Goal: Task Accomplishment & Management: Manage account settings

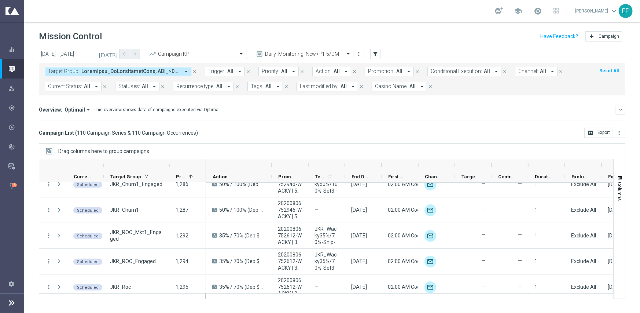
scroll to position [330, 0]
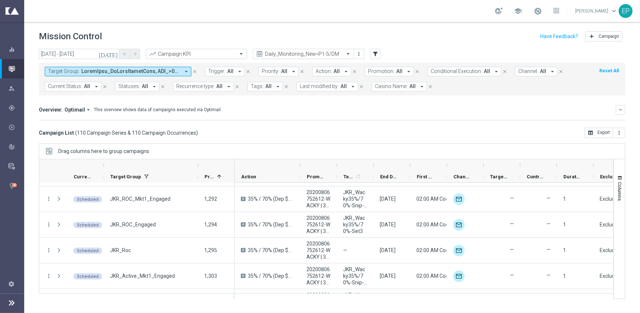
drag, startPoint x: 169, startPoint y: 164, endPoint x: 198, endPoint y: 166, distance: 29.1
click at [198, 165] on div at bounding box center [198, 166] width 3 height 12
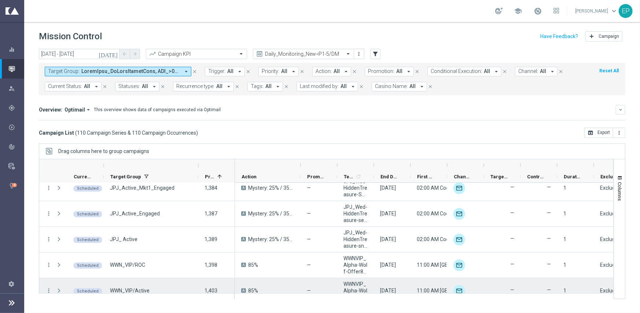
scroll to position [1174, 0]
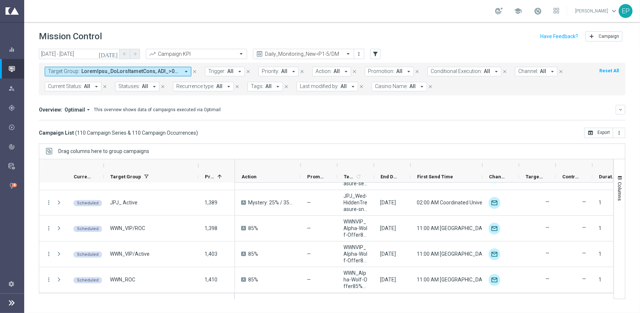
drag, startPoint x: 447, startPoint y: 165, endPoint x: 482, endPoint y: 164, distance: 35.2
click at [482, 164] on div at bounding box center [482, 165] width 3 height 12
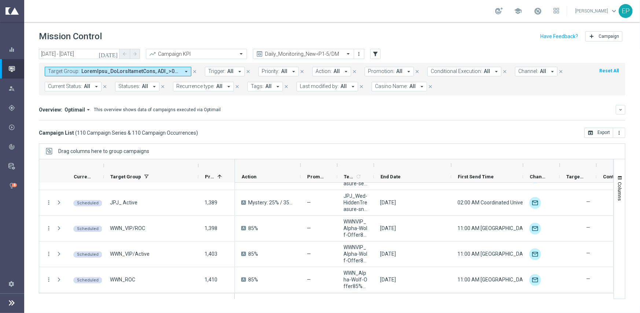
drag, startPoint x: 411, startPoint y: 165, endPoint x: 452, endPoint y: 165, distance: 40.7
click at [452, 165] on div at bounding box center [451, 165] width 3 height 12
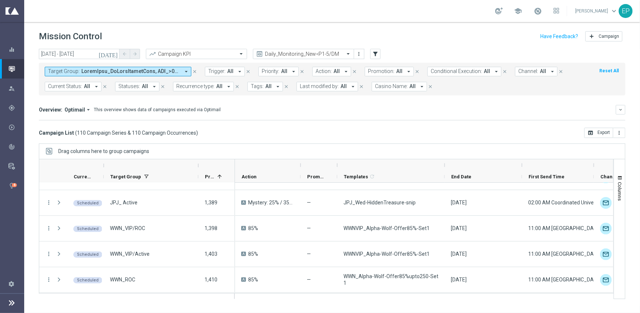
drag, startPoint x: 373, startPoint y: 165, endPoint x: 443, endPoint y: 165, distance: 70.8
click at [443, 165] on div at bounding box center [444, 165] width 3 height 12
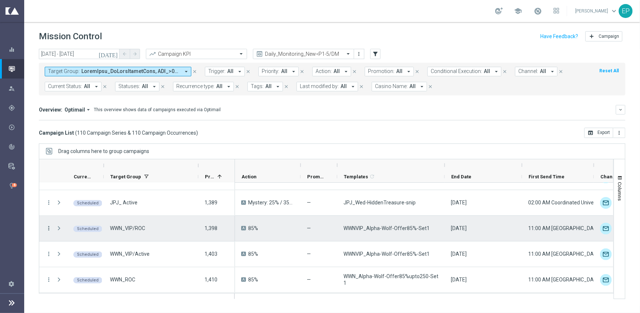
click at [49, 226] on icon "more_vert" at bounding box center [48, 228] width 7 height 7
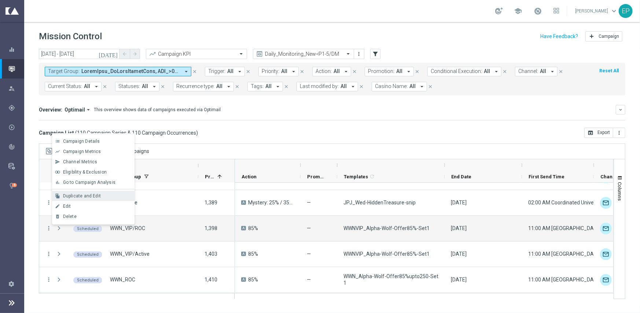
click at [94, 196] on span "Duplicate and Edit" at bounding box center [82, 195] width 38 height 5
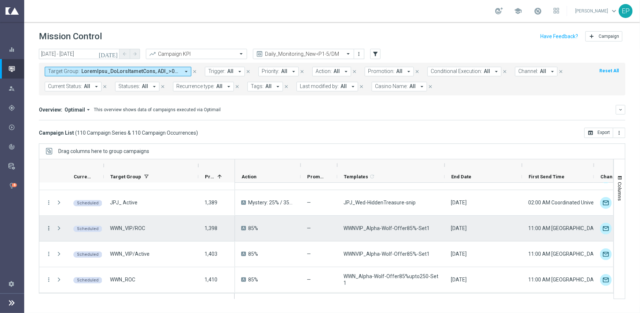
click at [50, 226] on icon "more_vert" at bounding box center [48, 228] width 7 height 7
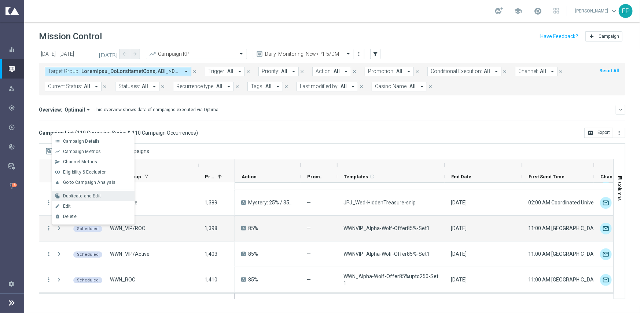
click at [96, 192] on div "file_copy Duplicate and Edit" at bounding box center [93, 196] width 83 height 10
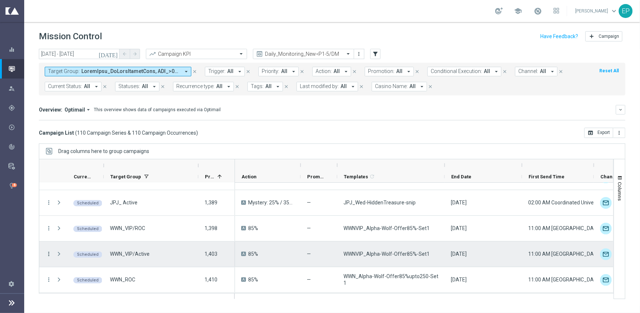
click at [49, 253] on icon "more_vert" at bounding box center [48, 254] width 7 height 7
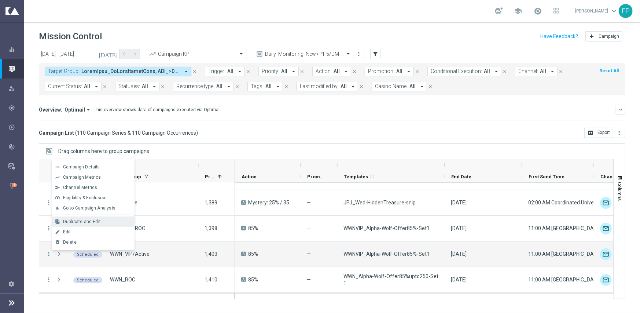
click at [88, 221] on span "Duplicate and Edit" at bounding box center [82, 221] width 38 height 5
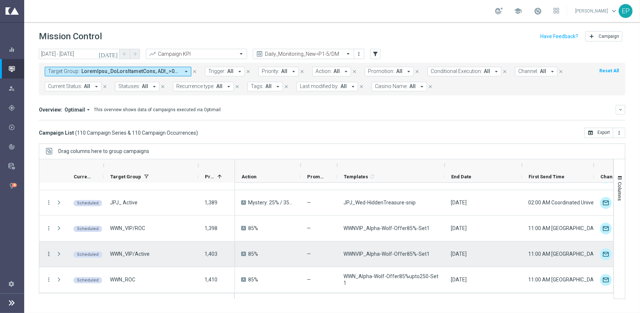
click at [48, 252] on icon "more_vert" at bounding box center [48, 254] width 7 height 7
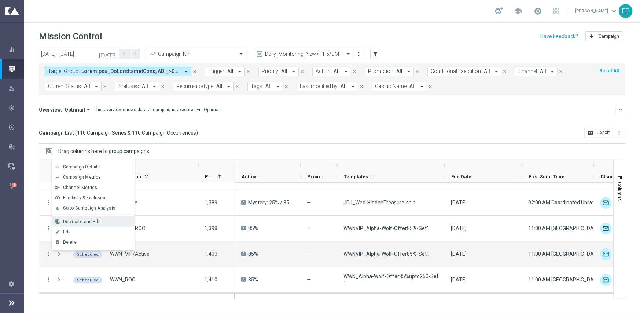
click at [78, 221] on span "Duplicate and Edit" at bounding box center [82, 221] width 38 height 5
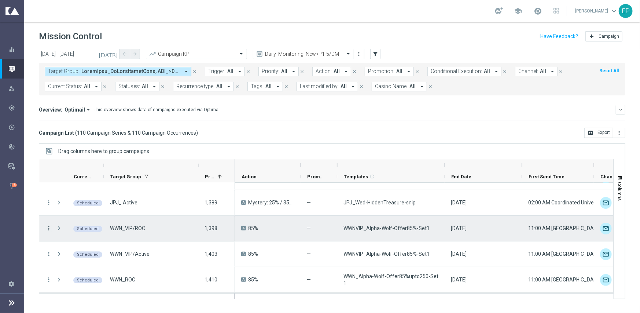
click at [49, 228] on icon "more_vert" at bounding box center [48, 228] width 7 height 7
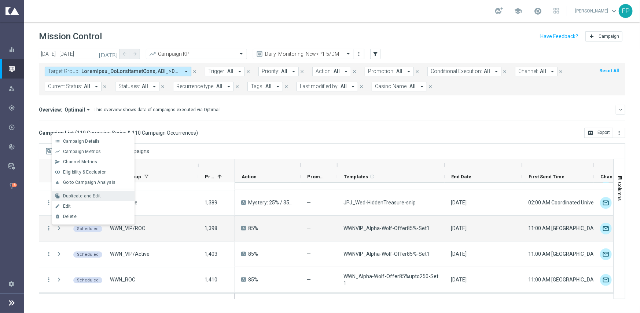
click at [102, 194] on div "Duplicate and Edit" at bounding box center [97, 195] width 68 height 5
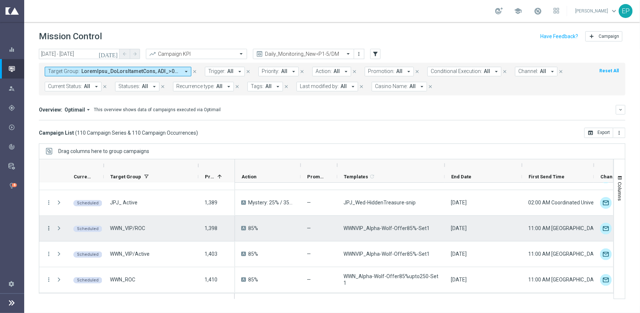
click at [49, 227] on icon "more_vert" at bounding box center [48, 228] width 7 height 7
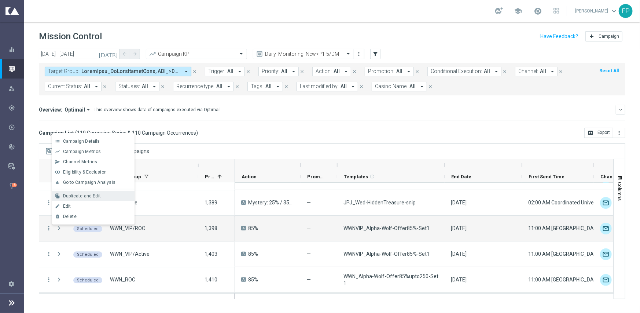
click at [91, 195] on span "Duplicate and Edit" at bounding box center [82, 195] width 38 height 5
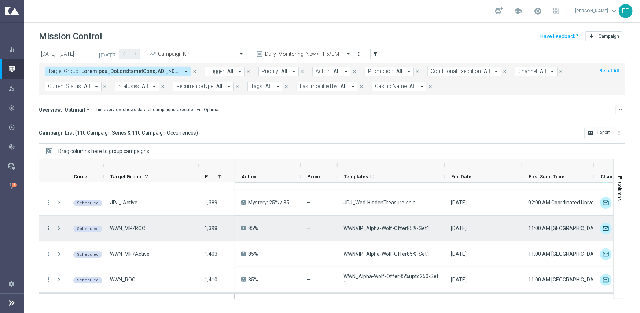
click at [48, 228] on icon "more_vert" at bounding box center [48, 228] width 7 height 7
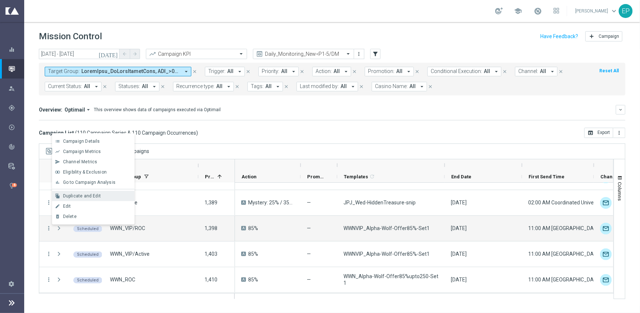
click at [84, 198] on span "Duplicate and Edit" at bounding box center [82, 195] width 38 height 5
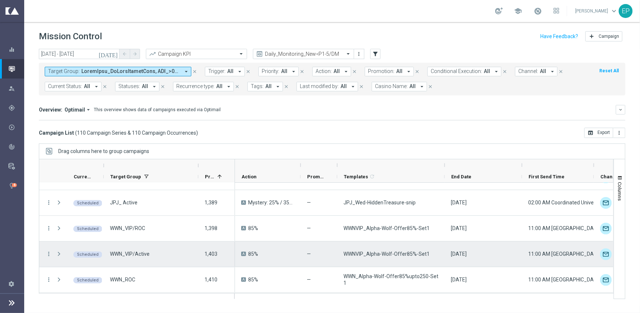
scroll to position [1210, 0]
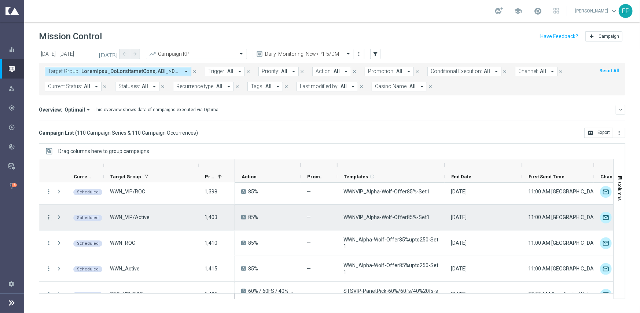
click at [49, 216] on icon "more_vert" at bounding box center [48, 217] width 7 height 7
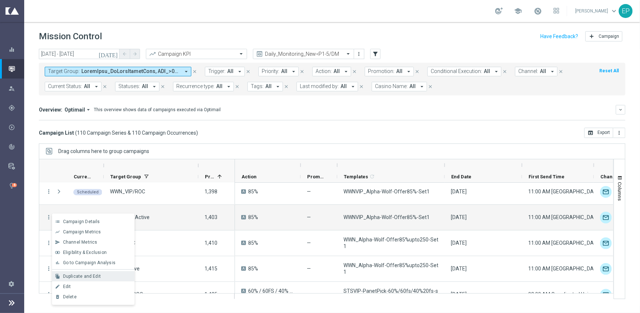
click at [80, 275] on span "Duplicate and Edit" at bounding box center [82, 276] width 38 height 5
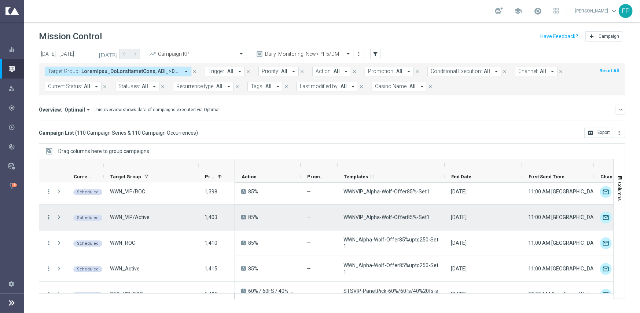
click at [48, 217] on icon "more_vert" at bounding box center [48, 217] width 7 height 7
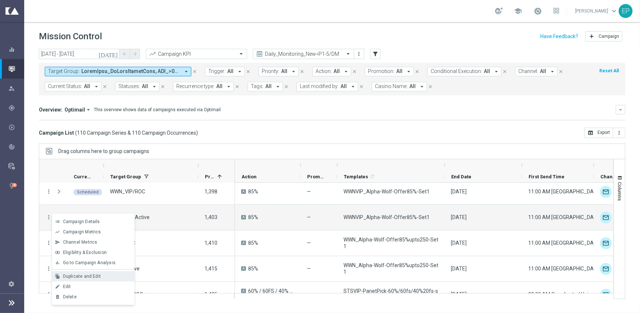
click at [106, 274] on div "Duplicate and Edit" at bounding box center [97, 276] width 68 height 5
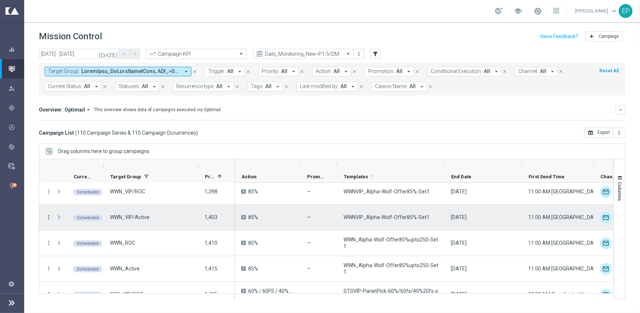
click at [48, 217] on icon "more_vert" at bounding box center [48, 217] width 7 height 7
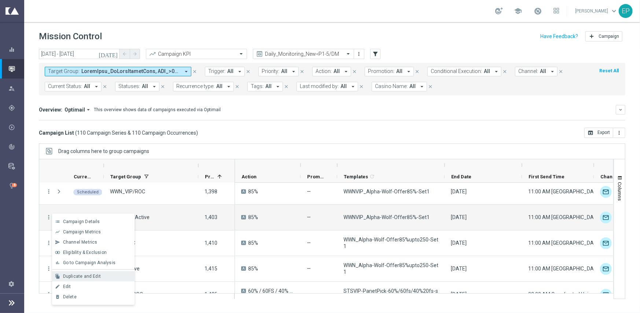
click at [92, 274] on span "Duplicate and Edit" at bounding box center [82, 276] width 38 height 5
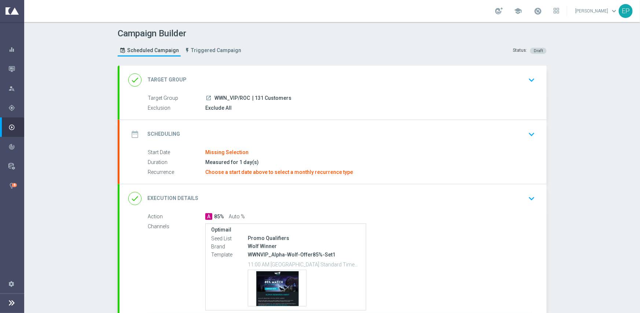
click at [239, 78] on div "done Target Group keyboard_arrow_down" at bounding box center [333, 80] width 410 height 14
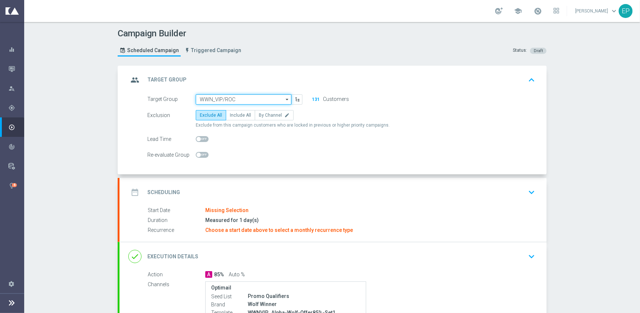
click at [238, 98] on input "WWN_VIP/ROC" at bounding box center [244, 99] width 96 height 10
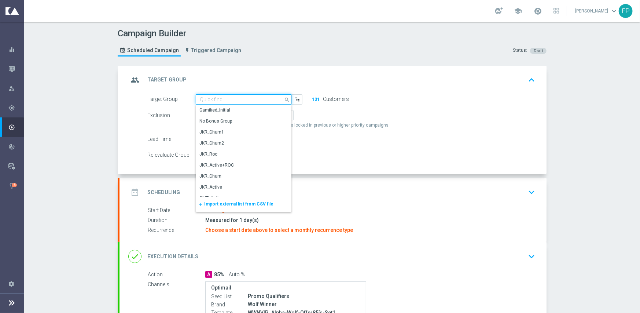
paste input "WWN_VIP/Roc_Mkt1_Engaged"
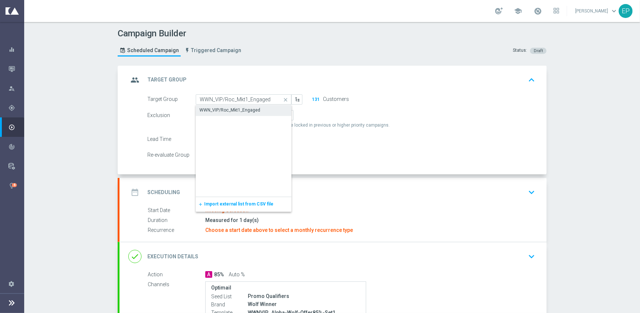
click at [239, 110] on div "WWN_VIP/Roc_Mkt1_Engaged" at bounding box center [230, 110] width 61 height 7
type input "WWN_VIP/Roc_Mkt1_Engaged"
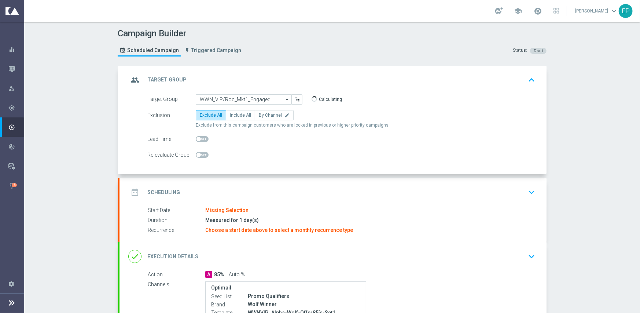
click at [255, 190] on div "date_range Scheduling keyboard_arrow_down" at bounding box center [333, 192] width 410 height 14
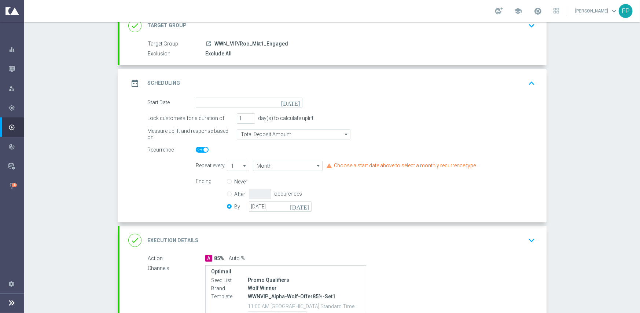
scroll to position [73, 0]
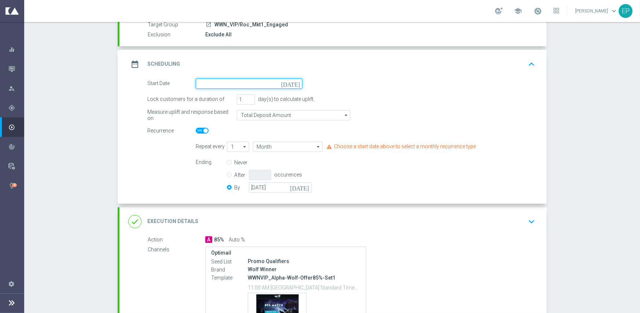
drag, startPoint x: 245, startPoint y: 86, endPoint x: 249, endPoint y: 86, distance: 4.1
click at [246, 86] on input at bounding box center [249, 83] width 107 height 10
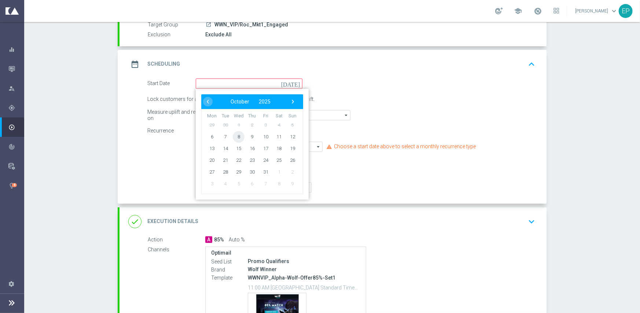
click at [239, 135] on span "8" at bounding box center [239, 137] width 12 height 12
type input "[DATE]"
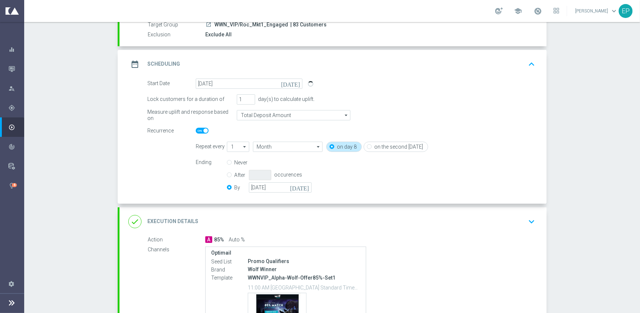
click at [196, 128] on span at bounding box center [202, 131] width 13 height 6
click at [196, 128] on input "checkbox" at bounding box center [202, 131] width 13 height 6
checkbox input "false"
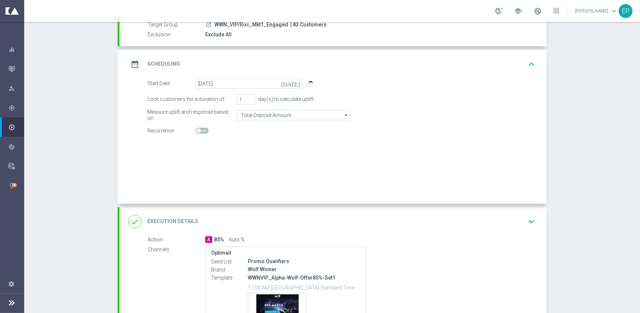
radio input "true"
radio input "false"
checkbox input "false"
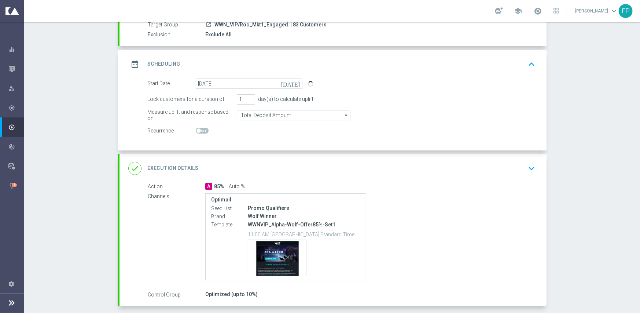
scroll to position [106, 0]
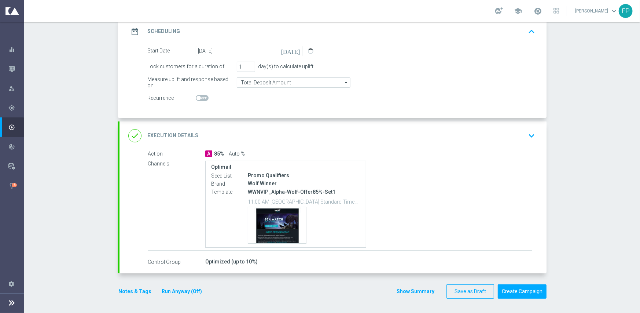
click at [306, 136] on div "done Execution Details keyboard_arrow_down" at bounding box center [333, 136] width 410 height 14
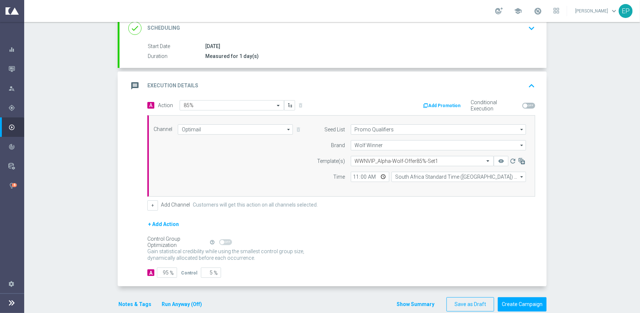
scroll to position [99, 0]
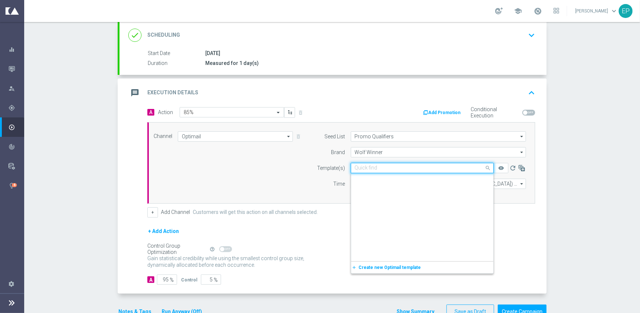
click at [399, 167] on input "text" at bounding box center [415, 168] width 120 height 6
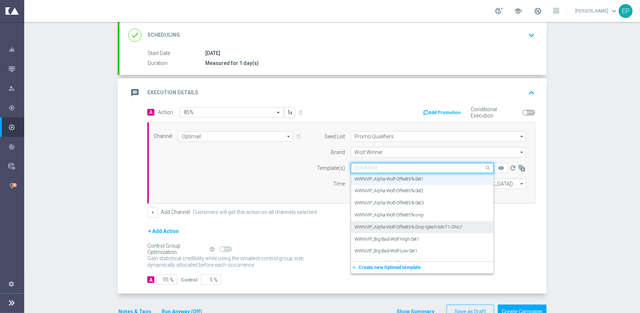
paste input "WWNVIP_Alpha-Wolf-Offer85%-Snip-Igtech-MKT1-ONLY"
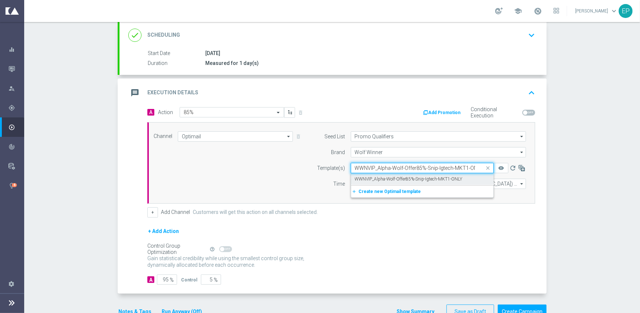
scroll to position [0, 0]
click at [391, 177] on label "WWNVIP_Alpha-Wolf-Offer85%-Snip-Igtech-MKT1-ONLY" at bounding box center [409, 179] width 108 height 6
type input "WWNVIP_Alpha-Wolf-Offer85%-Snip-Igtech-MKT1-ONLY"
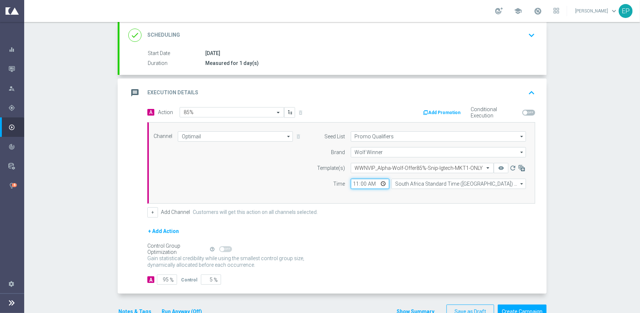
click at [352, 183] on input "11:00" at bounding box center [370, 184] width 39 height 10
type input "02:00"
click at [420, 182] on input "South Africa Standard Time (Johannesburg) (UTC +02:00)" at bounding box center [459, 184] width 135 height 10
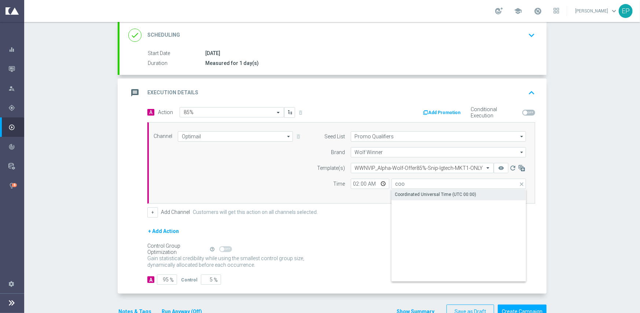
click at [422, 191] on div "Coordinated Universal Time (UTC 00:00)" at bounding box center [435, 194] width 81 height 7
type input "Coordinated Universal Time (UTC 00:00)"
drag, startPoint x: 347, startPoint y: 219, endPoint x: 341, endPoint y: 222, distance: 7.2
click at [347, 219] on form "A Action Select action 85% delete_forever Add Promotion Conditional Execution C…" at bounding box center [341, 196] width 388 height 178
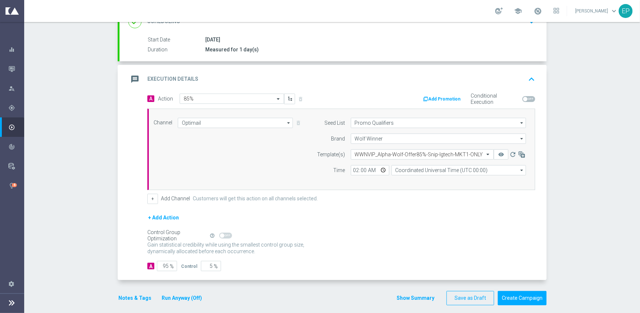
scroll to position [118, 0]
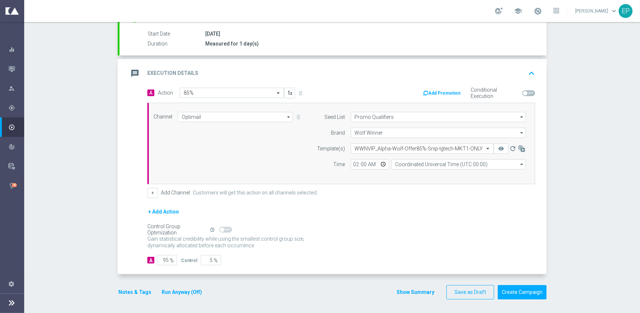
click at [128, 293] on button "Notes & Tags" at bounding box center [135, 292] width 34 height 9
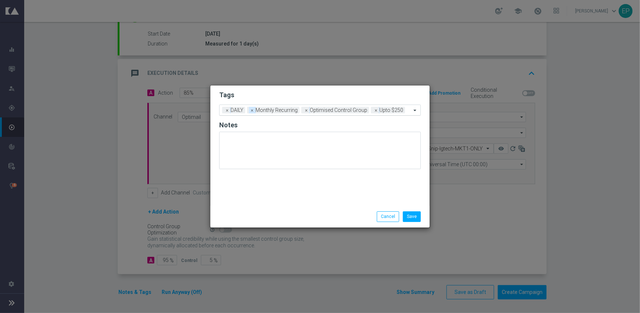
click at [251, 109] on span "×" at bounding box center [252, 110] width 7 height 7
click at [255, 110] on span "×" at bounding box center [252, 110] width 7 height 7
click at [334, 107] on input "text" at bounding box center [347, 110] width 127 height 6
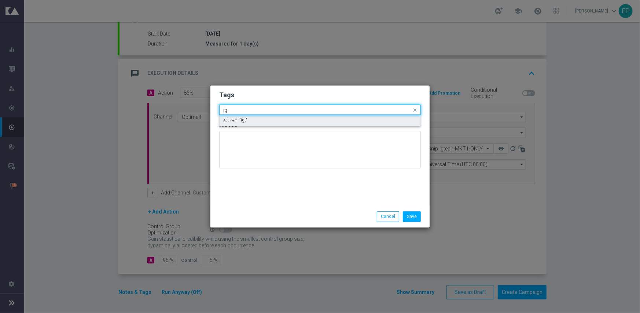
type input "i"
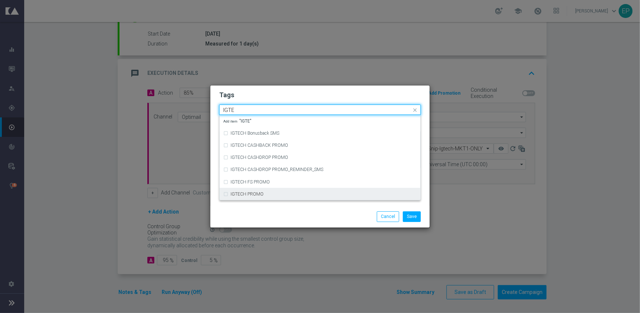
click at [302, 194] on div "IGTECH PROMO" at bounding box center [324, 194] width 186 height 4
type input "IGTE"
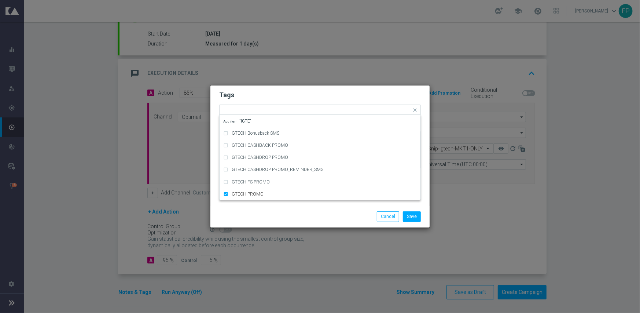
click at [303, 208] on div "Save Cancel" at bounding box center [320, 216] width 219 height 21
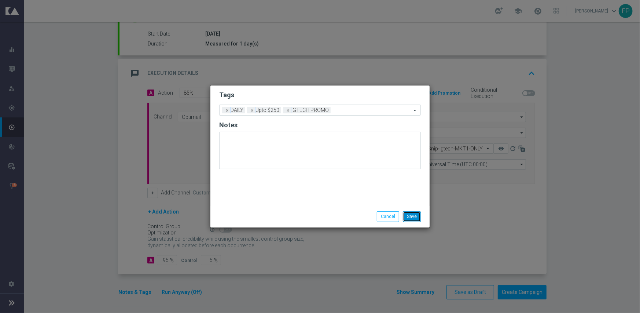
click at [416, 213] on button "Save" at bounding box center [412, 216] width 18 height 10
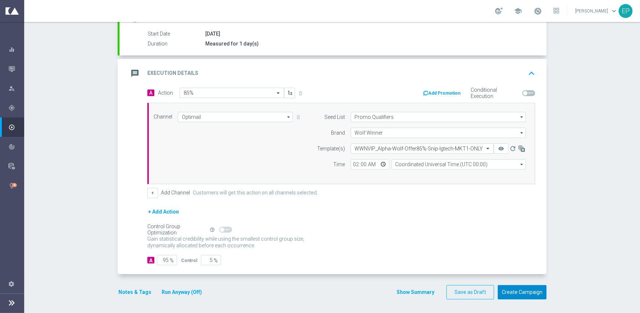
click at [518, 293] on button "Create Campaign" at bounding box center [522, 292] width 49 height 14
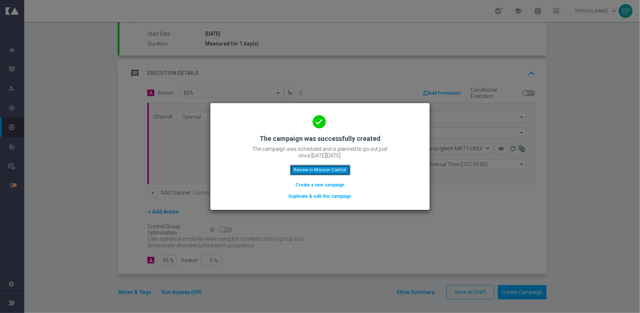
click at [330, 167] on button "Review in Mission Control" at bounding box center [320, 170] width 61 height 10
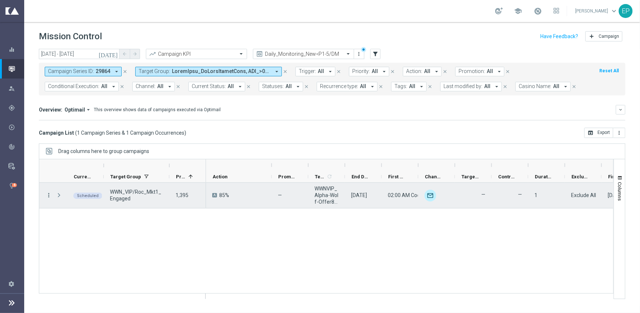
click at [47, 195] on icon "more_vert" at bounding box center [48, 195] width 7 height 7
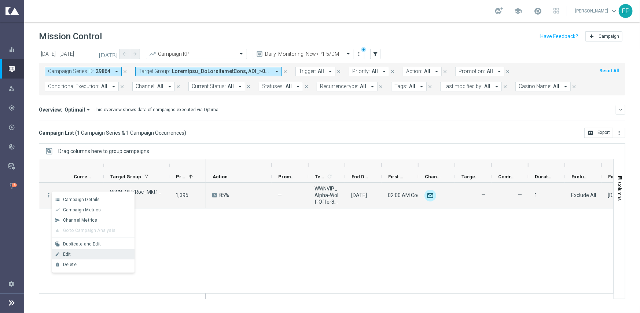
click at [108, 253] on div "Edit" at bounding box center [97, 254] width 68 height 5
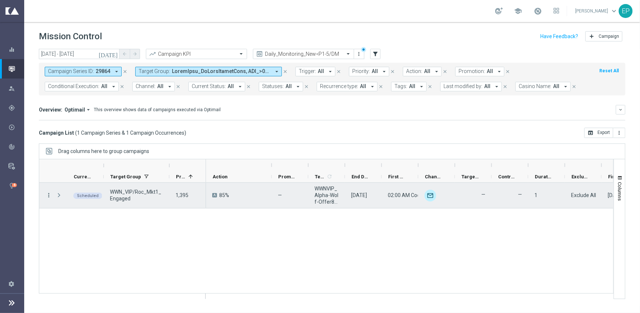
click at [48, 195] on icon "more_vert" at bounding box center [48, 195] width 7 height 7
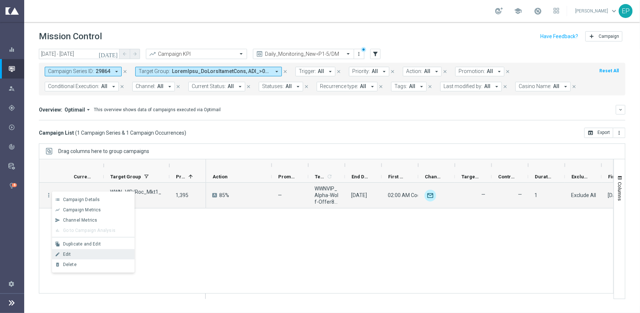
click at [87, 253] on div "Edit" at bounding box center [97, 254] width 68 height 5
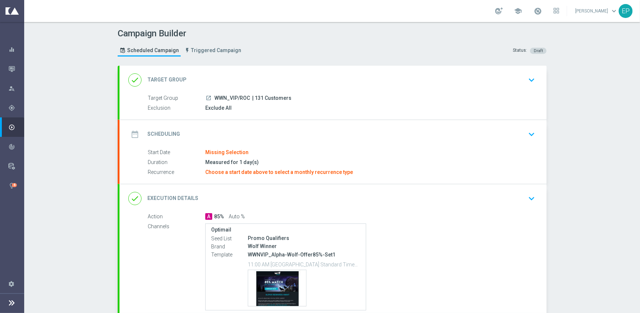
drag, startPoint x: 247, startPoint y: 74, endPoint x: 242, endPoint y: 96, distance: 22.8
click at [247, 74] on div "done Target Group keyboard_arrow_down" at bounding box center [333, 80] width 410 height 14
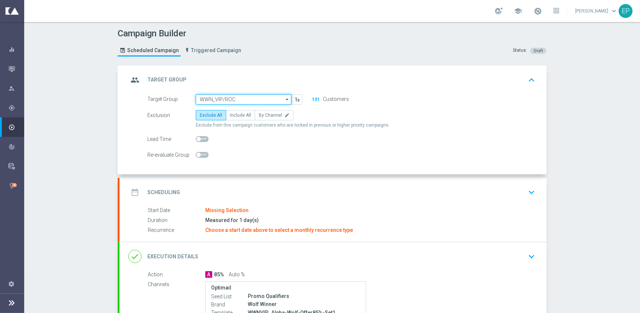
click at [242, 96] on input "WWN_VIP/ROC" at bounding box center [244, 99] width 96 height 10
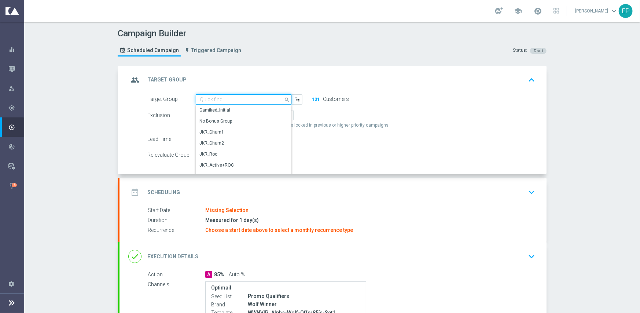
paste input "WWN_VIP/ROC_Engaged"
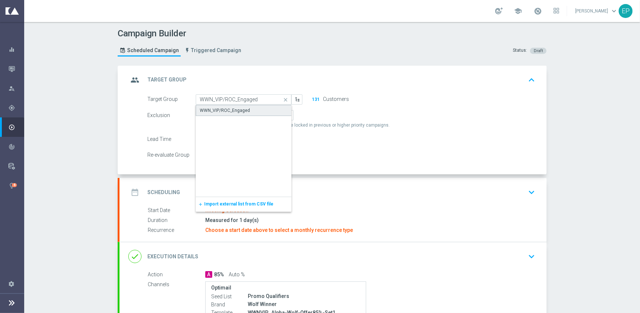
click at [241, 113] on div "WWN_VIP/ROC_Engaged" at bounding box center [225, 110] width 50 height 7
type input "WWN_VIP/ROC_Engaged"
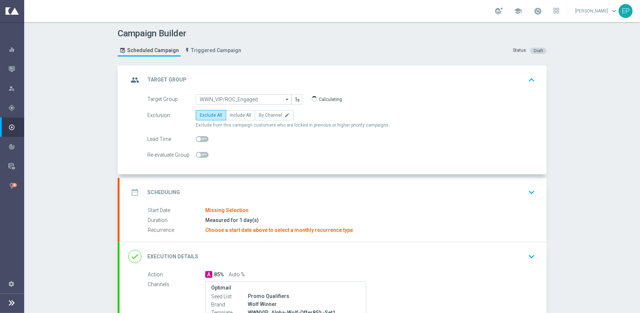
click at [255, 184] on div "date_range Scheduling keyboard_arrow_down" at bounding box center [333, 192] width 427 height 29
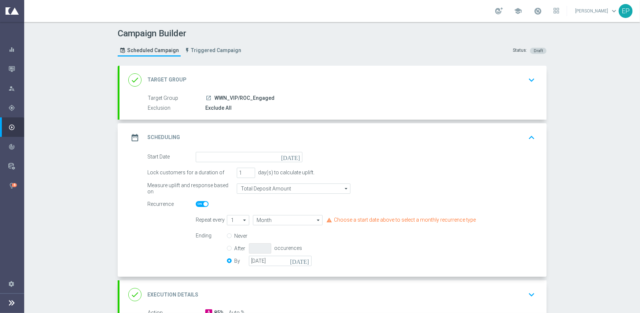
scroll to position [73, 0]
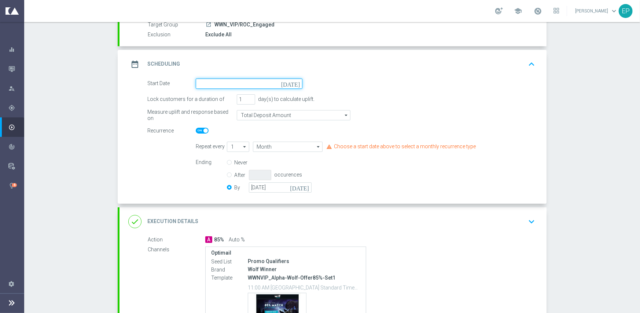
drag, startPoint x: 245, startPoint y: 82, endPoint x: 253, endPoint y: 82, distance: 7.7
click at [246, 82] on input at bounding box center [249, 83] width 107 height 10
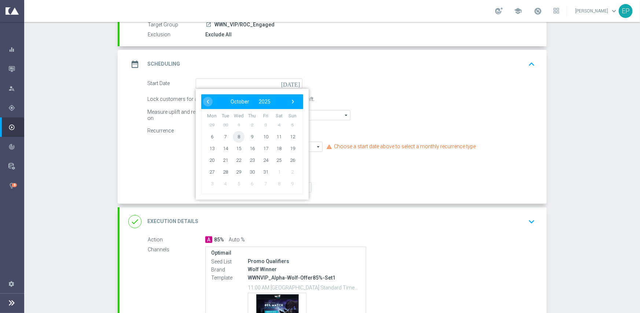
click at [235, 137] on span "8" at bounding box center [239, 137] width 12 height 12
type input "[DATE]"
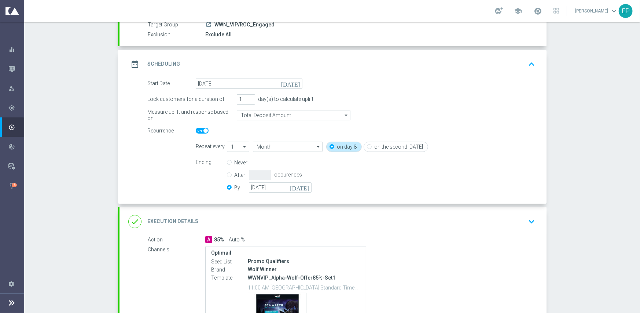
click at [271, 223] on div "done Execution Details keyboard_arrow_down" at bounding box center [333, 222] width 410 height 14
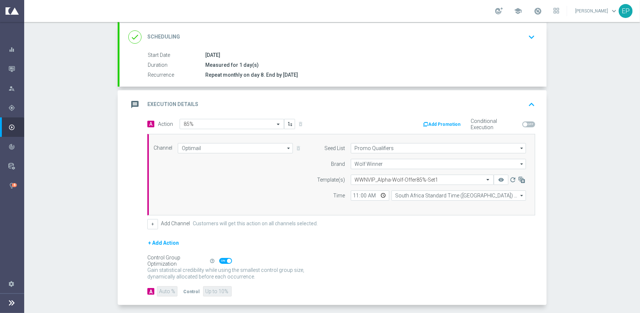
scroll to position [128, 0]
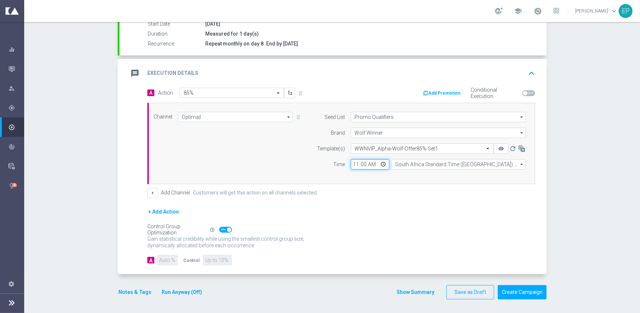
click at [351, 164] on input "11:00" at bounding box center [370, 164] width 39 height 10
type input "02:00"
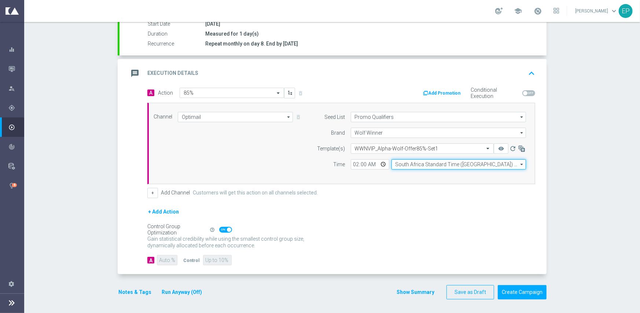
click at [404, 162] on input "South Africa Standard Time ([GEOGRAPHIC_DATA]) (UTC +02:00)" at bounding box center [459, 164] width 135 height 10
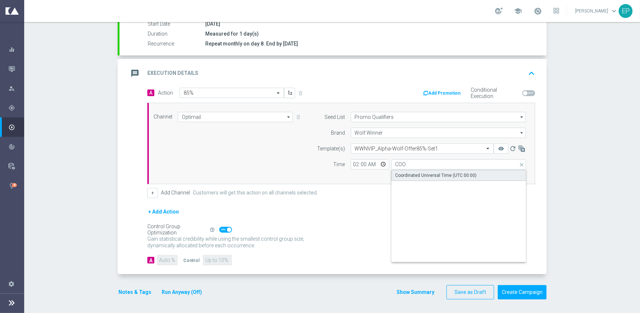
click at [413, 174] on div "Coordinated Universal Time (UTC 00:00)" at bounding box center [436, 175] width 81 height 7
type input "Coordinated Universal Time (UTC 00:00)"
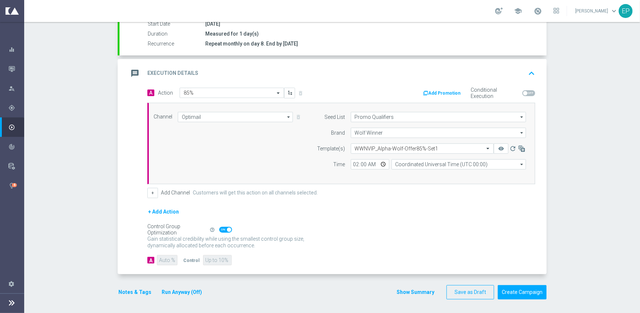
click at [351, 219] on div "+ Add Action" at bounding box center [341, 216] width 388 height 18
click at [132, 293] on button "Notes & Tags" at bounding box center [135, 292] width 34 height 9
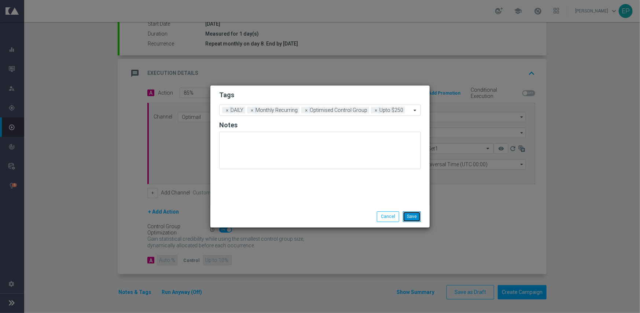
click at [414, 214] on button "Save" at bounding box center [412, 216] width 18 height 10
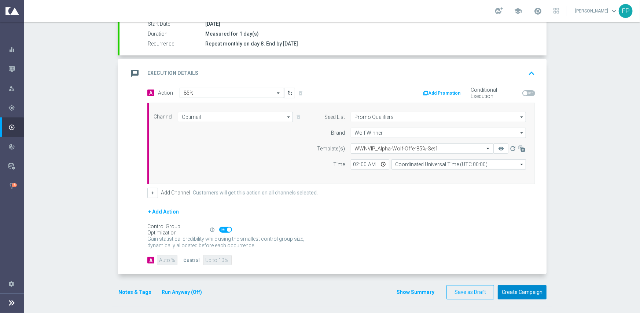
click at [511, 292] on button "Create Campaign" at bounding box center [522, 292] width 49 height 14
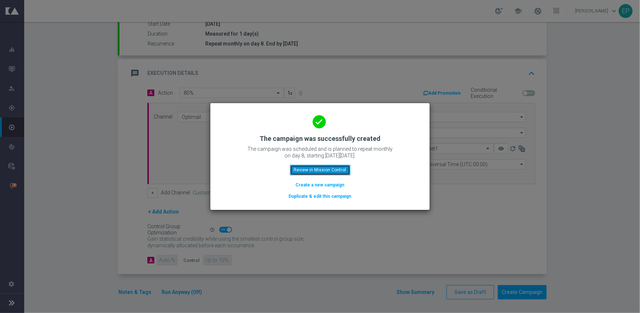
click at [316, 172] on button "Review in Mission Control" at bounding box center [320, 170] width 61 height 10
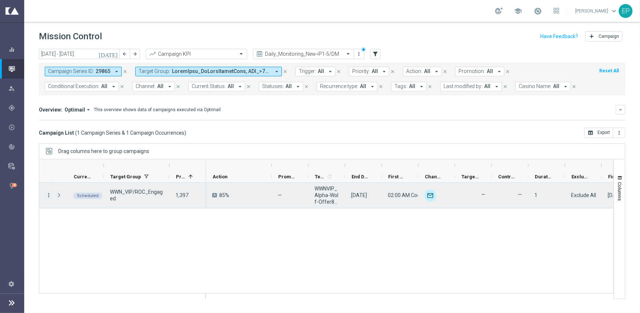
click at [49, 195] on icon "more_vert" at bounding box center [48, 195] width 7 height 7
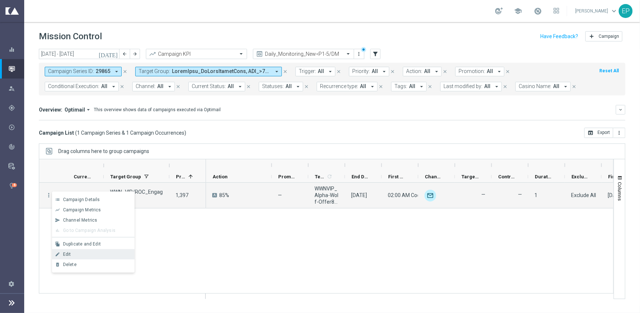
click at [70, 254] on span "Edit" at bounding box center [67, 254] width 8 height 5
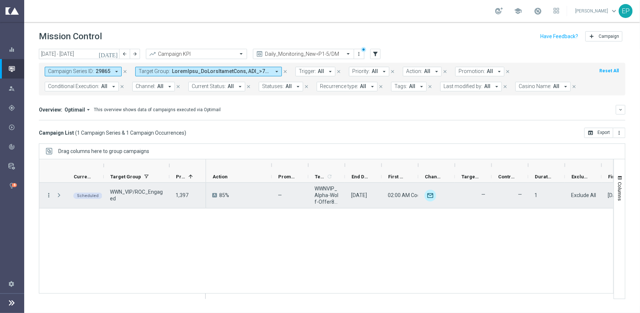
click at [50, 195] on icon "more_vert" at bounding box center [48, 195] width 7 height 7
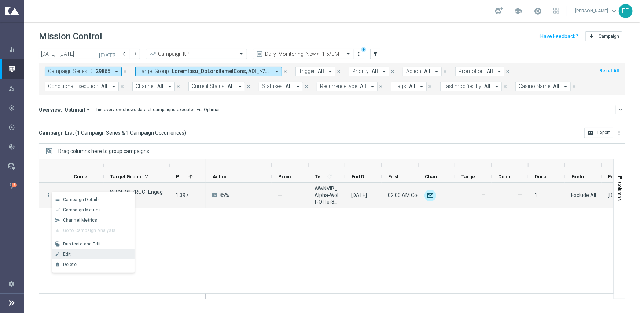
click at [90, 253] on div "Edit" at bounding box center [97, 254] width 68 height 5
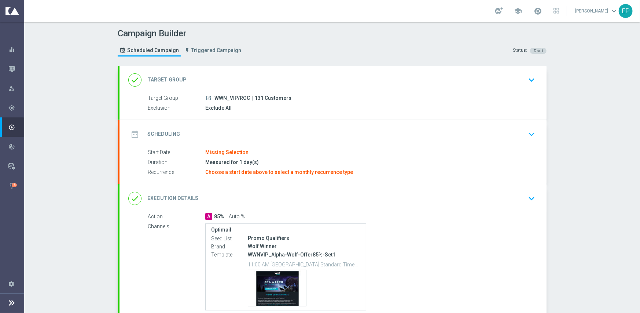
click at [258, 130] on div "date_range Scheduling keyboard_arrow_down" at bounding box center [333, 134] width 410 height 14
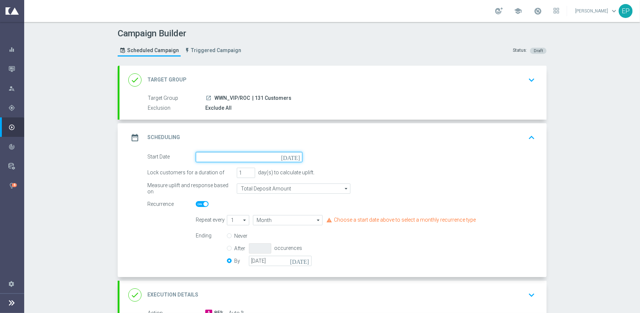
click at [246, 156] on input at bounding box center [249, 157] width 107 height 10
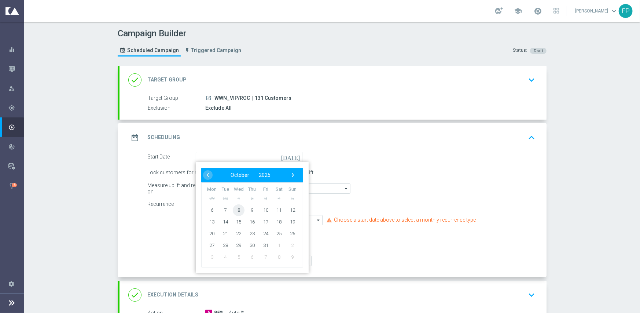
click at [235, 210] on span "8" at bounding box center [239, 210] width 12 height 12
type input "[DATE]"
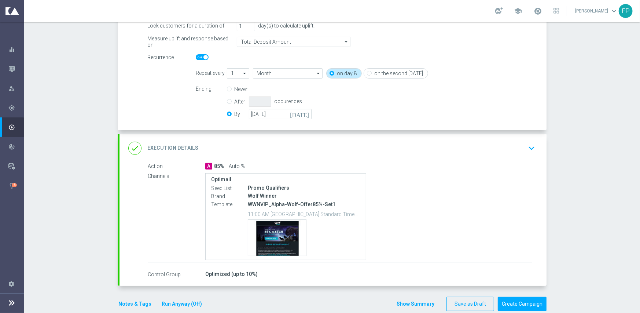
click at [263, 141] on div "done Execution Details keyboard_arrow_down" at bounding box center [333, 148] width 410 height 14
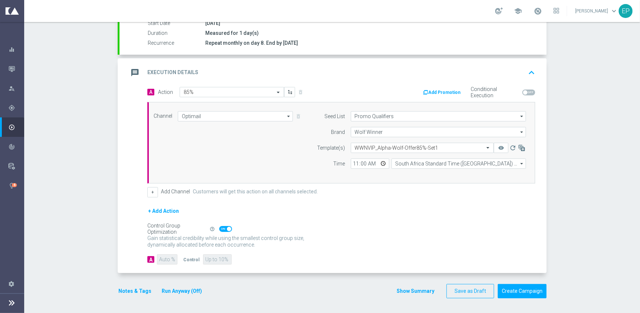
scroll to position [128, 0]
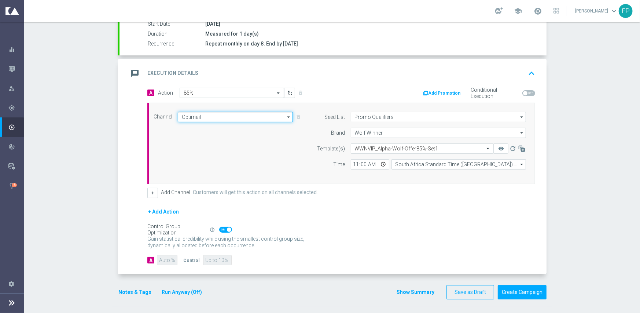
click at [232, 115] on input "Optimail" at bounding box center [235, 117] width 115 height 10
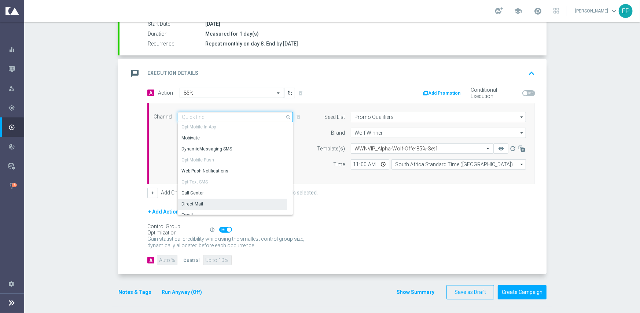
scroll to position [139, 0]
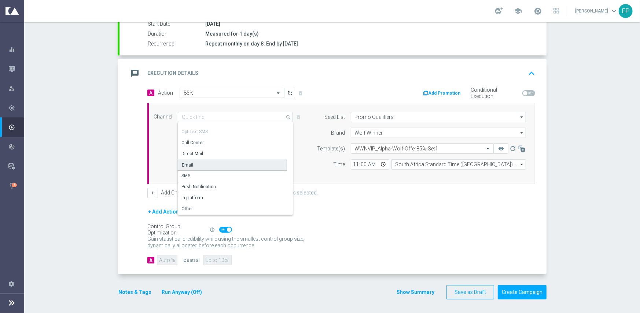
click at [187, 164] on div "Email" at bounding box center [187, 165] width 11 height 7
type input "Email"
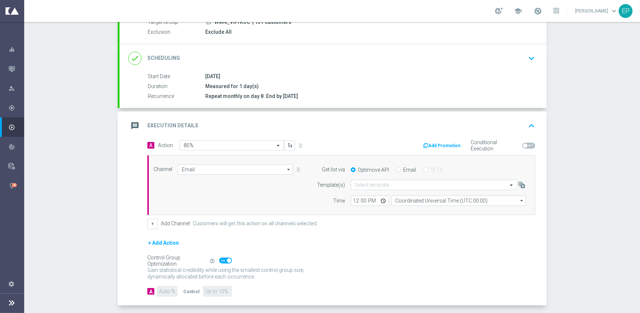
click at [439, 146] on button "Add Promotion" at bounding box center [443, 146] width 41 height 8
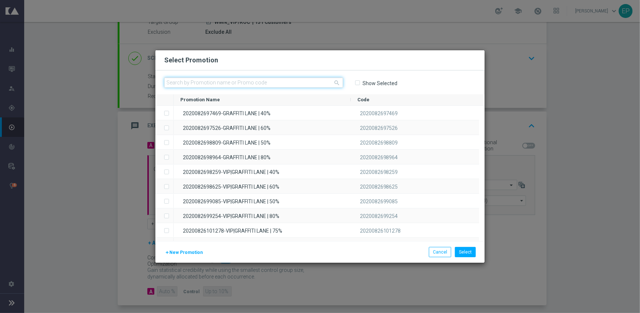
click at [263, 82] on input "text" at bounding box center [253, 82] width 179 height 10
paste input "20220125626956"
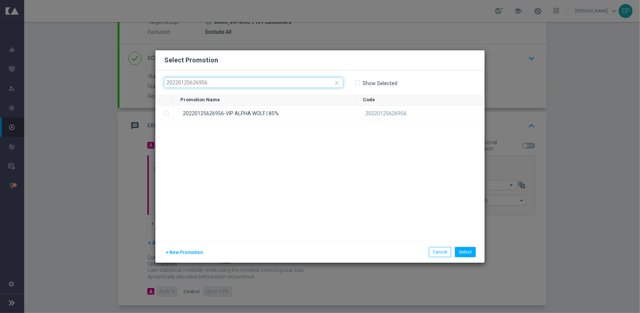
type input "20220125626956"
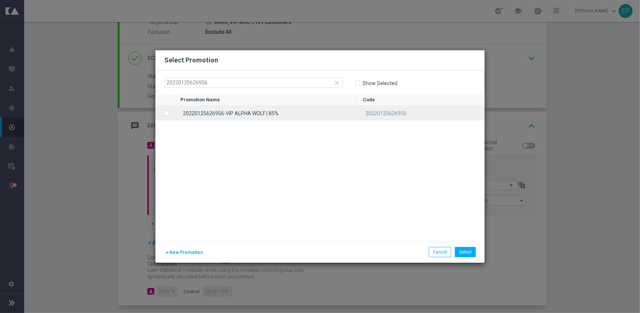
click at [249, 114] on div "20220125626956-VIP ALPHA WOLF | 85%" at bounding box center [265, 113] width 183 height 14
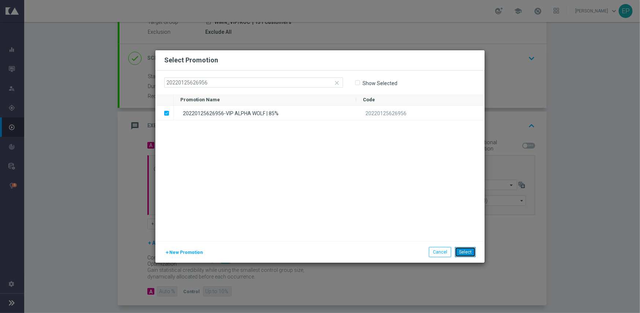
click at [465, 254] on button "Select" at bounding box center [465, 252] width 21 height 10
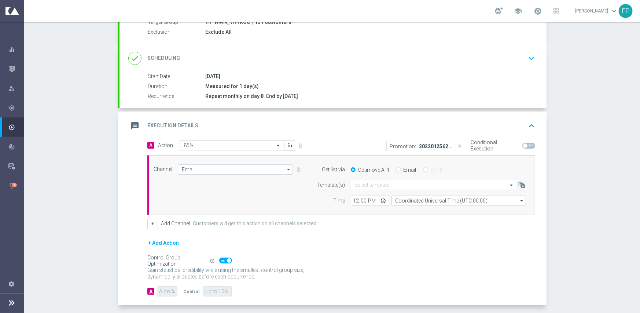
drag, startPoint x: 528, startPoint y: 144, endPoint x: 504, endPoint y: 156, distance: 27.2
click at [528, 144] on span at bounding box center [529, 146] width 13 height 6
click at [528, 144] on input "checkbox" at bounding box center [529, 146] width 13 height 6
checkbox input "true"
click at [396, 167] on div "Email" at bounding box center [406, 170] width 20 height 7
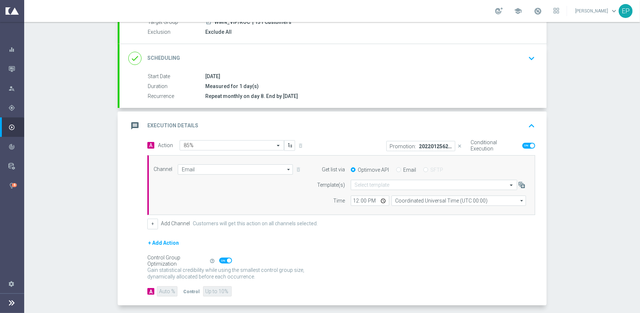
click at [396, 169] on input "Email" at bounding box center [398, 170] width 5 height 5
radio input "true"
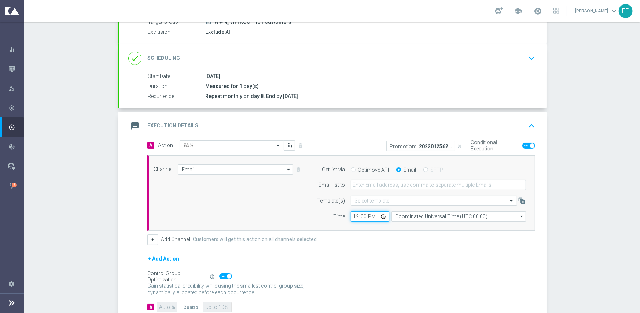
click at [352, 217] on input "12:00" at bounding box center [370, 216] width 39 height 10
type input "02:00"
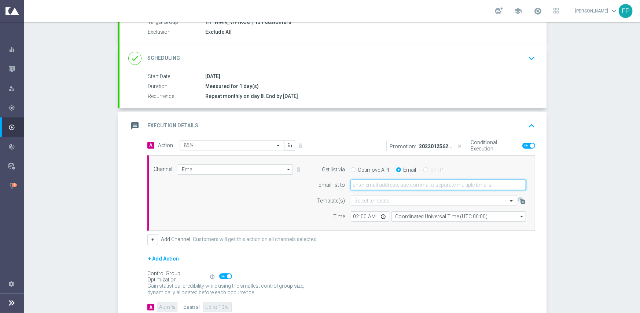
click at [399, 185] on input "email" at bounding box center [438, 185] width 175 height 10
paste input "promo@mediamanta.com"
type input "promo@mediamanta.com"
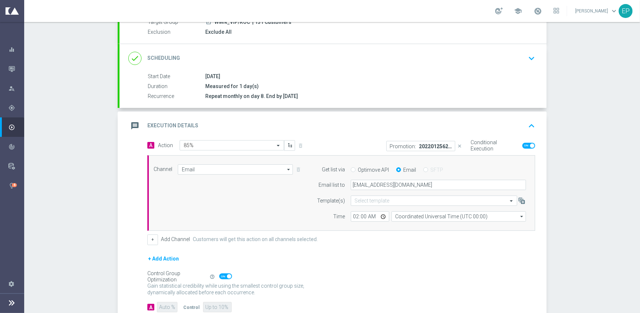
click at [327, 259] on div "+ Add Action" at bounding box center [341, 263] width 388 height 18
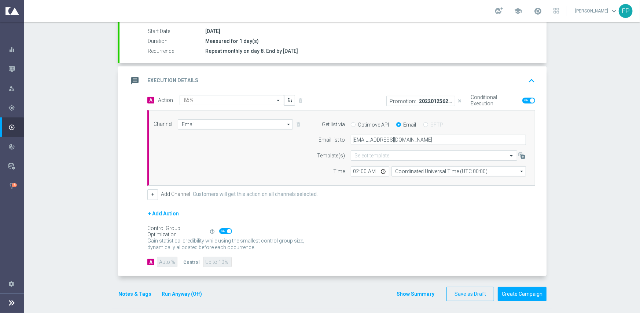
scroll to position [123, 0]
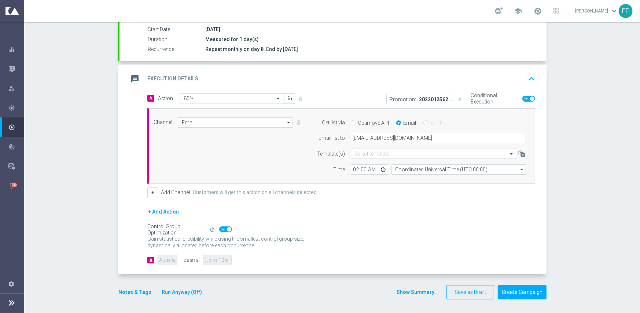
click at [125, 288] on button "Notes & Tags" at bounding box center [135, 292] width 34 height 9
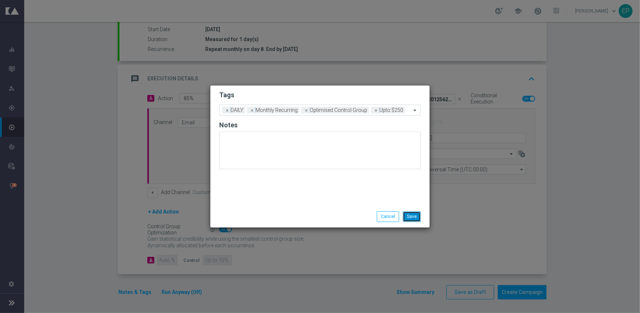
click at [418, 215] on button "Save" at bounding box center [412, 216] width 18 height 10
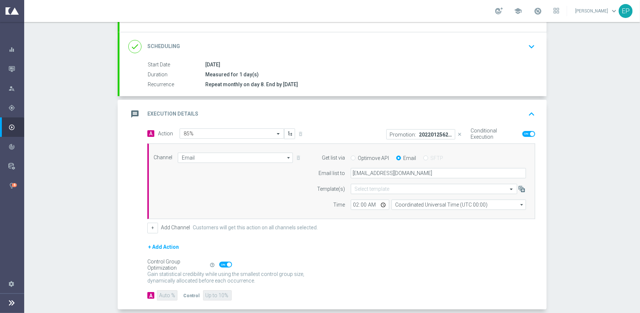
scroll to position [110, 0]
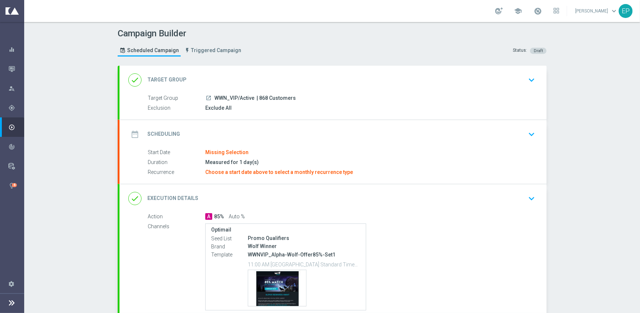
click at [223, 68] on div "done Target Group keyboard_arrow_down" at bounding box center [333, 80] width 427 height 29
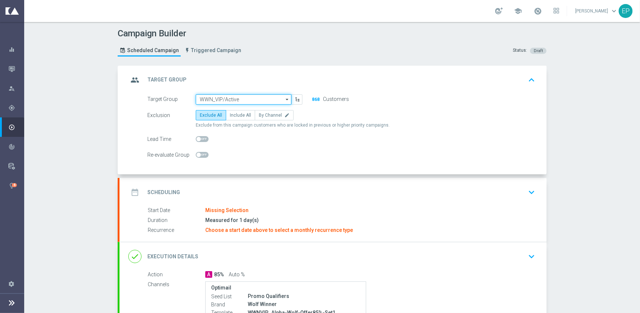
click at [218, 96] on input "WWN_VIP/Active" at bounding box center [244, 99] width 96 height 10
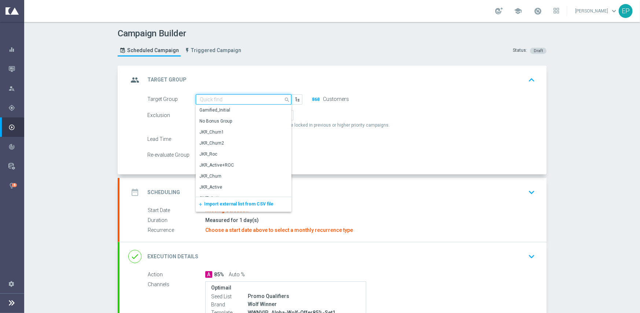
paste input "WWN_VIP/Active_Mkt1_Engaged"
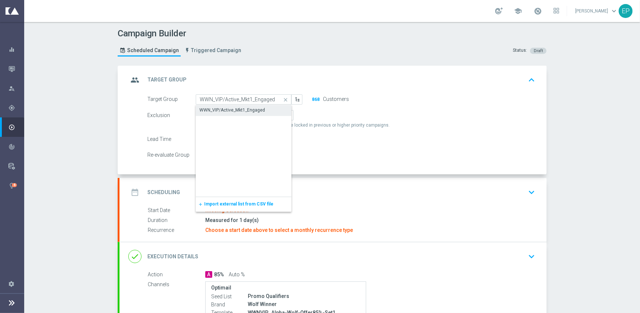
click at [215, 108] on div "WWN_VIP/Active_Mkt1_Engaged" at bounding box center [233, 110] width 66 height 7
type input "WWN_VIP/Active_Mkt1_Engaged"
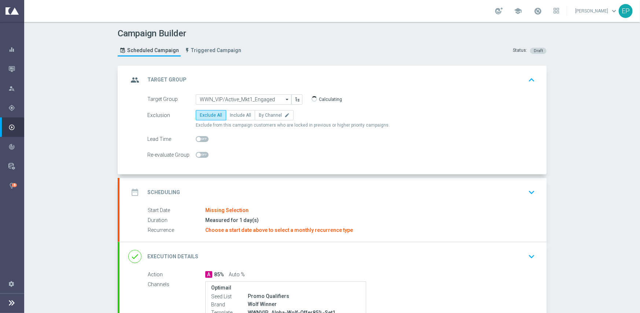
drag, startPoint x: 244, startPoint y: 187, endPoint x: 250, endPoint y: 179, distance: 10.4
click at [244, 188] on div "date_range Scheduling keyboard_arrow_down" at bounding box center [333, 192] width 410 height 14
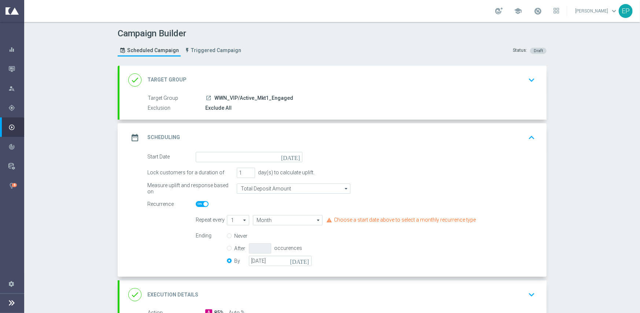
scroll to position [73, 0]
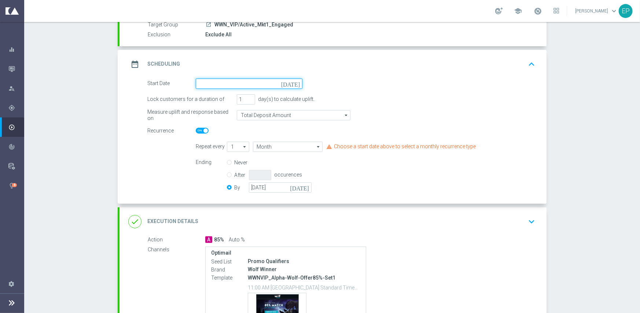
click at [236, 81] on input at bounding box center [249, 83] width 107 height 10
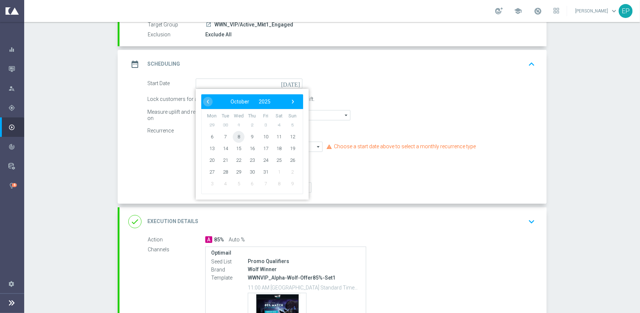
click at [238, 138] on span "8" at bounding box center [239, 137] width 12 height 12
type input "[DATE]"
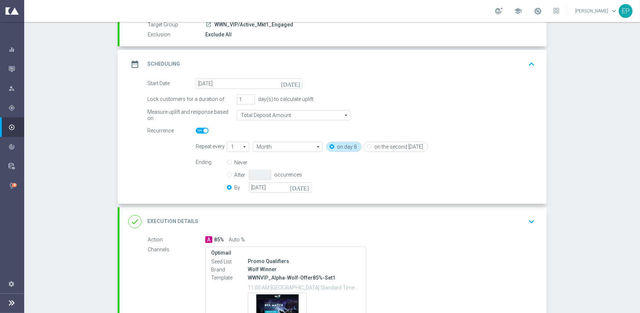
click at [276, 219] on div "done Execution Details keyboard_arrow_down" at bounding box center [333, 222] width 410 height 14
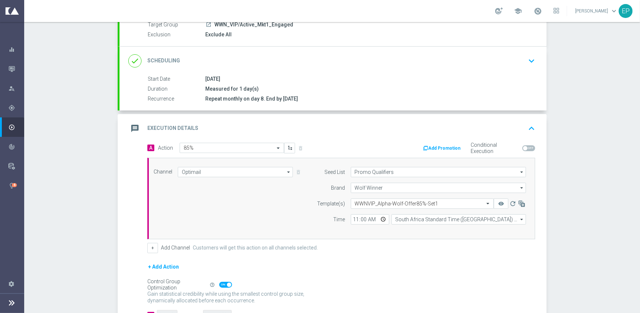
click at [276, 63] on div "done Scheduling keyboard_arrow_down" at bounding box center [333, 61] width 410 height 14
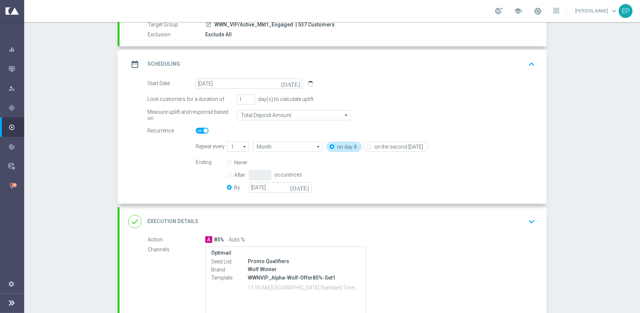
click at [196, 130] on input "checkbox" at bounding box center [202, 131] width 13 height 6
checkbox input "false"
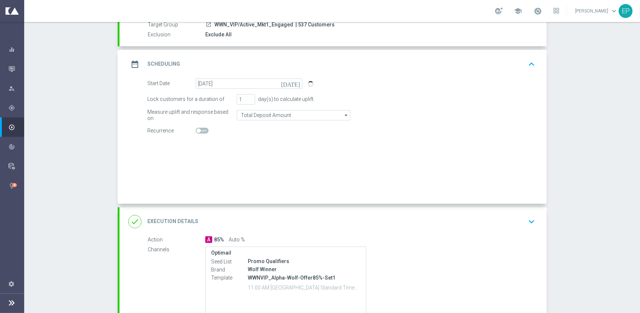
radio input "true"
radio input "false"
checkbox input "false"
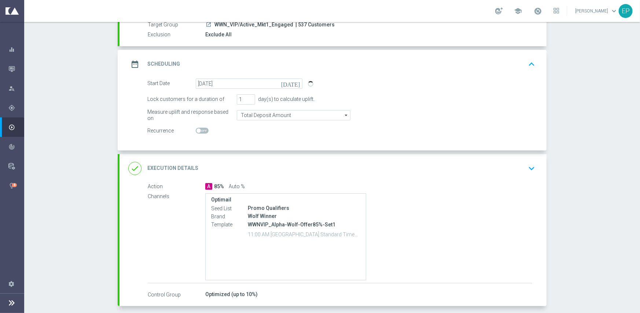
click at [261, 162] on div "done Execution Details keyboard_arrow_down" at bounding box center [333, 168] width 410 height 14
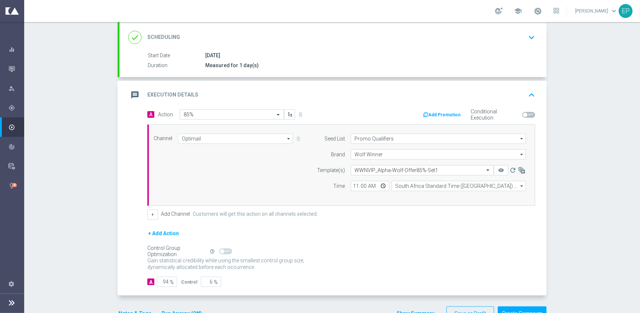
scroll to position [110, 0]
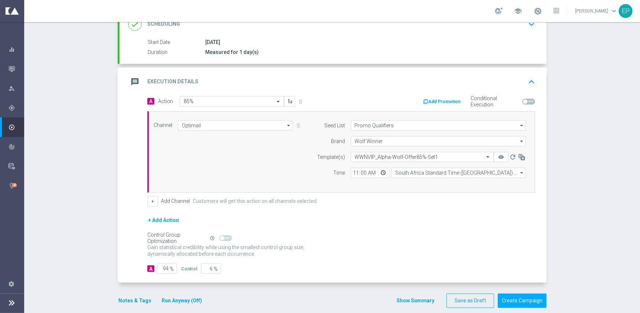
click at [437, 102] on button "Add Promotion" at bounding box center [443, 102] width 41 height 8
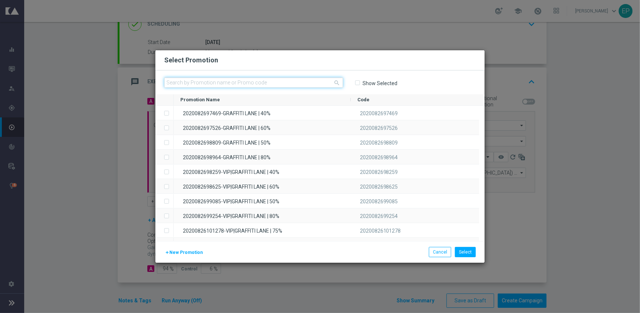
click at [272, 80] on input "text" at bounding box center [253, 82] width 179 height 10
paste input "20220125626956"
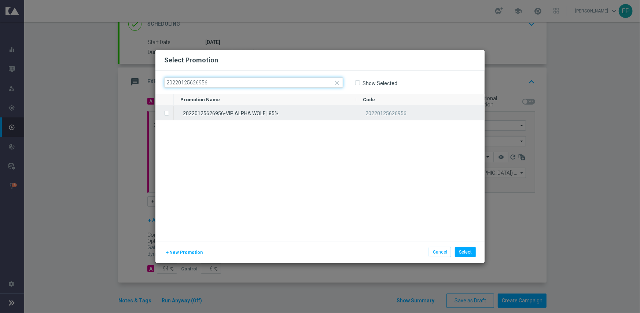
type input "20220125626956"
click at [255, 112] on div "20220125626956-VIP ALPHA WOLF | 85%" at bounding box center [265, 113] width 183 height 14
click at [215, 113] on div "20220125626956-VIP ALPHA WOLF | 85%" at bounding box center [265, 113] width 183 height 14
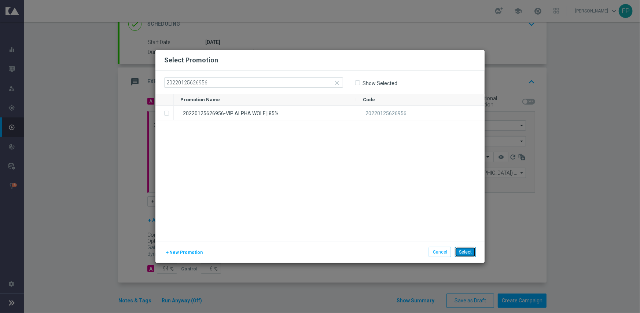
click at [471, 250] on button "Select" at bounding box center [465, 252] width 21 height 10
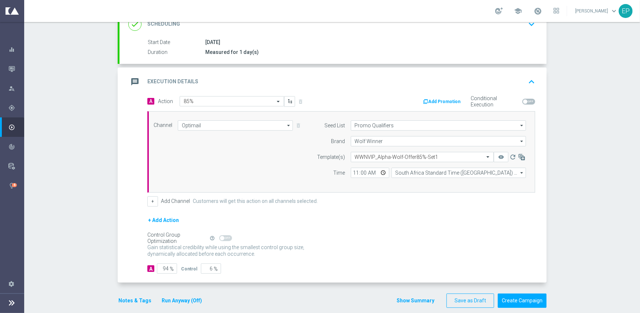
click at [529, 101] on span at bounding box center [529, 102] width 13 height 6
click at [529, 101] on input "checkbox" at bounding box center [529, 102] width 13 height 6
checkbox input "true"
click at [381, 158] on input "text" at bounding box center [415, 157] width 120 height 6
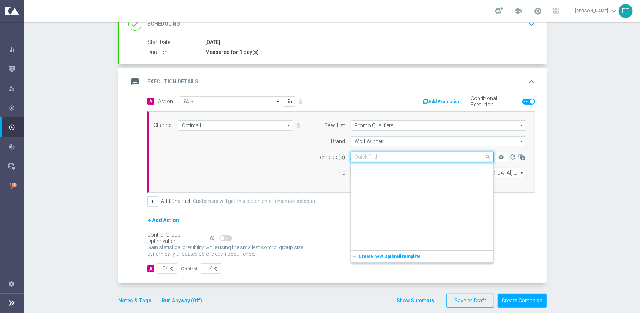
scroll to position [7117, 0]
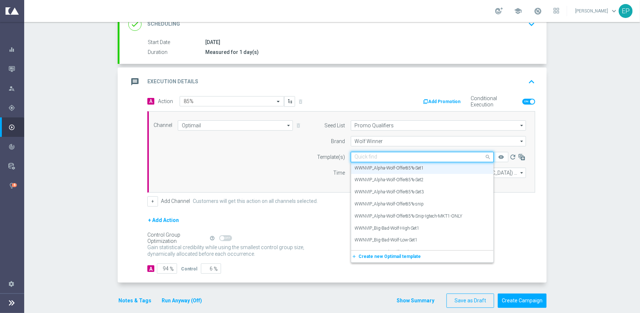
paste input "WWNVIP_Alpha-Wolf-Offer85%-Snip-Igtech-MKT1-ONLY"
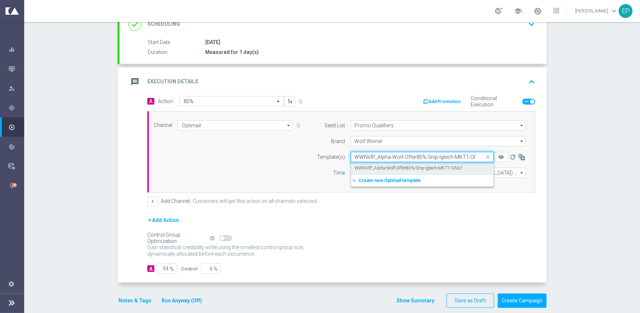
scroll to position [0, 0]
click at [377, 166] on label "WWNVIP_Alpha-Wolf-Offer85%-Snip-Igtech-MKT1-ONLY" at bounding box center [409, 168] width 108 height 6
type input "WWNVIP_Alpha-Wolf-Offer85%-Snip-Igtech-MKT1-ONLY"
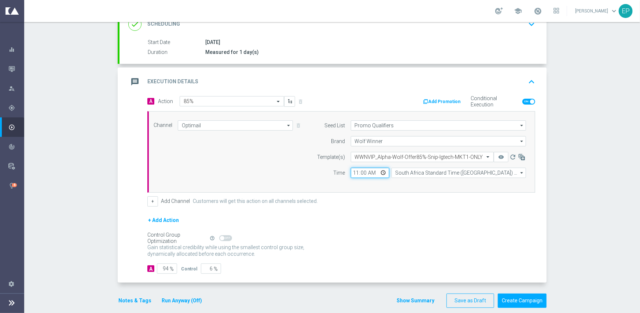
click at [352, 173] on input "11:00" at bounding box center [370, 173] width 39 height 10
type input "02:00"
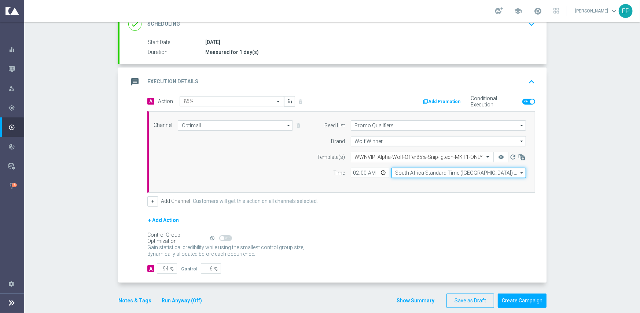
click at [414, 171] on input "South Africa Standard Time (Johannesburg) (UTC +02:00)" at bounding box center [459, 173] width 135 height 10
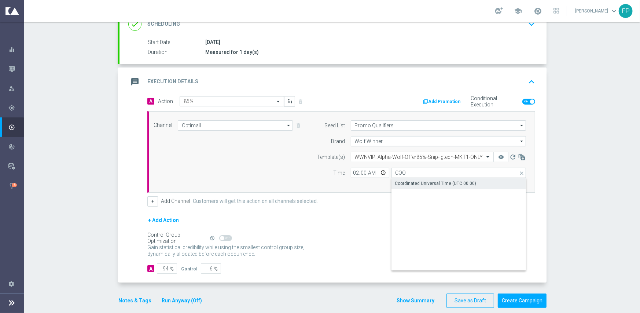
click at [415, 183] on div "Coordinated Universal Time (UTC 00:00)" at bounding box center [435, 183] width 81 height 7
type input "Coordinated Universal Time (UTC 00:00)"
click at [350, 216] on div "+ Add Action" at bounding box center [341, 225] width 388 height 18
click at [163, 266] on input "94" at bounding box center [167, 268] width 20 height 10
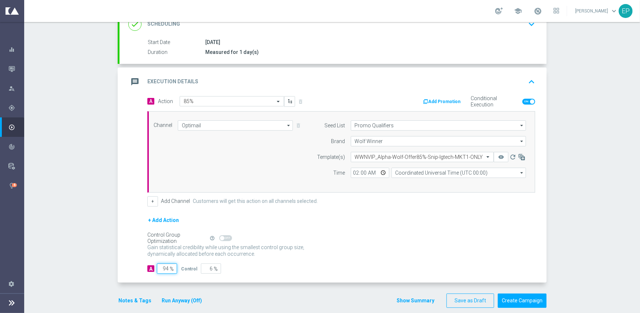
type input "9"
type input "91"
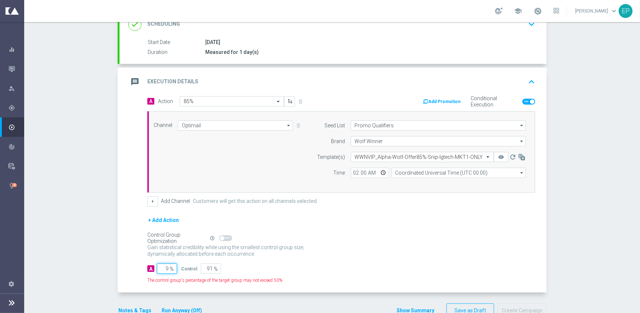
type input "95"
type input "5"
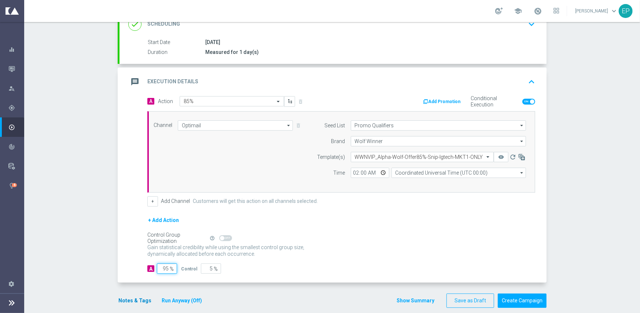
type input "95"
click at [131, 299] on button "Notes & Tags" at bounding box center [135, 300] width 34 height 9
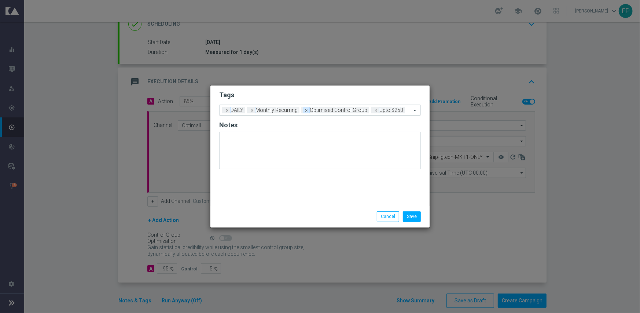
click at [250, 112] on span "×" at bounding box center [252, 110] width 7 height 7
click at [253, 111] on span "×" at bounding box center [252, 110] width 7 height 7
click at [328, 110] on input "text" at bounding box center [347, 110] width 127 height 6
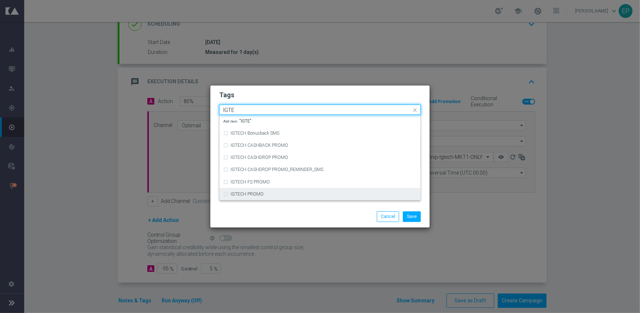
click at [285, 194] on div "IGTECH PROMO" at bounding box center [324, 194] width 186 height 4
type input "IGTE"
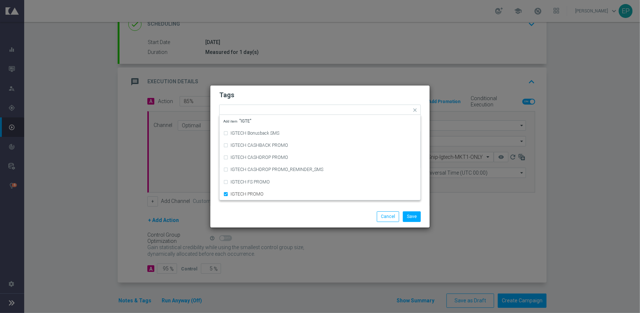
click at [282, 214] on div "Save Cancel" at bounding box center [320, 216] width 213 height 10
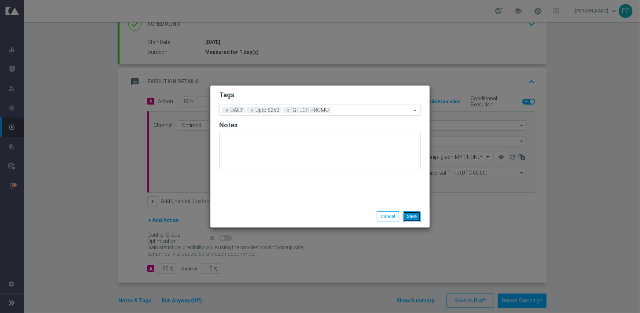
click at [414, 217] on button "Save" at bounding box center [412, 216] width 18 height 10
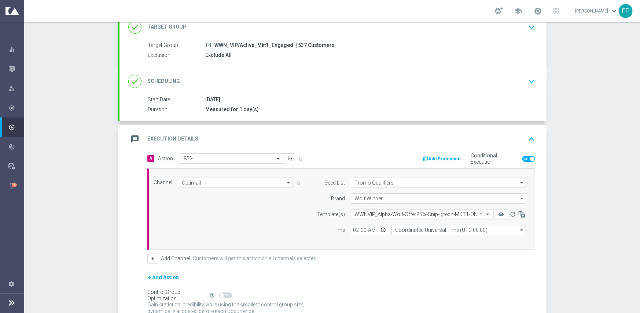
scroll to position [118, 0]
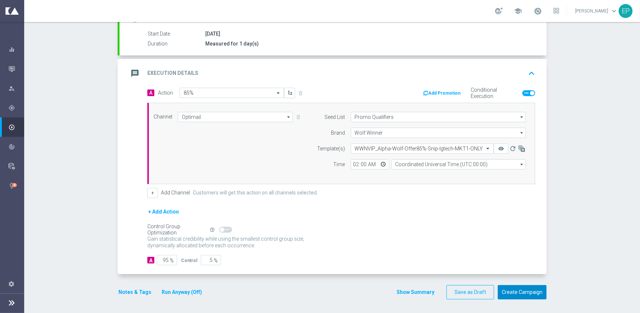
click at [516, 290] on button "Create Campaign" at bounding box center [522, 292] width 49 height 14
click at [441, 93] on div at bounding box center [313, 156] width 640 height 313
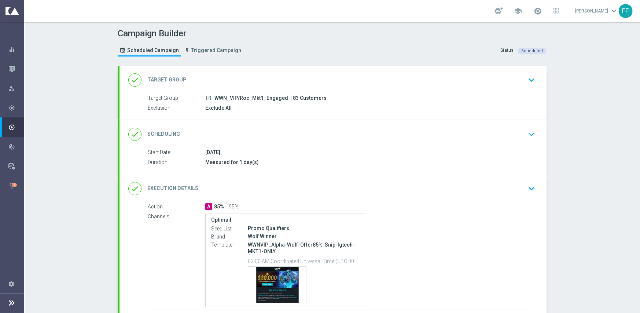
click at [340, 188] on div "done Execution Details keyboard_arrow_down" at bounding box center [333, 189] width 410 height 14
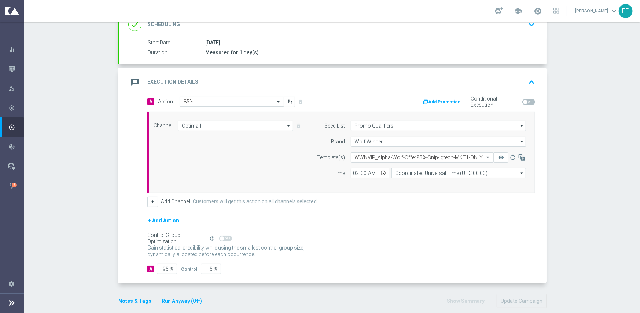
scroll to position [110, 0]
click at [439, 103] on button "Add Promotion" at bounding box center [443, 102] width 41 height 8
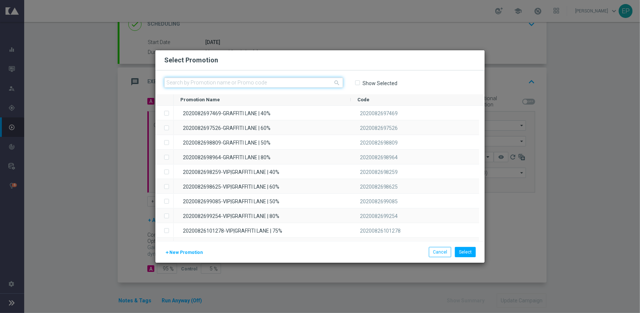
click at [259, 85] on input "text" at bounding box center [253, 82] width 179 height 10
paste input "20220125626956"
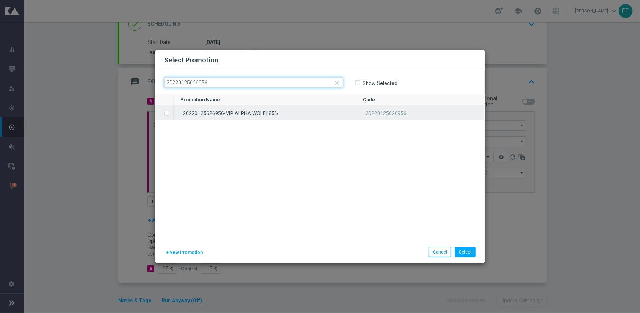
type input "20220125626956"
click at [239, 114] on div "20220125626956-VIP ALPHA WOLF | 85%" at bounding box center [265, 113] width 183 height 14
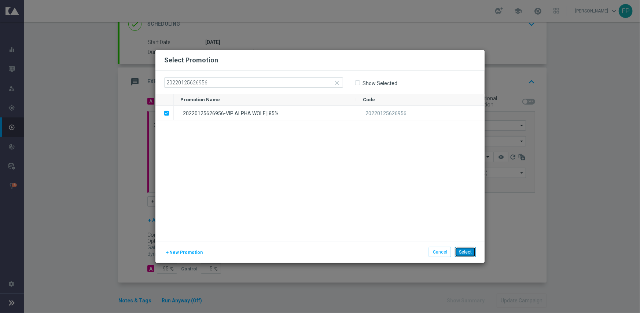
click at [465, 248] on button "Select" at bounding box center [465, 252] width 21 height 10
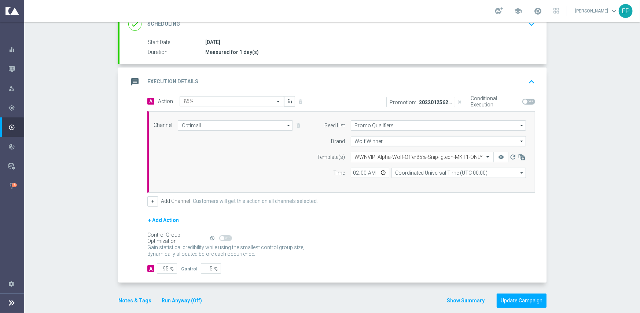
click at [526, 100] on span at bounding box center [529, 102] width 13 height 6
click at [526, 100] on input "checkbox" at bounding box center [529, 102] width 13 height 6
checkbox input "true"
click at [449, 231] on div "+ Add Action" at bounding box center [341, 225] width 388 height 18
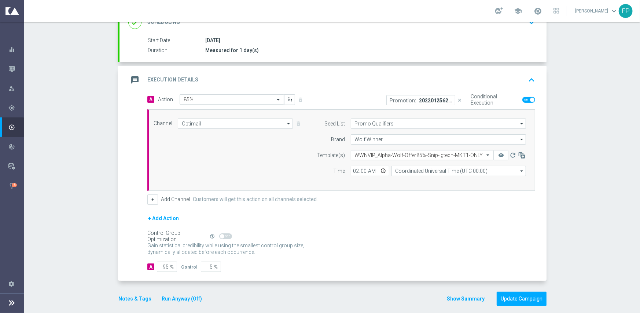
scroll to position [118, 0]
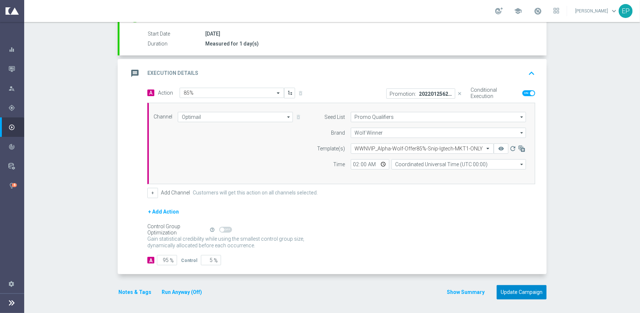
click at [520, 291] on button "Update Campaign" at bounding box center [522, 292] width 50 height 14
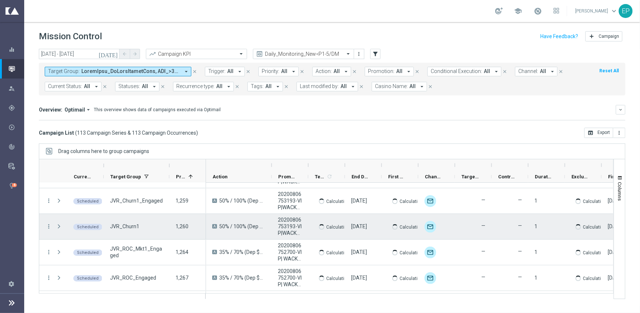
scroll to position [73, 0]
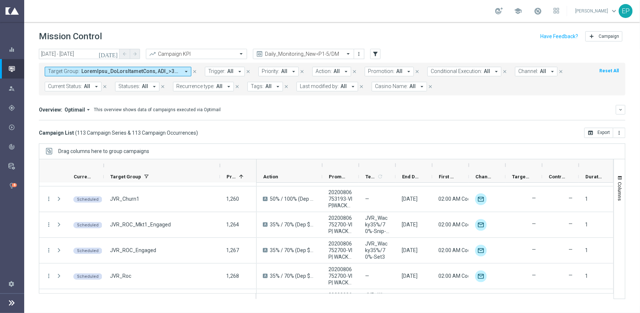
drag, startPoint x: 169, startPoint y: 165, endPoint x: 221, endPoint y: 163, distance: 51.8
click at [221, 163] on div at bounding box center [220, 166] width 3 height 12
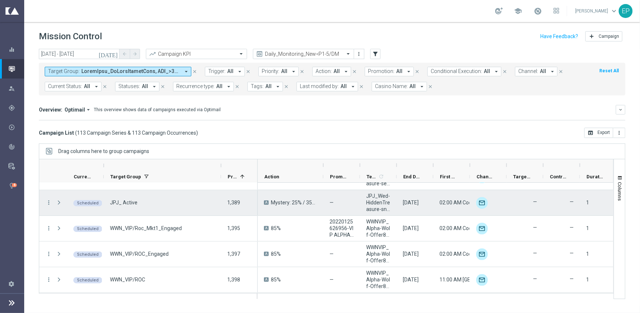
scroll to position [1210, 0]
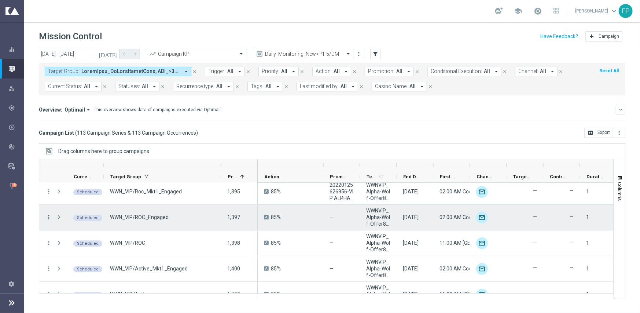
click at [48, 216] on icon "more_vert" at bounding box center [48, 217] width 7 height 7
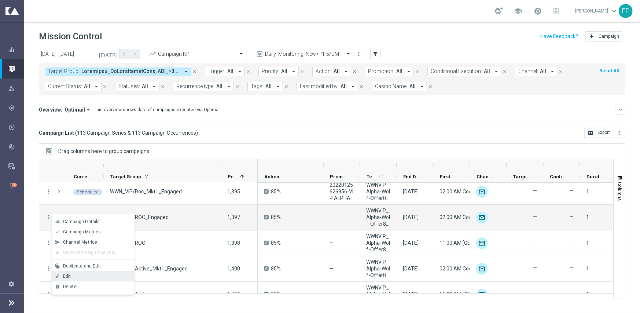
click at [83, 274] on div "Edit" at bounding box center [97, 276] width 68 height 5
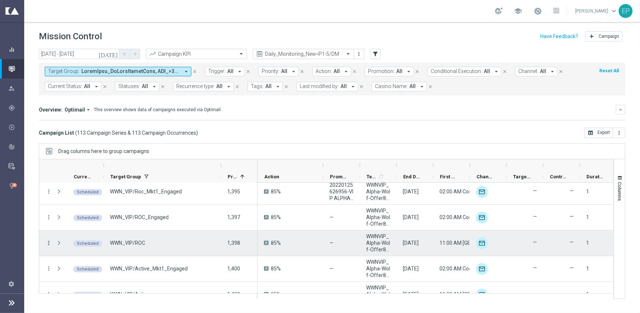
click at [48, 242] on icon "more_vert" at bounding box center [48, 243] width 7 height 7
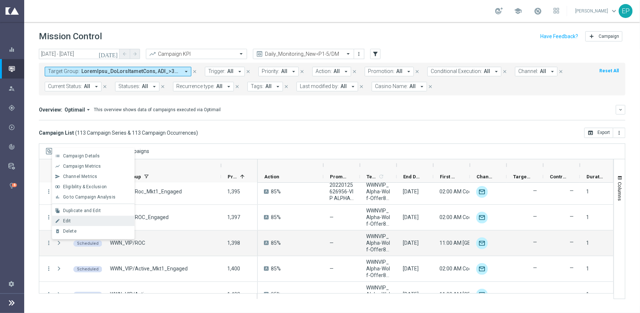
click at [74, 221] on div "Edit" at bounding box center [97, 220] width 68 height 5
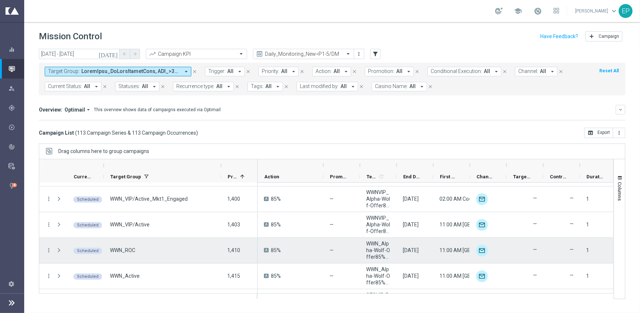
scroll to position [1284, 0]
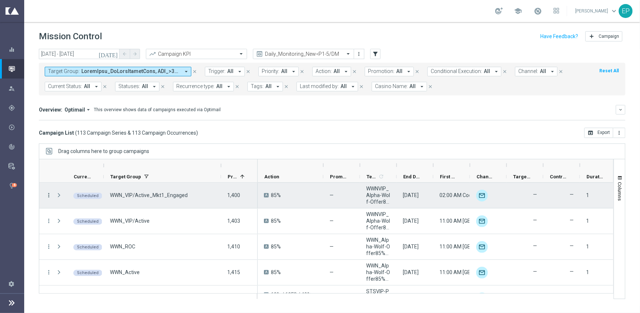
click at [50, 194] on icon "more_vert" at bounding box center [48, 195] width 7 height 7
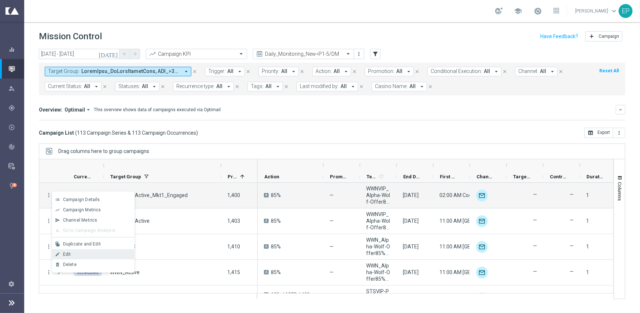
click at [79, 252] on div "Edit" at bounding box center [97, 254] width 68 height 5
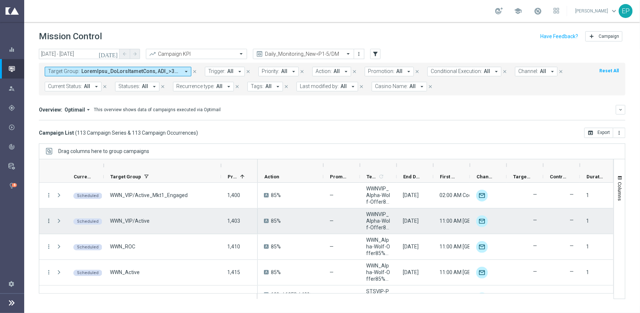
click at [46, 219] on icon "more_vert" at bounding box center [48, 221] width 7 height 7
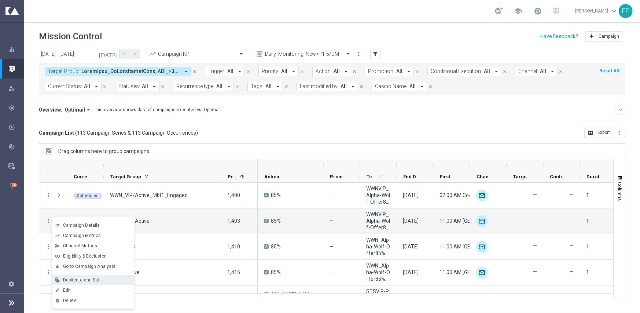
click at [101, 279] on div "Duplicate and Edit" at bounding box center [97, 279] width 68 height 5
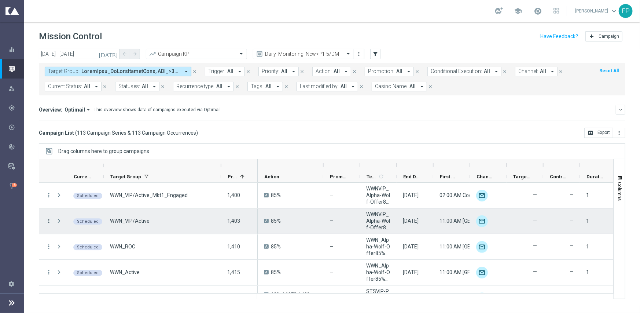
click at [47, 219] on icon "more_vert" at bounding box center [48, 221] width 7 height 7
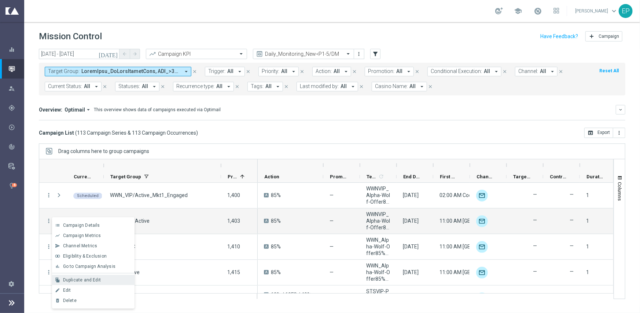
click at [113, 280] on div "Duplicate and Edit" at bounding box center [97, 279] width 68 height 5
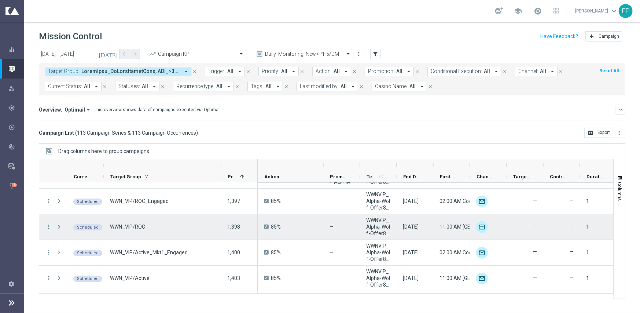
scroll to position [1210, 0]
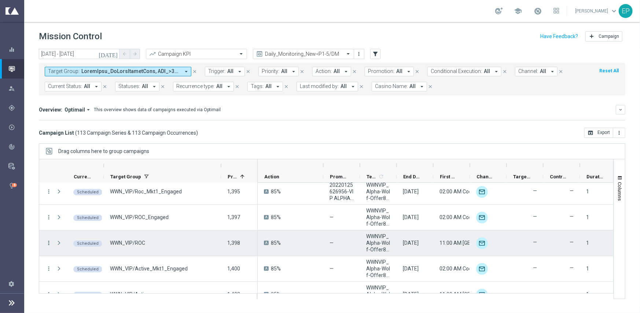
click at [48, 243] on icon "more_vert" at bounding box center [48, 243] width 7 height 7
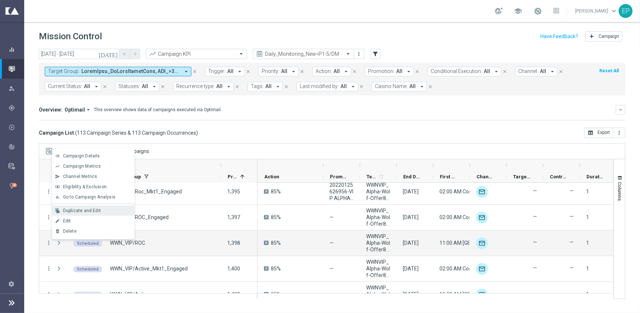
click at [86, 211] on span "Duplicate and Edit" at bounding box center [82, 210] width 38 height 5
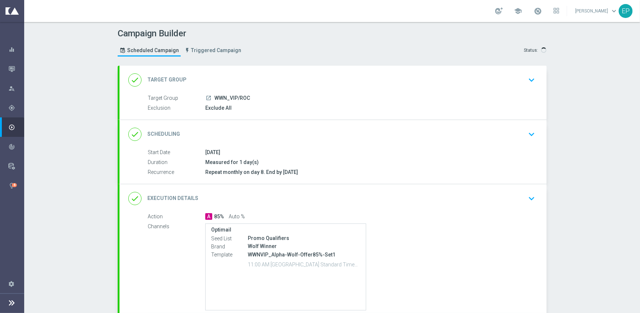
click at [323, 188] on div "done Execution Details keyboard_arrow_down" at bounding box center [333, 198] width 427 height 29
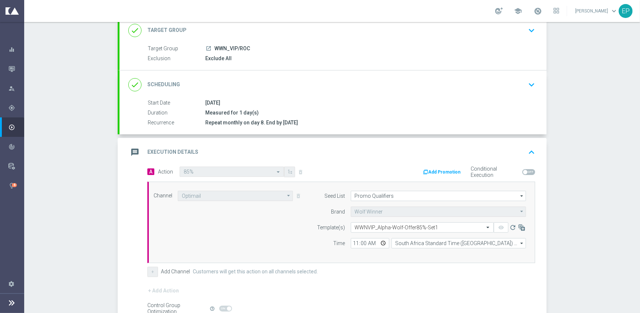
scroll to position [37, 0]
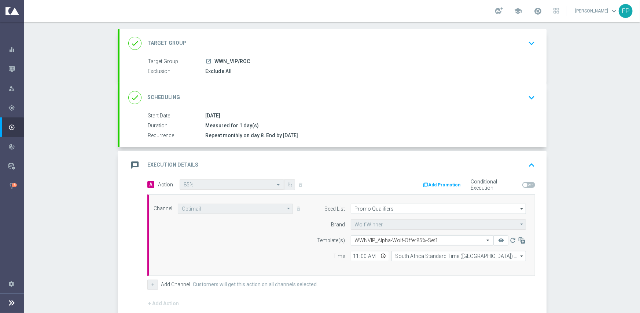
click at [440, 184] on button "Add Promotion" at bounding box center [443, 185] width 41 height 8
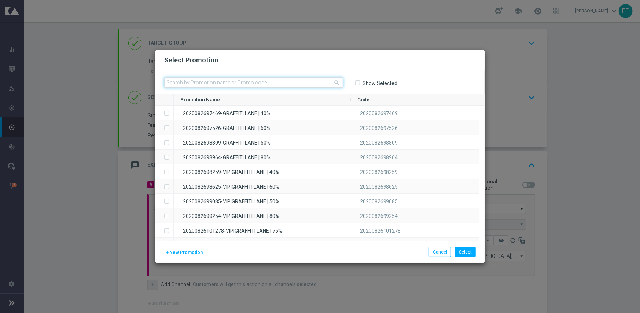
click at [268, 85] on input "text" at bounding box center [253, 82] width 179 height 10
paste input "20220125626956"
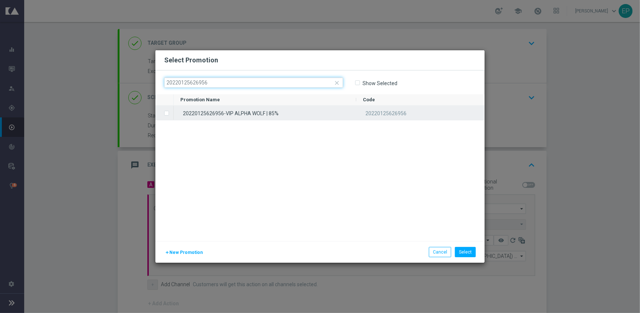
type input "20220125626956"
click at [239, 113] on div "20220125626956-VIP ALPHA WOLF | 85%" at bounding box center [265, 113] width 183 height 14
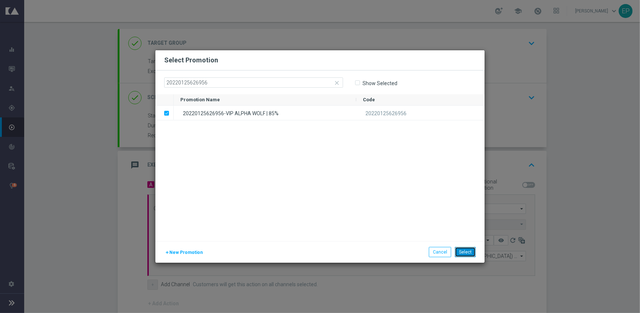
click at [472, 250] on button "Select" at bounding box center [465, 252] width 21 height 10
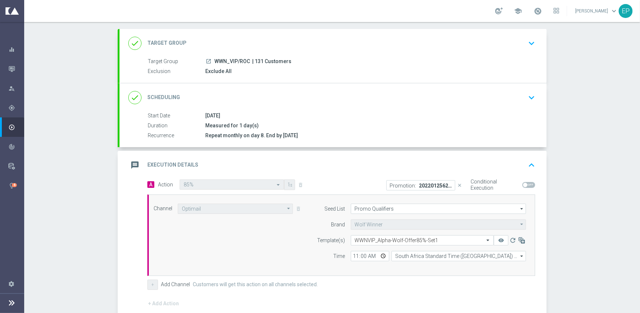
click at [530, 185] on span at bounding box center [529, 185] width 13 height 6
click at [530, 185] on input "checkbox" at bounding box center [529, 185] width 13 height 6
checkbox input "true"
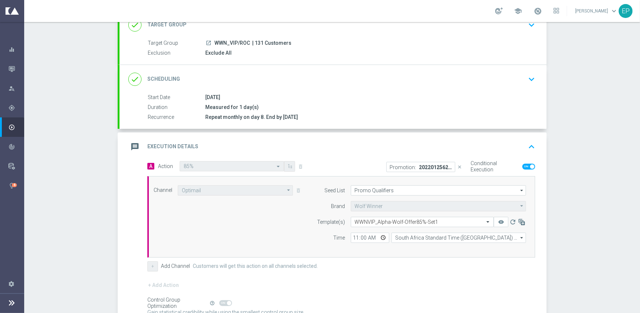
scroll to position [73, 0]
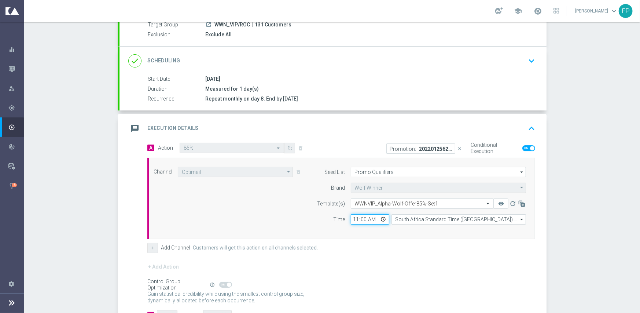
click at [351, 219] on input "11:00" at bounding box center [370, 219] width 39 height 10
type input "02:00"
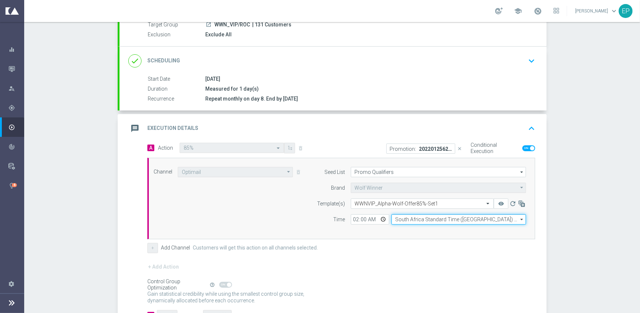
click at [409, 219] on input "South Africa Standard Time (Johannesburg) (UTC +02:00)" at bounding box center [459, 219] width 135 height 10
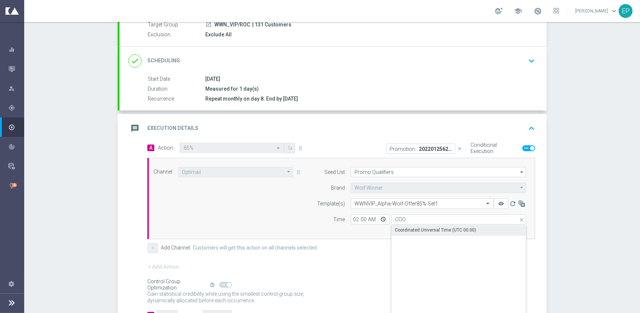
click at [410, 231] on div "Coordinated Universal Time (UTC 00:00)" at bounding box center [435, 230] width 81 height 7
type input "Coordinated Universal Time (UTC 00:00)"
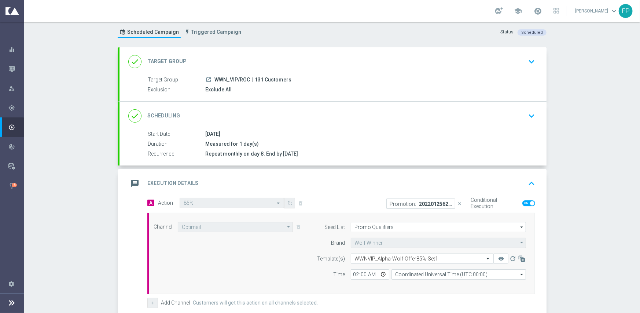
scroll to position [55, 0]
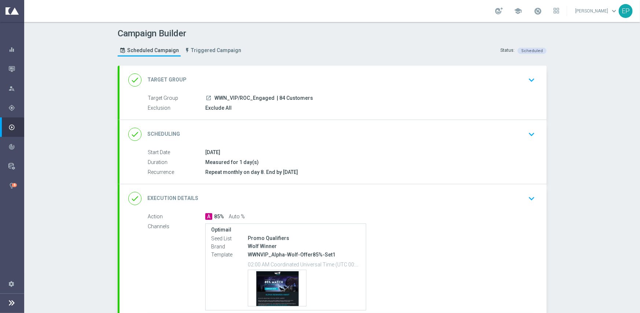
click at [314, 198] on div "done Execution Details keyboard_arrow_down" at bounding box center [333, 198] width 410 height 14
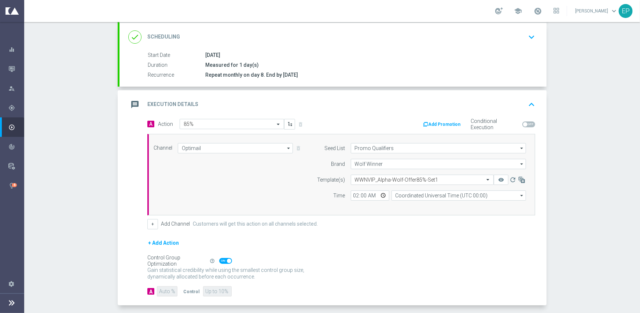
scroll to position [110, 0]
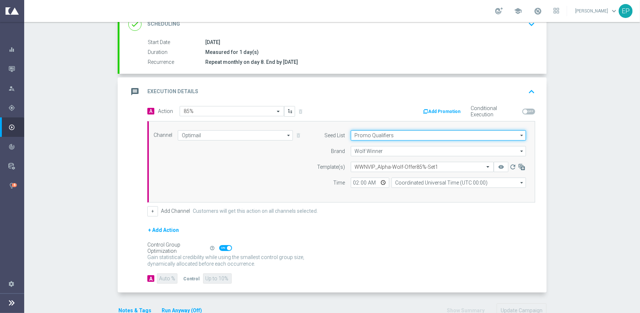
drag, startPoint x: 459, startPoint y: 136, endPoint x: 458, endPoint y: 133, distance: 3.7
click at [459, 136] on input "Promo Qualifiers" at bounding box center [438, 135] width 175 height 10
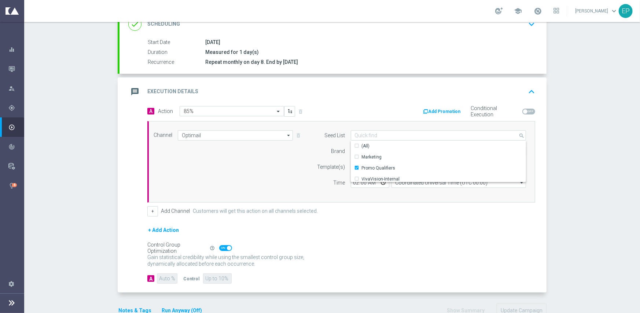
click at [449, 110] on button "Add Promotion" at bounding box center [443, 111] width 41 height 8
type input "Promo Qualifiers"
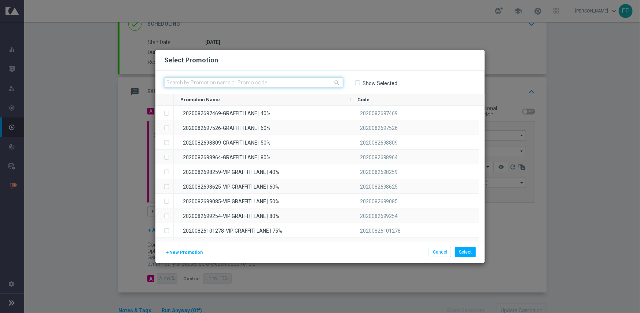
click at [274, 80] on input "text" at bounding box center [253, 82] width 179 height 10
paste input "20220125626956"
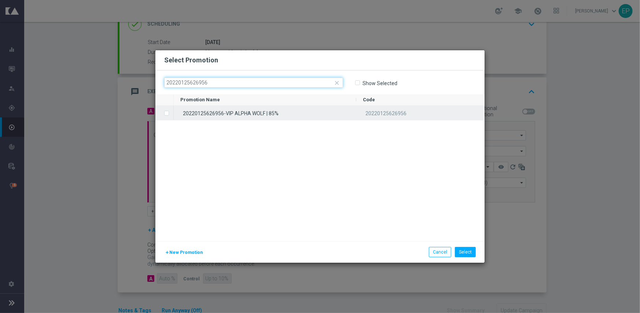
type input "20220125626956"
click at [249, 115] on div "20220125626956-VIP ALPHA WOLF | 85%" at bounding box center [265, 113] width 183 height 14
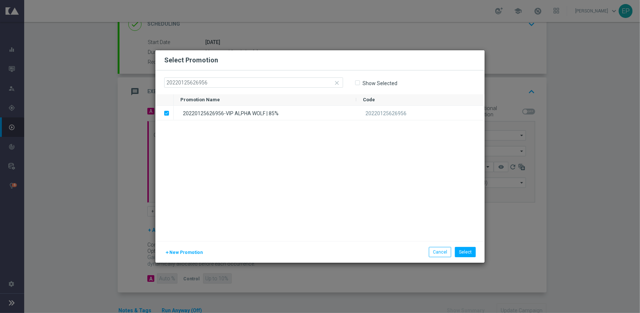
click at [477, 250] on li "Select" at bounding box center [465, 252] width 25 height 10
click at [470, 252] on button "Select" at bounding box center [465, 252] width 21 height 10
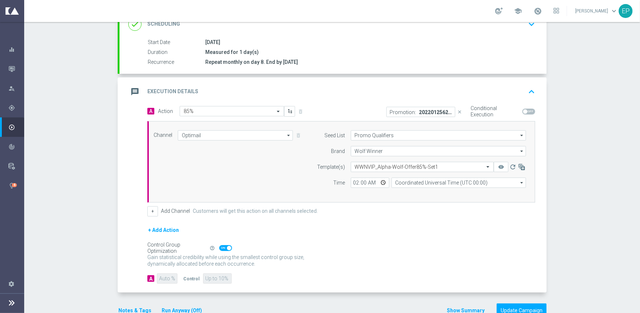
click at [527, 111] on span at bounding box center [529, 112] width 13 height 6
click at [527, 111] on input "checkbox" at bounding box center [529, 112] width 13 height 6
checkbox input "true"
click at [463, 236] on div "+ Add Action" at bounding box center [341, 235] width 388 height 18
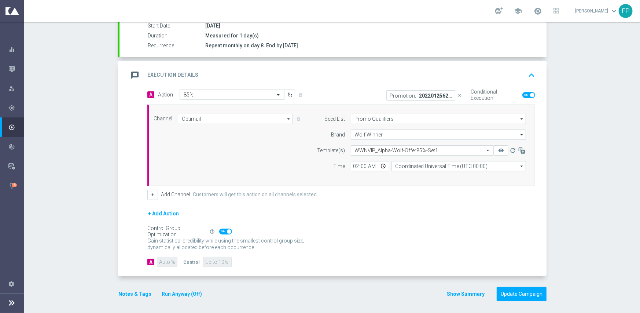
scroll to position [128, 0]
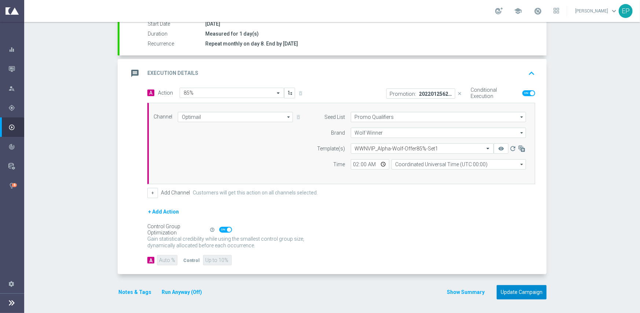
click at [528, 288] on button "Update Campaign" at bounding box center [522, 292] width 50 height 14
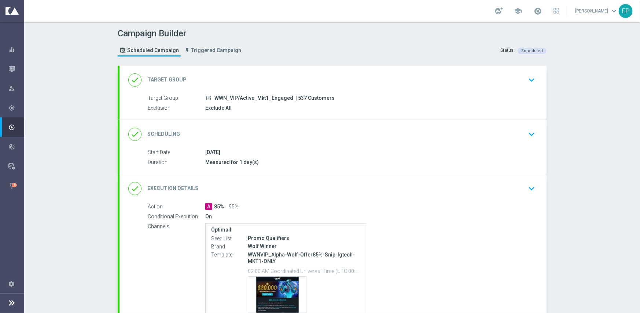
click at [337, 193] on div "done Execution Details keyboard_arrow_down" at bounding box center [333, 189] width 410 height 14
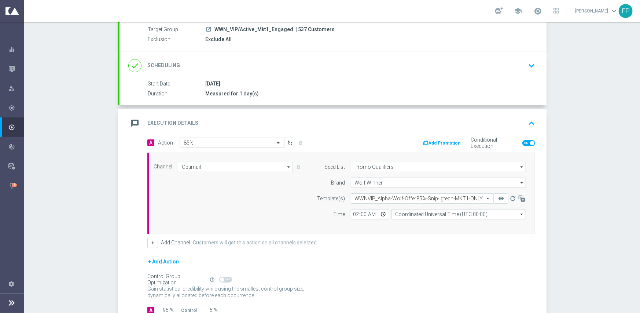
scroll to position [73, 0]
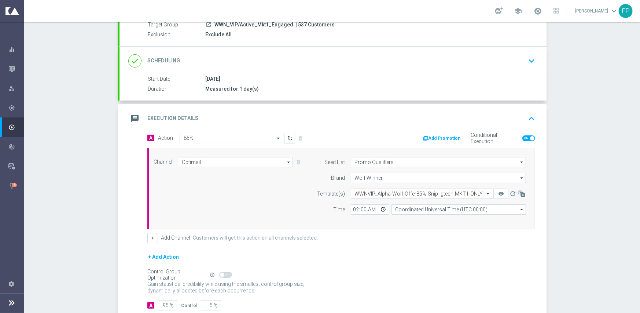
click at [439, 137] on button "Add Promotion" at bounding box center [443, 138] width 41 height 8
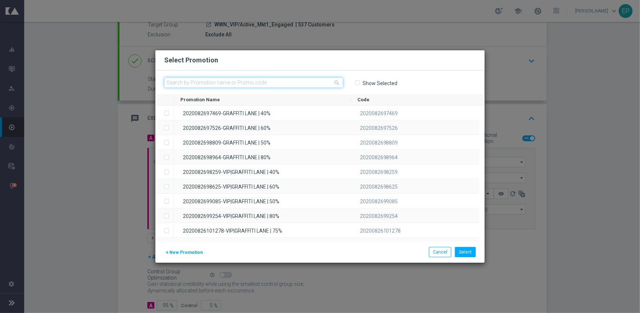
click at [264, 82] on input "text" at bounding box center [253, 82] width 179 height 10
paste input "20220125626956"
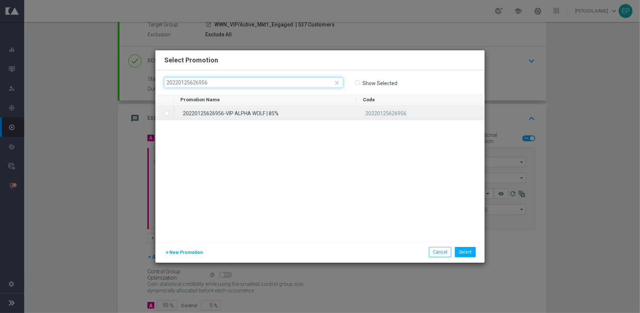
type input "20220125626956"
click at [239, 115] on div "20220125626956-VIP ALPHA WOLF | 85%" at bounding box center [265, 113] width 183 height 14
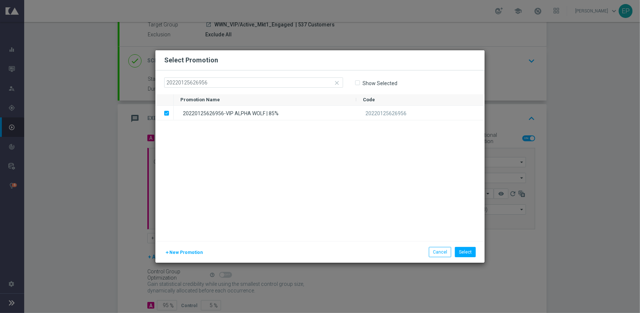
click at [257, 170] on div "20220125626956-VIP ALPHA WOLF | 85% 20220125626956" at bounding box center [329, 173] width 311 height 135
click at [469, 252] on button "Select" at bounding box center [465, 252] width 21 height 10
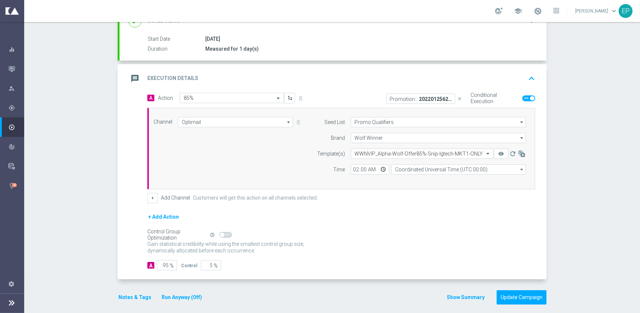
scroll to position [118, 0]
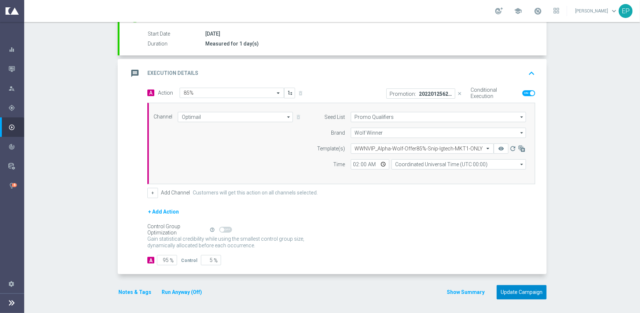
click at [522, 290] on button "Update Campaign" at bounding box center [522, 292] width 50 height 14
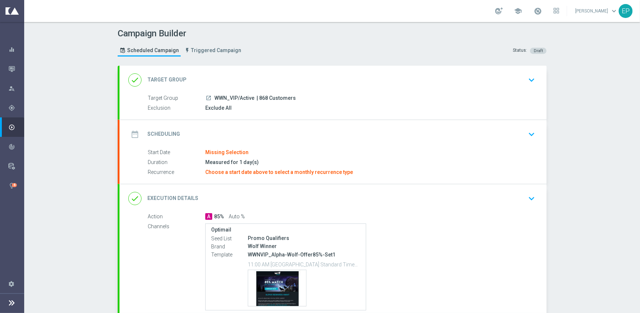
click at [232, 124] on div "date_range Scheduling keyboard_arrow_down" at bounding box center [333, 134] width 427 height 29
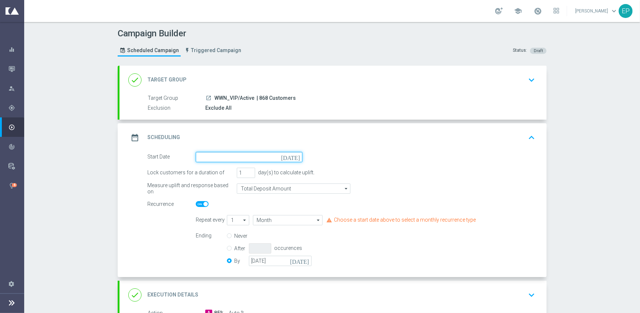
click at [218, 159] on input at bounding box center [249, 157] width 107 height 10
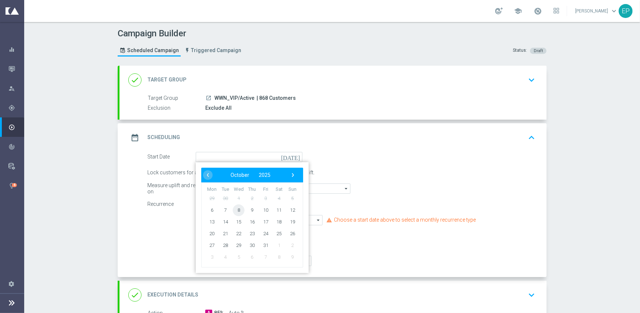
click at [235, 209] on span "8" at bounding box center [239, 210] width 12 height 12
type input "[DATE]"
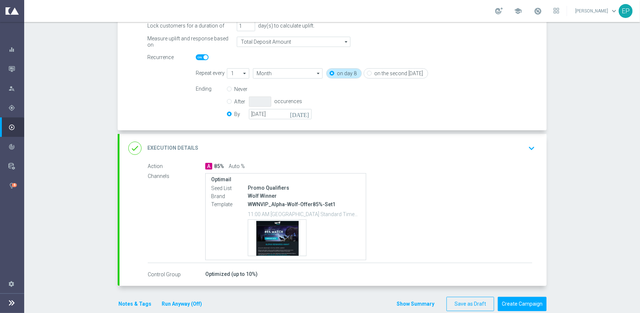
drag, startPoint x: 252, startPoint y: 140, endPoint x: 275, endPoint y: 149, distance: 25.4
click at [252, 140] on div "done Execution Details keyboard_arrow_down" at bounding box center [333, 148] width 427 height 29
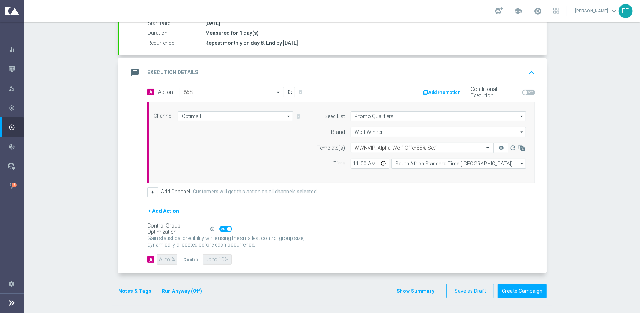
scroll to position [128, 0]
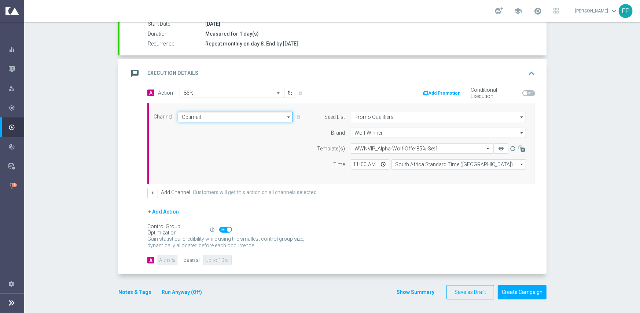
click at [212, 117] on input "Optimail" at bounding box center [235, 117] width 115 height 10
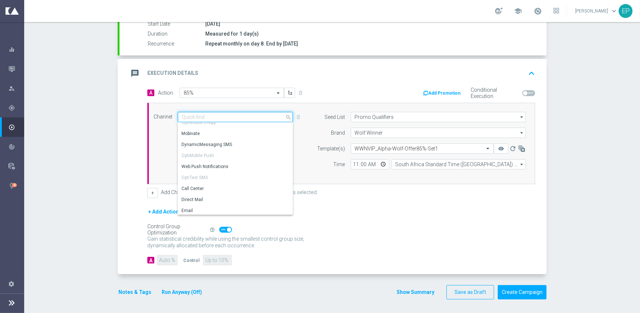
scroll to position [135, 0]
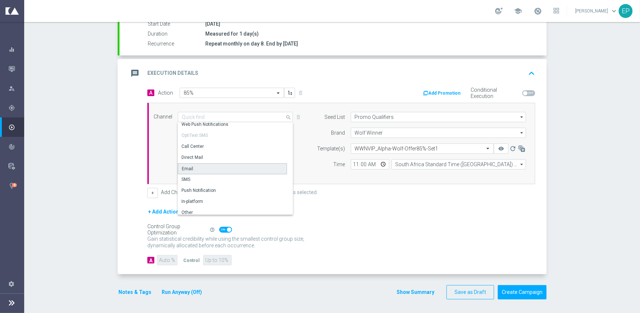
click at [194, 169] on div "Email" at bounding box center [232, 168] width 109 height 11
type input "Email"
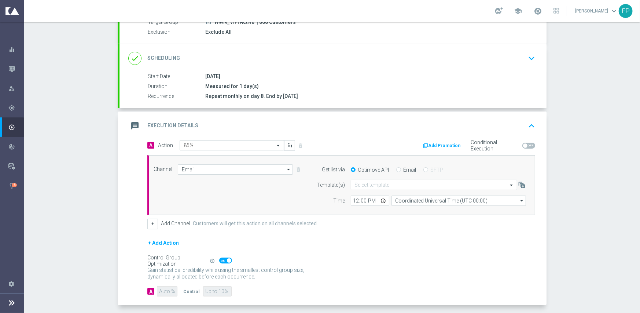
click at [445, 144] on button "Add Promotion" at bounding box center [443, 146] width 41 height 8
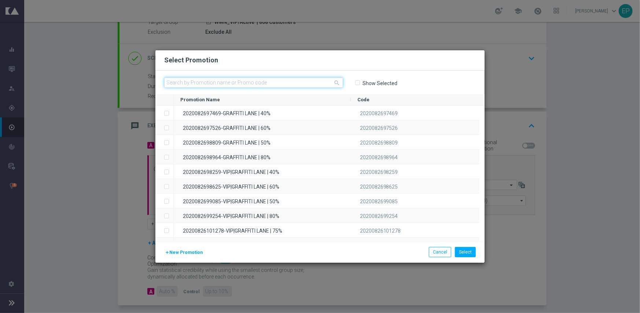
click at [271, 81] on input "text" at bounding box center [253, 82] width 179 height 10
click at [248, 83] on input "text" at bounding box center [253, 82] width 179 height 10
click at [244, 84] on input "text" at bounding box center [253, 82] width 179 height 10
click at [271, 82] on input "text" at bounding box center [253, 82] width 179 height 10
paste input "20220125626956"
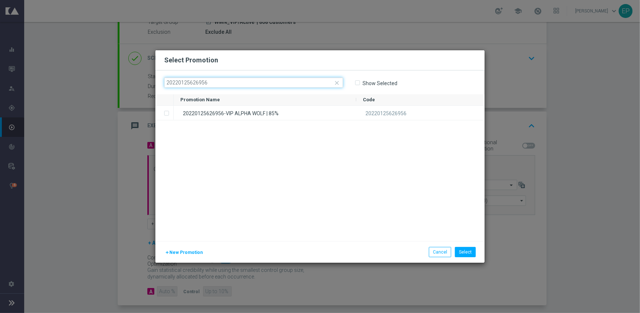
type input "20220125626956"
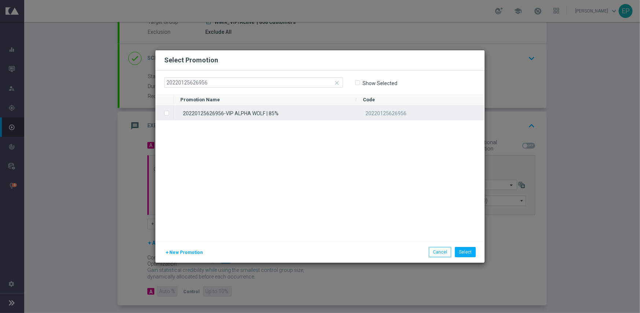
click at [256, 112] on div "20220125626956-VIP ALPHA WOLF | 85%" at bounding box center [265, 113] width 183 height 14
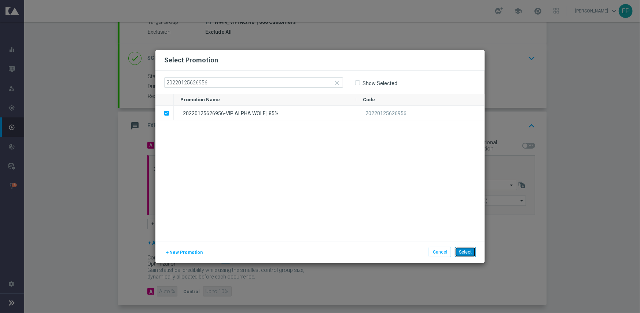
click at [468, 254] on button "Select" at bounding box center [465, 252] width 21 height 10
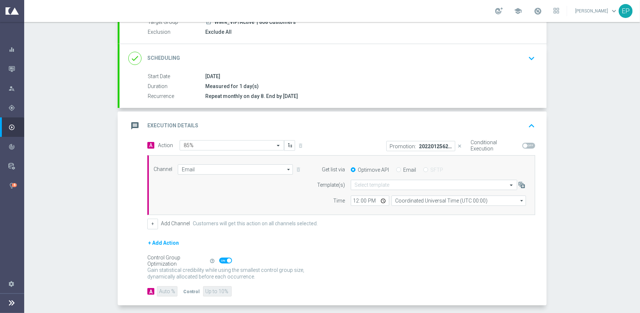
click at [528, 145] on span at bounding box center [529, 146] width 13 height 6
click at [528, 145] on input "checkbox" at bounding box center [529, 146] width 13 height 6
checkbox input "true"
click at [396, 169] on input "Email" at bounding box center [398, 170] width 5 height 5
radio input "true"
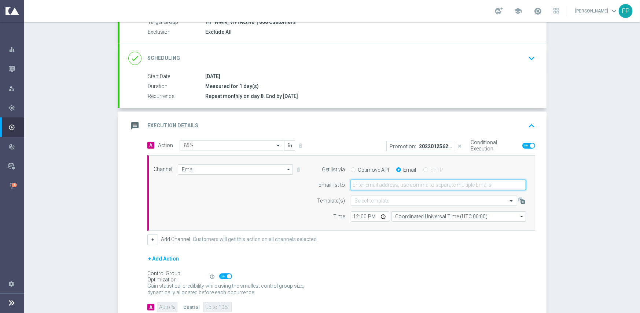
click at [388, 183] on input "email" at bounding box center [438, 185] width 175 height 10
paste input "[EMAIL_ADDRESS][DOMAIN_NAME]"
type input "[EMAIL_ADDRESS][DOMAIN_NAME]"
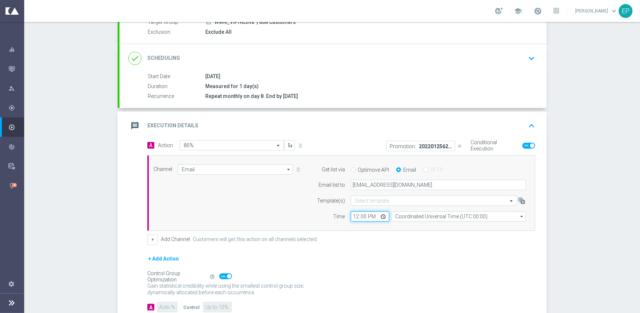
click at [351, 217] on input "12:00" at bounding box center [370, 216] width 39 height 10
type input "02:00"
click at [347, 242] on div "+ Add Channel Customers will get this action on all channels selected." at bounding box center [341, 239] width 388 height 10
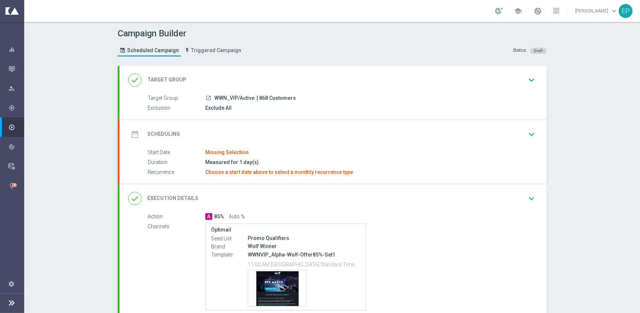
click at [252, 76] on div "done Target Group keyboard_arrow_down" at bounding box center [333, 80] width 410 height 14
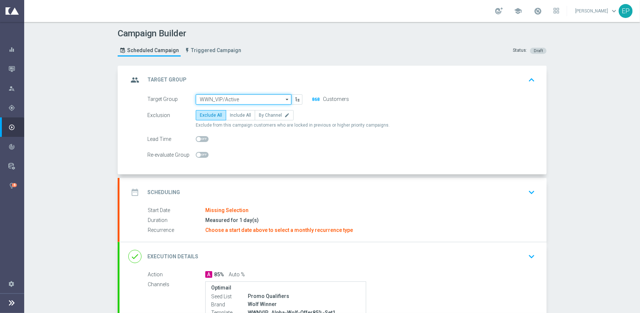
click at [247, 99] on input "WWN_VIP/Active" at bounding box center [244, 99] width 96 height 10
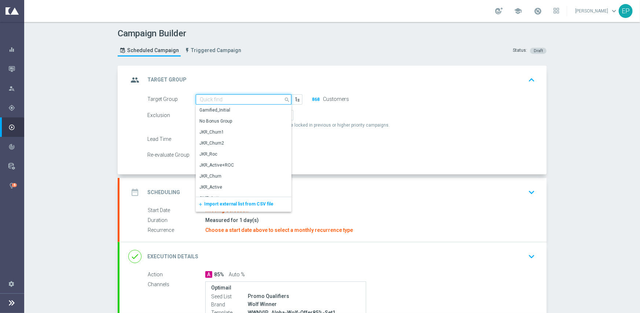
paste input "WWN_VIP/Active_Engaged"
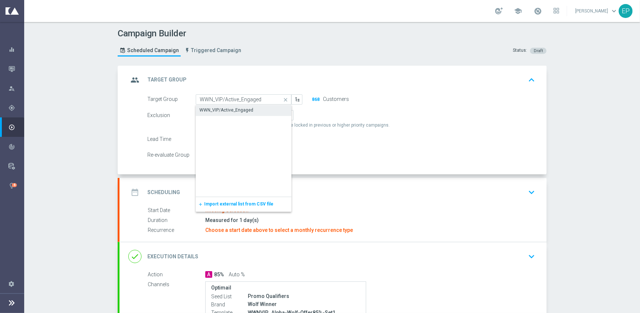
click at [240, 112] on div "WWN_VIP/Active_Engaged" at bounding box center [227, 110] width 54 height 7
type input "WWN_VIP/Active_Engaged"
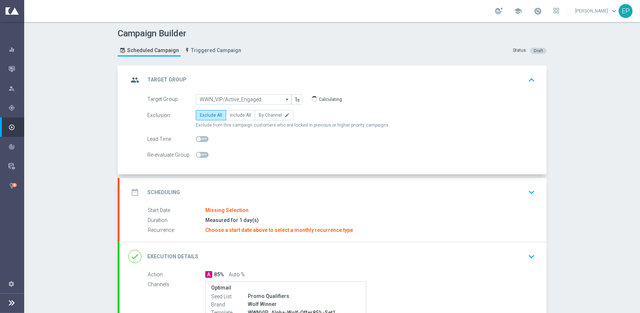
click at [268, 186] on div "date_range Scheduling keyboard_arrow_down" at bounding box center [333, 192] width 410 height 14
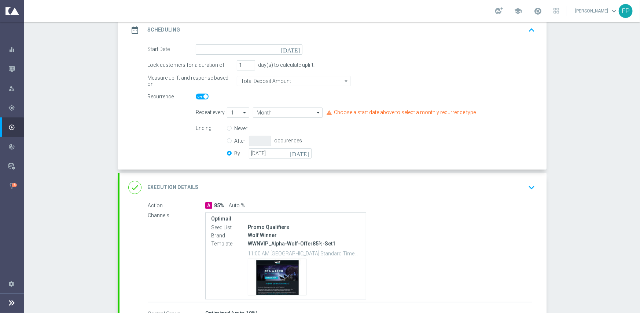
scroll to position [110, 0]
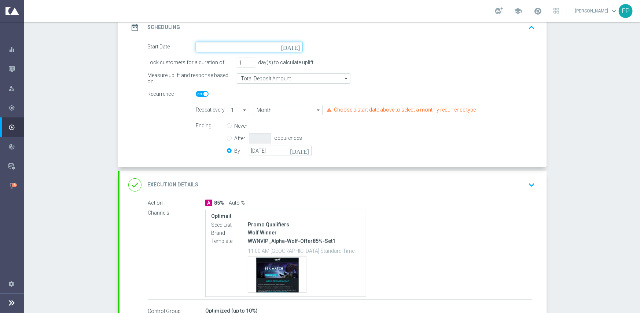
click at [253, 49] on input at bounding box center [249, 47] width 107 height 10
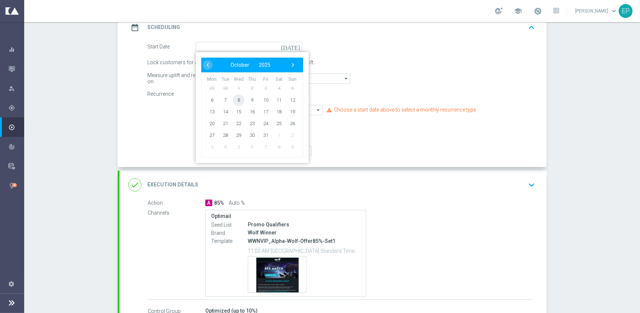
click at [238, 100] on span "8" at bounding box center [239, 100] width 12 height 12
type input "[DATE]"
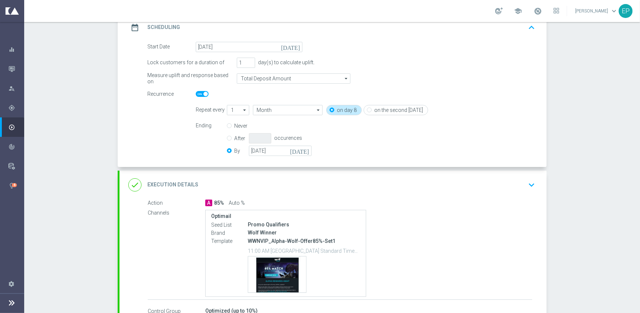
click at [314, 180] on div "done Execution Details keyboard_arrow_down" at bounding box center [333, 185] width 410 height 14
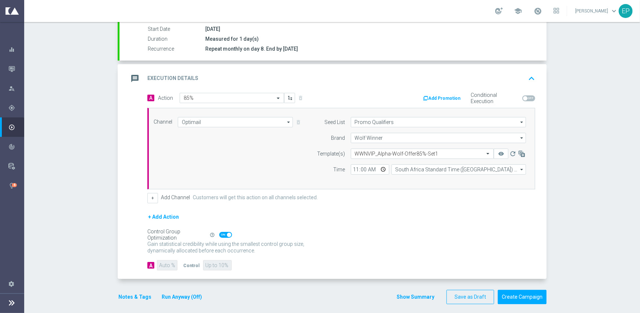
scroll to position [128, 0]
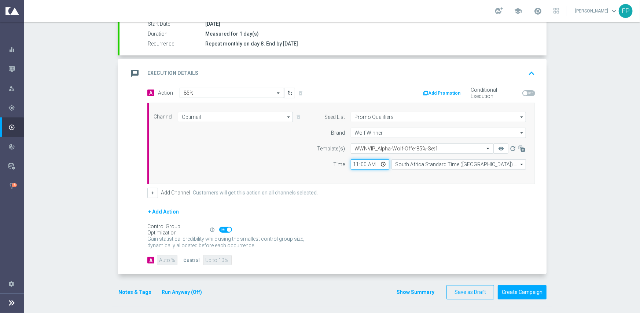
click at [351, 162] on input "11:00" at bounding box center [370, 164] width 39 height 10
type input "02:00"
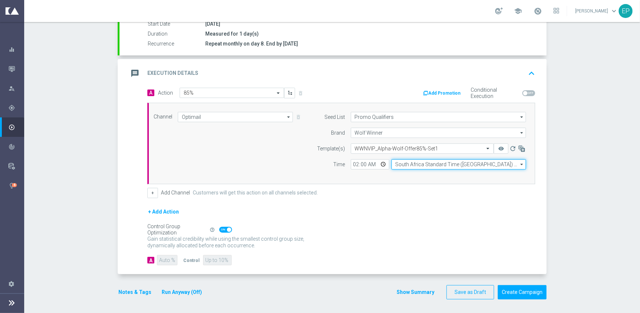
click at [405, 163] on input "South Africa Standard Time ([GEOGRAPHIC_DATA]) (UTC +02:00)" at bounding box center [459, 164] width 135 height 10
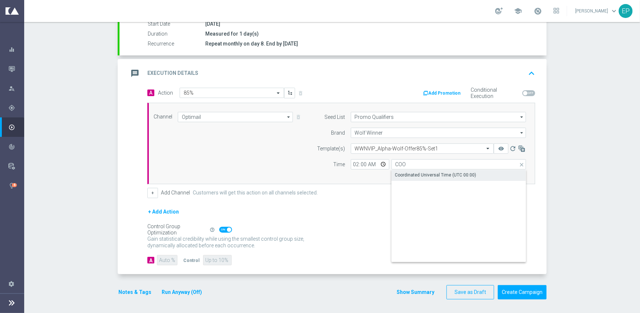
click at [405, 174] on div "Coordinated Universal Time (UTC 00:00)" at bounding box center [435, 175] width 81 height 7
type input "Coordinated Universal Time (UTC 00:00)"
click at [365, 207] on div "+ Add Action" at bounding box center [341, 216] width 388 height 18
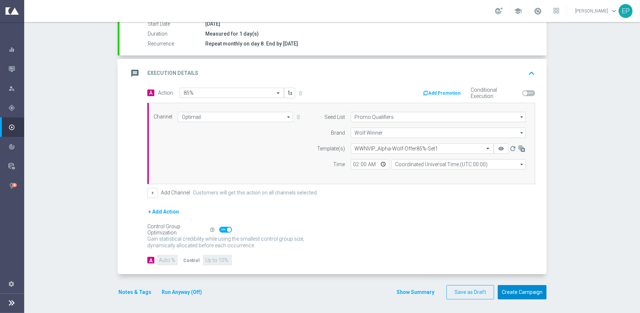
click at [526, 293] on button "Create Campaign" at bounding box center [522, 292] width 49 height 14
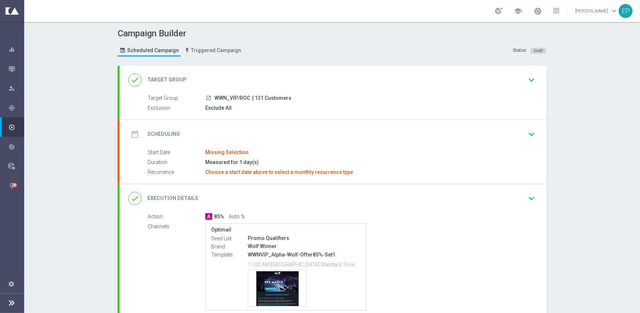
click at [249, 128] on div "date_range Scheduling keyboard_arrow_down" at bounding box center [333, 134] width 410 height 14
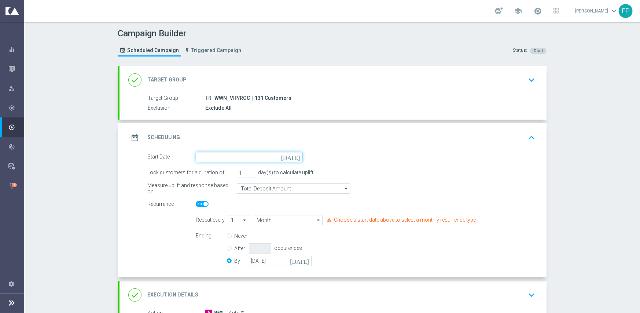
click at [217, 154] on input at bounding box center [249, 157] width 107 height 10
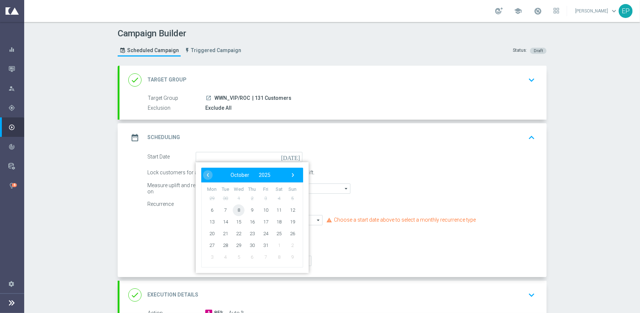
click at [237, 210] on span "8" at bounding box center [239, 210] width 12 height 12
type input "[DATE]"
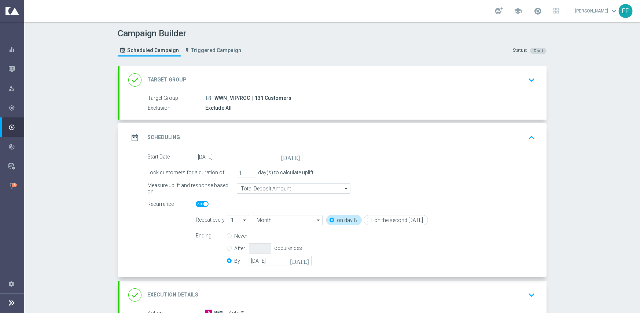
click at [261, 289] on div "done Execution Details keyboard_arrow_down" at bounding box center [333, 295] width 410 height 14
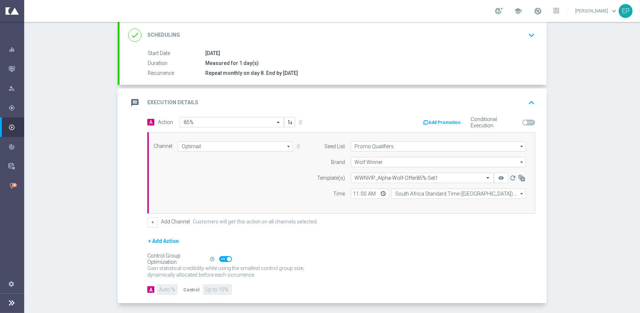
scroll to position [110, 0]
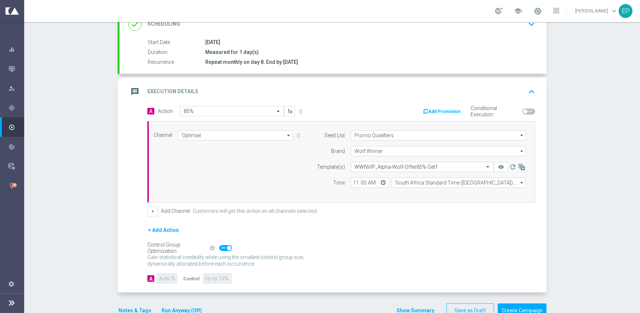
click at [426, 109] on icon "button" at bounding box center [425, 111] width 5 height 5
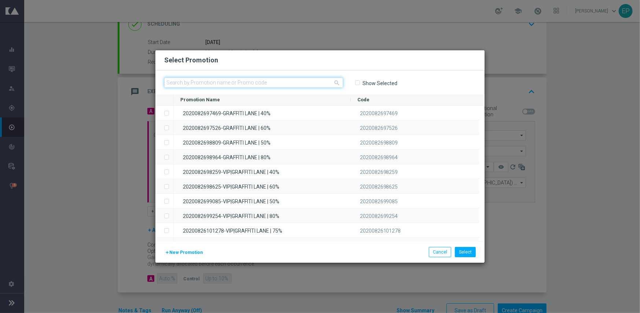
click at [238, 82] on input "text" at bounding box center [253, 82] width 179 height 10
paste input "[EMAIL_ADDRESS][DOMAIN_NAME]"
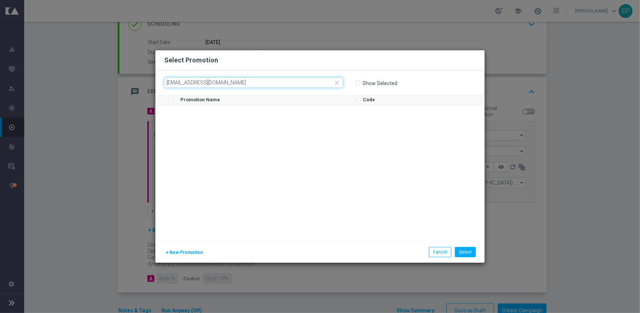
type input "[EMAIL_ADDRESS][DOMAIN_NAME]"
click at [233, 98] on div "Promotion Name" at bounding box center [264, 99] width 169 height 11
click at [337, 81] on icon "close" at bounding box center [337, 83] width 7 height 7
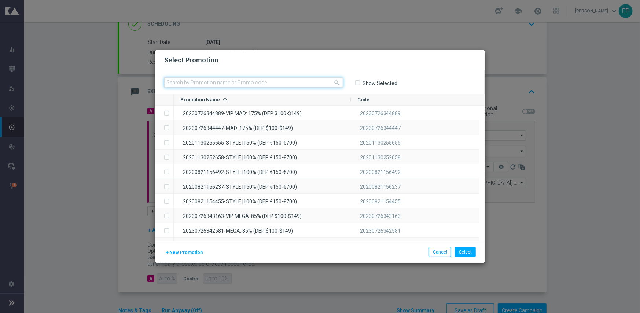
click at [239, 80] on input "text" at bounding box center [253, 82] width 179 height 10
paste input "20220125626956"
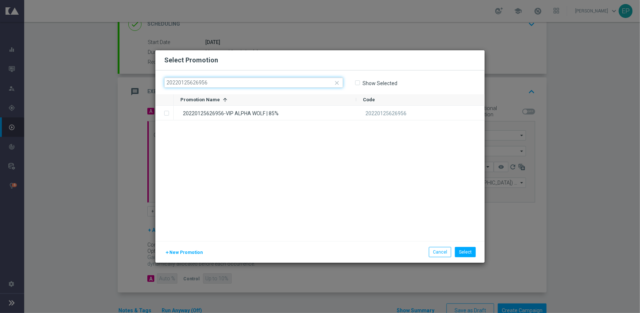
type input "20220125626956"
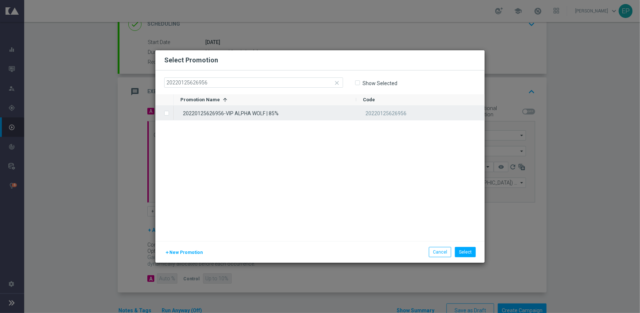
click at [228, 118] on div "20220125626956-VIP ALPHA WOLF | 85%" at bounding box center [265, 113] width 183 height 14
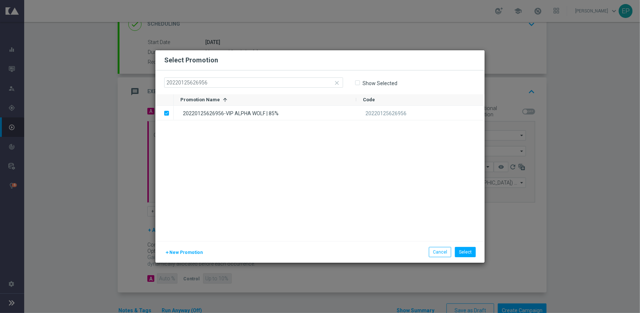
drag, startPoint x: 287, startPoint y: 192, endPoint x: 424, endPoint y: 239, distance: 144.4
click at [288, 192] on div "20220125626956-VIP ALPHA WOLF | 85% 20220125626956" at bounding box center [329, 173] width 311 height 135
drag, startPoint x: 464, startPoint y: 246, endPoint x: 470, endPoint y: 241, distance: 8.4
click at [464, 246] on div "add New Promotion Select Cancel" at bounding box center [320, 252] width 329 height 22
click at [465, 251] on button "Select" at bounding box center [465, 252] width 21 height 10
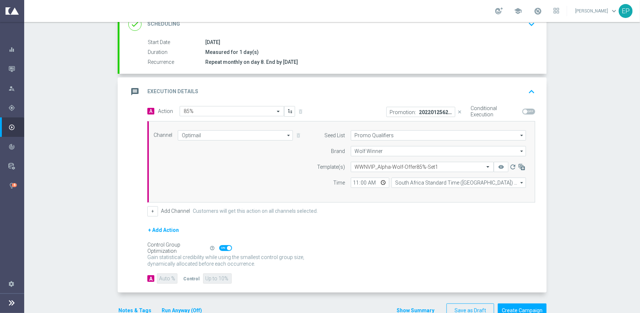
click at [526, 109] on span at bounding box center [529, 112] width 13 height 6
click at [526, 109] on input "checkbox" at bounding box center [529, 112] width 13 height 6
checkbox input "true"
drag, startPoint x: 201, startPoint y: 134, endPoint x: 206, endPoint y: 165, distance: 32.3
click at [201, 134] on input "Optimail" at bounding box center [235, 135] width 115 height 10
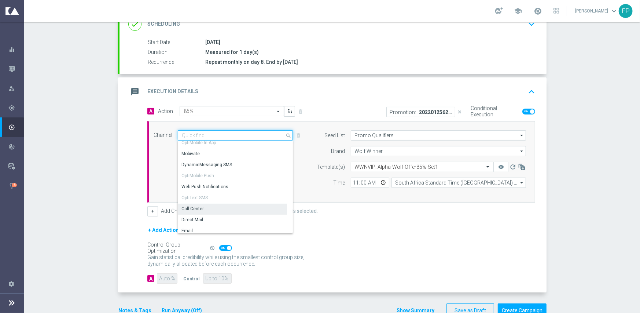
scroll to position [134, 0]
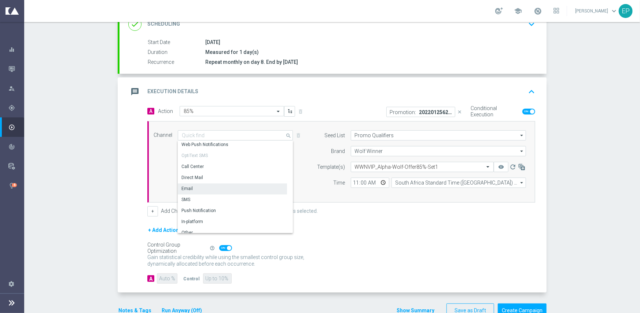
click at [184, 187] on div "Email" at bounding box center [187, 188] width 11 height 7
type input "Email"
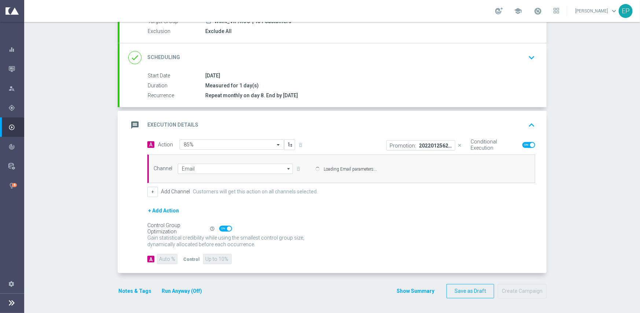
scroll to position [76, 0]
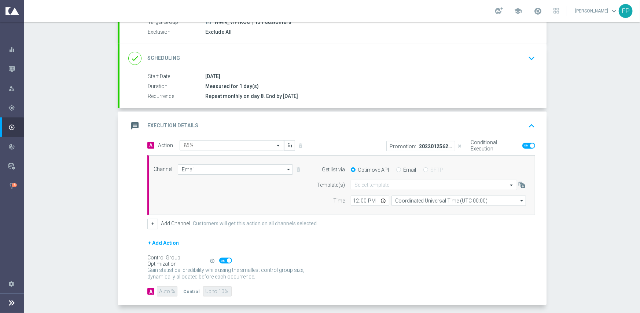
click at [396, 168] on input "Email" at bounding box center [398, 170] width 5 height 5
radio input "true"
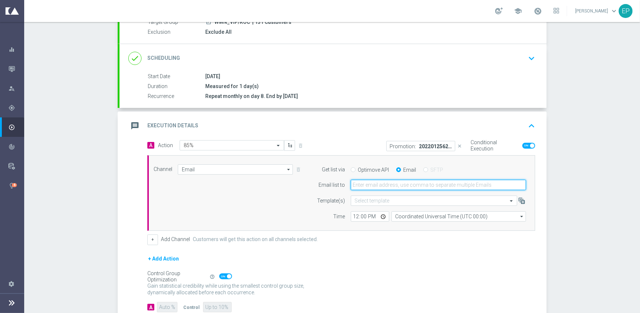
click at [396, 184] on input "email" at bounding box center [438, 185] width 175 height 10
paste input "promo@mediamanta.com"
type input "promo@mediamanta.com"
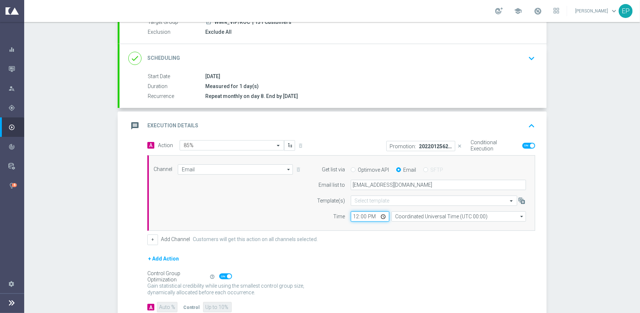
click at [351, 220] on input "12:00" at bounding box center [370, 216] width 39 height 10
type input "02:00"
click at [294, 224] on div "Channel Email Email arrow_drop_down Show Selected 1 of 21 Facebook Custom Audie…" at bounding box center [341, 193] width 388 height 76
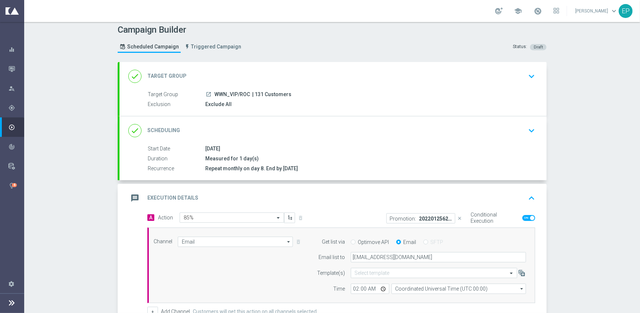
scroll to position [0, 0]
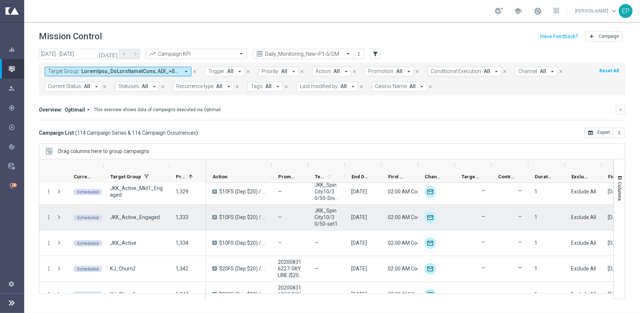
scroll to position [624, 0]
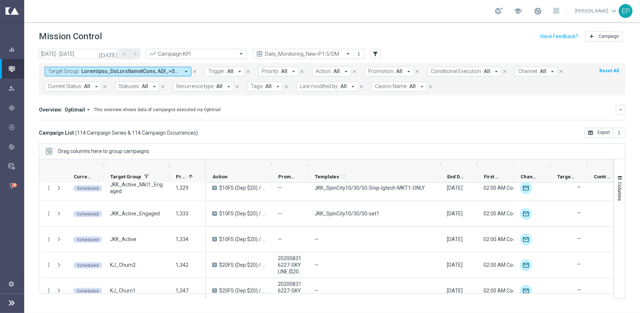
drag, startPoint x: 345, startPoint y: 167, endPoint x: 441, endPoint y: 166, distance: 95.7
click at [441, 166] on div at bounding box center [440, 165] width 3 height 12
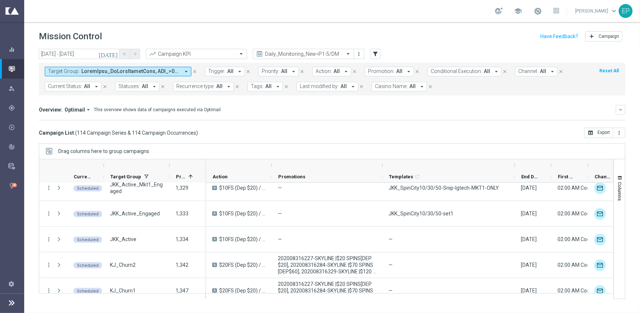
drag, startPoint x: 307, startPoint y: 163, endPoint x: 381, endPoint y: 162, distance: 74.1
click at [381, 162] on div at bounding box center [382, 165] width 3 height 12
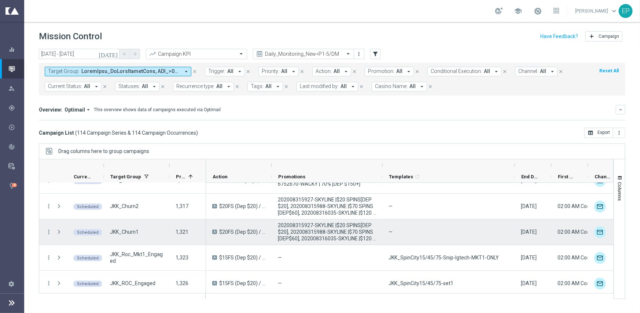
scroll to position [513, 0]
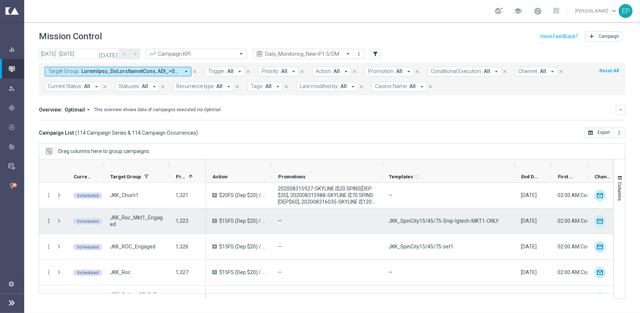
click at [49, 218] on icon "more_vert" at bounding box center [48, 221] width 7 height 7
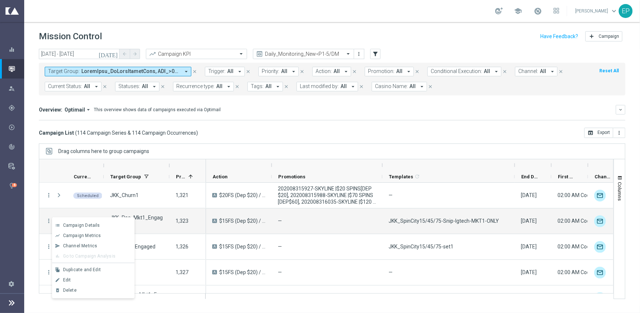
click at [71, 281] on div "Edit" at bounding box center [97, 279] width 68 height 5
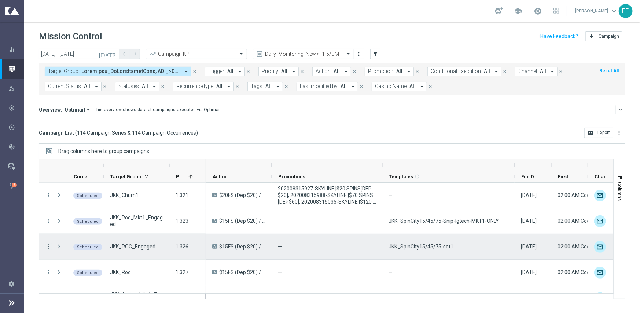
click at [48, 243] on icon "more_vert" at bounding box center [48, 246] width 7 height 7
click at [74, 222] on div "Edit" at bounding box center [97, 224] width 68 height 5
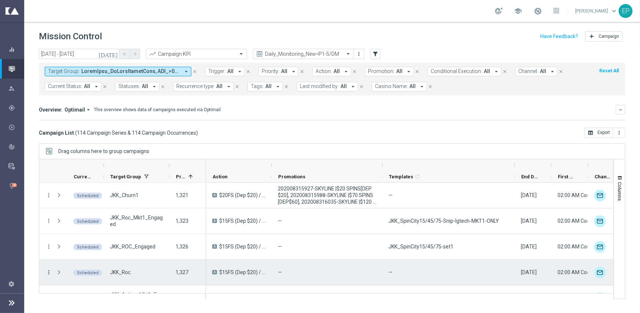
click at [47, 273] on icon "more_vert" at bounding box center [48, 272] width 7 height 7
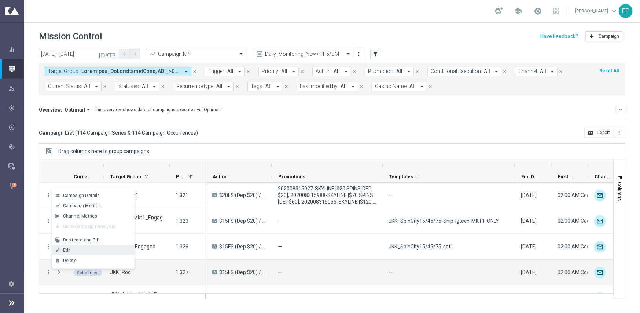
click at [89, 249] on div "Edit" at bounding box center [97, 250] width 68 height 5
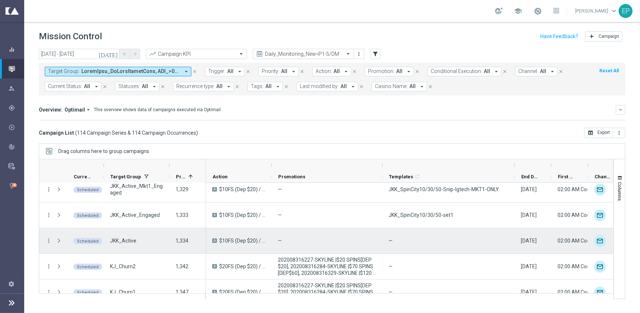
scroll to position [624, 0]
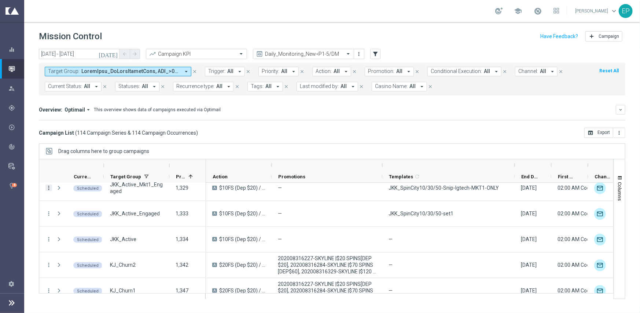
scroll to position [609, 0]
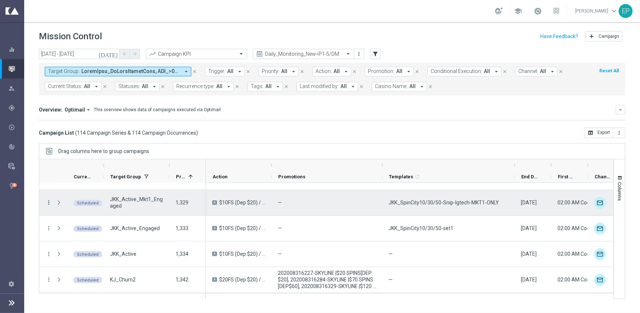
click at [49, 203] on icon "more_vert" at bounding box center [48, 202] width 7 height 7
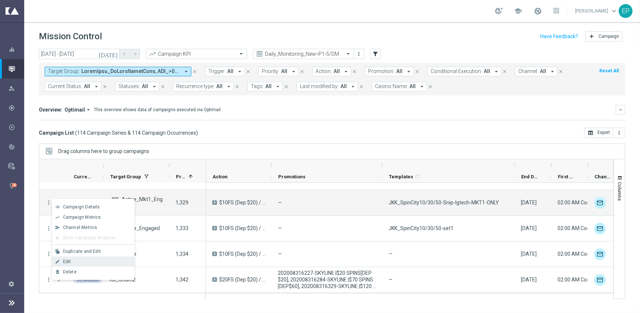
click at [76, 261] on div "Edit" at bounding box center [97, 261] width 68 height 5
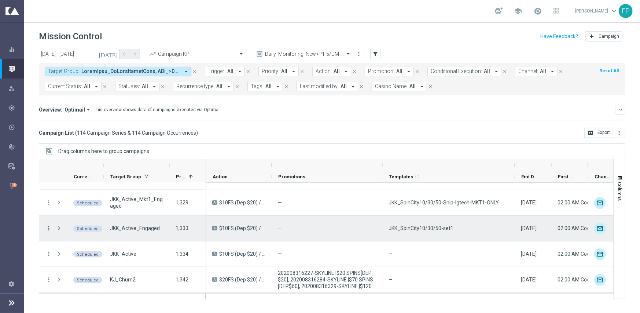
click at [50, 228] on icon "more_vert" at bounding box center [48, 228] width 7 height 7
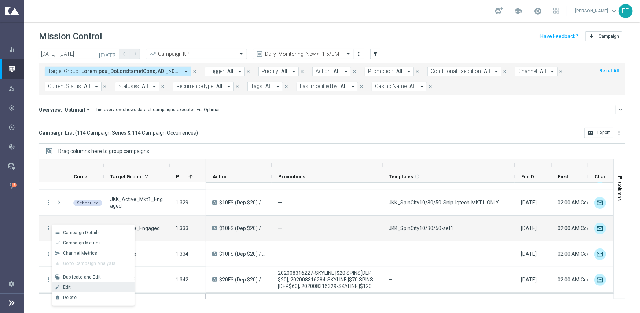
click at [78, 287] on div "Edit" at bounding box center [97, 287] width 68 height 5
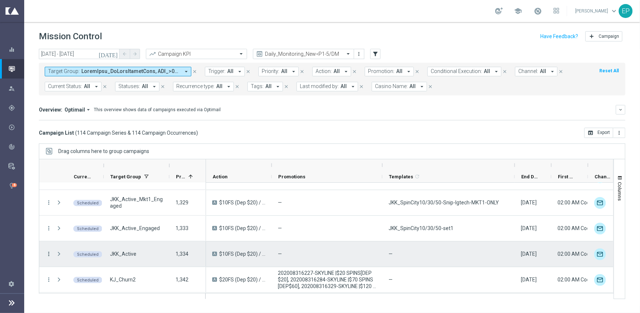
click at [50, 252] on icon "more_vert" at bounding box center [48, 254] width 7 height 7
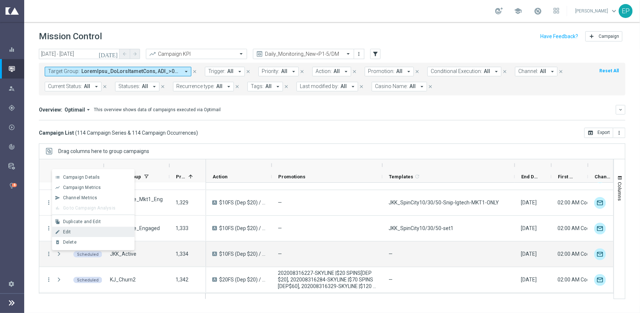
click at [74, 231] on div "Edit" at bounding box center [97, 231] width 68 height 5
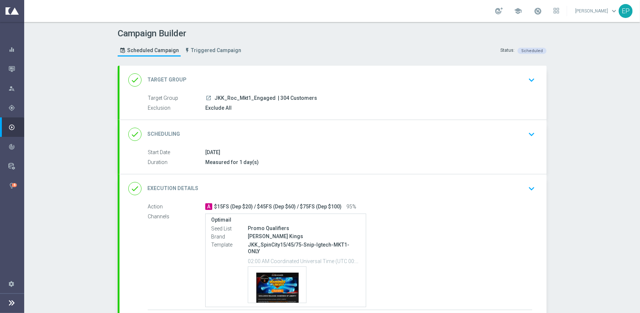
click at [278, 183] on div "done Execution Details keyboard_arrow_down" at bounding box center [333, 189] width 410 height 14
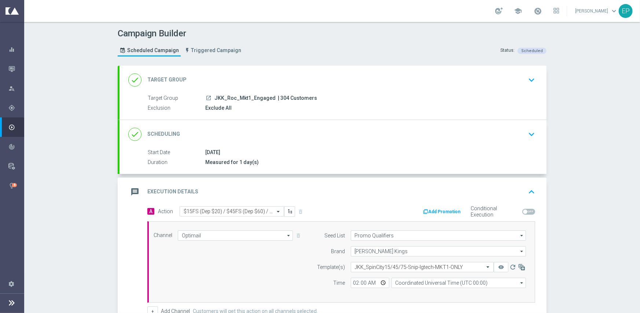
scroll to position [37, 0]
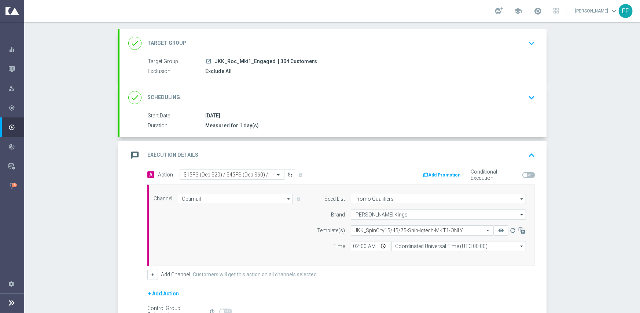
click at [440, 173] on button "Add Promotion" at bounding box center [443, 175] width 41 height 8
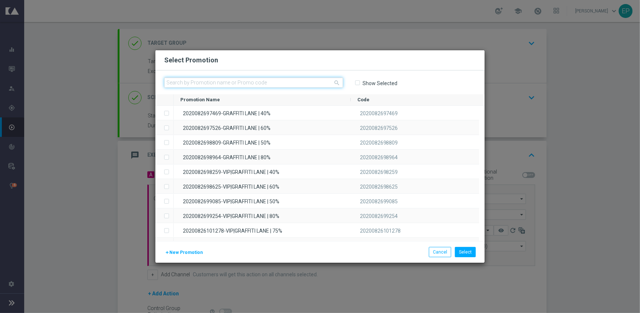
click at [253, 83] on input "text" at bounding box center [253, 82] width 179 height 10
paste input "202008315755"
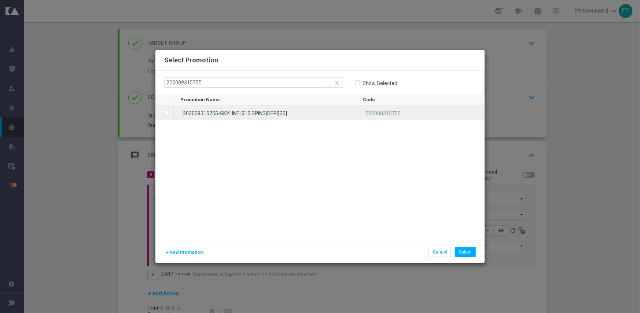
click at [251, 114] on div "202008315755-SKYLINE |$15 SPINS[DEP$20]" at bounding box center [265, 113] width 183 height 14
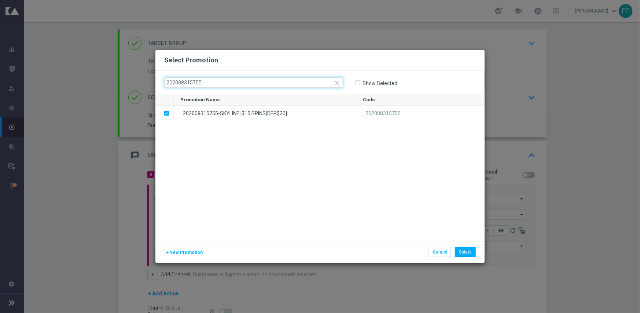
click at [260, 77] on input "202008315755" at bounding box center [253, 82] width 179 height 10
paste input "839"
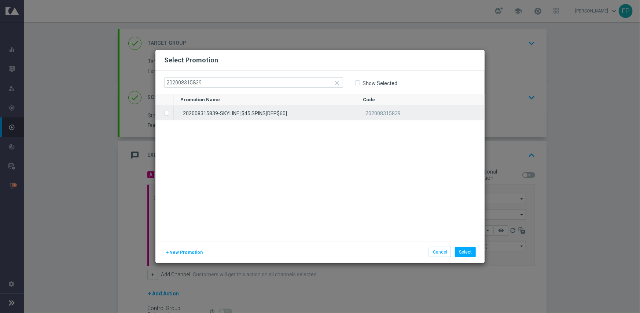
click at [239, 116] on div "202008315839-SKYLINE |$45 SPINS[DEP$60]" at bounding box center [265, 113] width 183 height 14
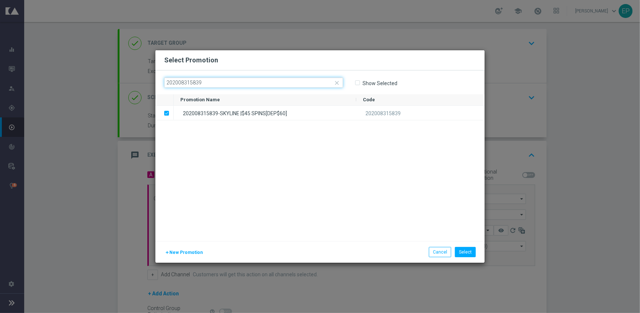
click at [262, 85] on input "202008315839" at bounding box center [253, 82] width 179 height 10
paste input "63"
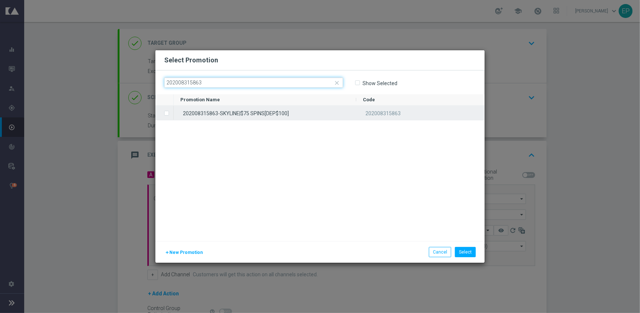
type input "202008315863"
click at [255, 111] on div "202008315863-SKYLINE|$75 SPINS[DEP$100]" at bounding box center [265, 113] width 183 height 14
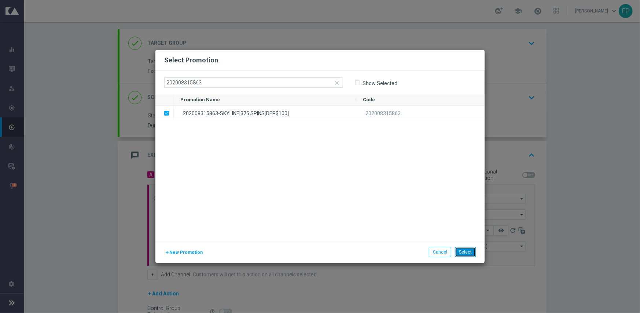
click at [466, 250] on button "Select" at bounding box center [465, 252] width 21 height 10
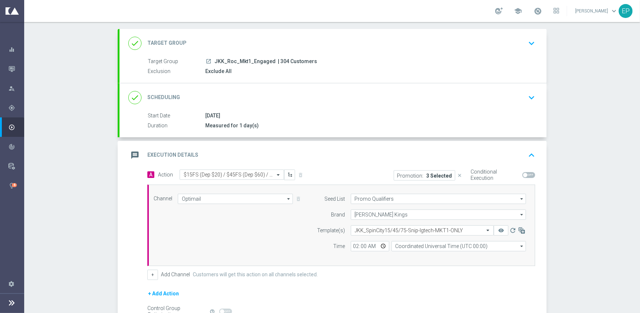
click at [528, 174] on span at bounding box center [529, 175] width 13 height 6
click at [528, 174] on input "checkbox" at bounding box center [529, 175] width 13 height 6
checkbox input "true"
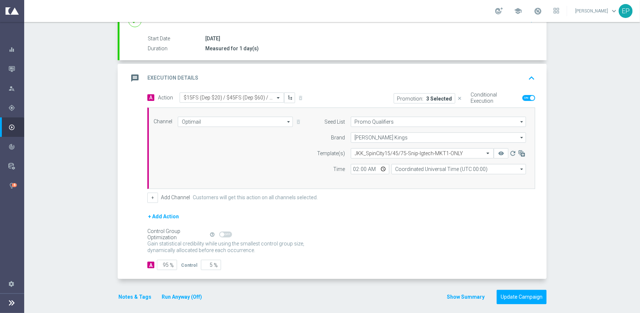
scroll to position [118, 0]
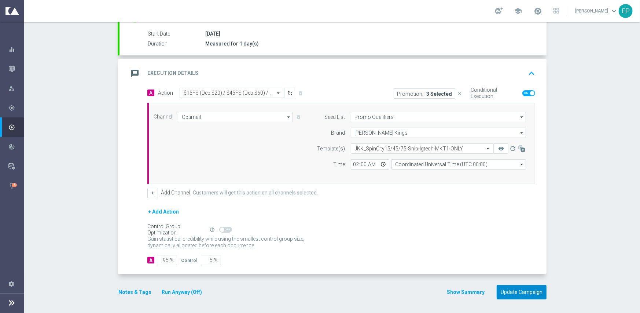
click at [519, 289] on button "Update Campaign" at bounding box center [522, 292] width 50 height 14
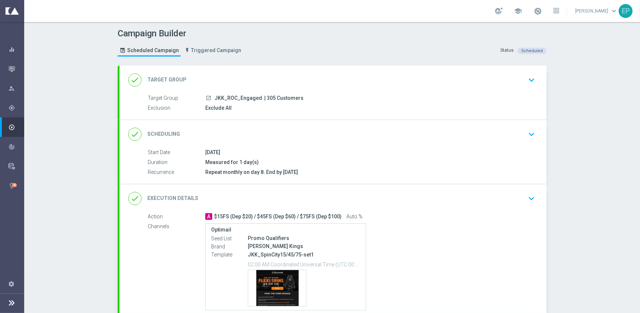
click at [314, 186] on div "done Execution Details keyboard_arrow_down" at bounding box center [333, 198] width 427 height 29
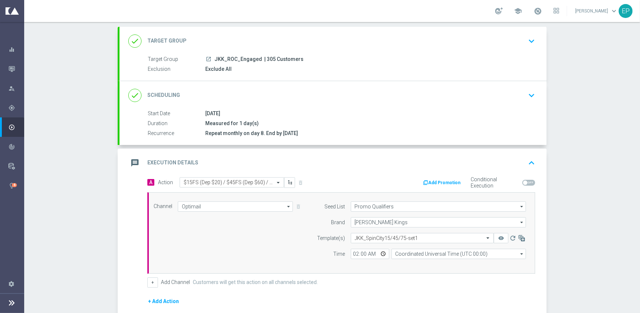
scroll to position [73, 0]
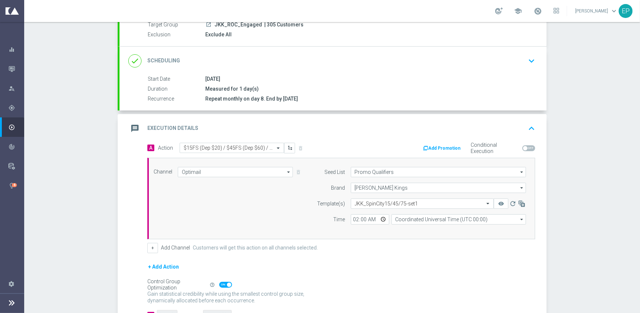
click at [443, 147] on button "Add Promotion" at bounding box center [443, 148] width 41 height 8
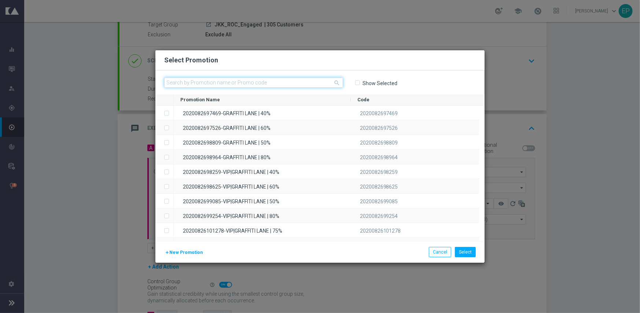
click at [290, 83] on input "text" at bounding box center [253, 82] width 179 height 10
paste input "202008315755"
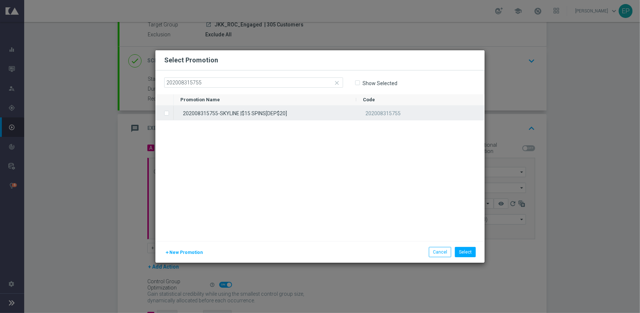
click at [275, 112] on div "202008315755-SKYLINE |$15 SPINS[DEP$20]" at bounding box center [265, 113] width 183 height 14
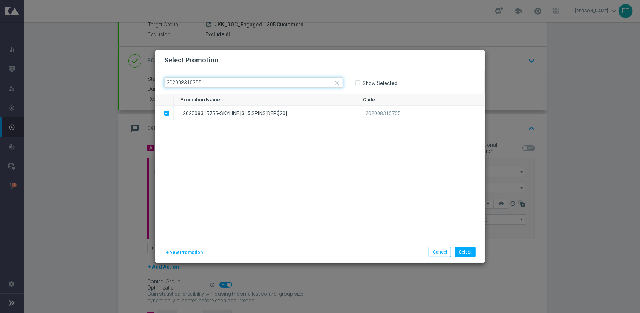
click at [246, 83] on input "202008315755" at bounding box center [253, 82] width 179 height 10
paste input "839"
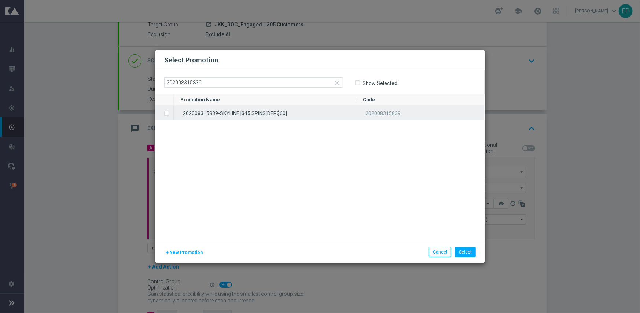
click at [242, 110] on div "202008315839-SKYLINE |$45 SPINS[DEP$60]" at bounding box center [265, 113] width 183 height 14
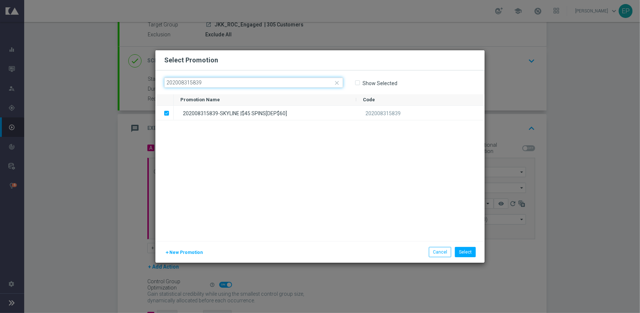
click at [301, 84] on input "202008315839" at bounding box center [253, 82] width 179 height 10
paste input "63"
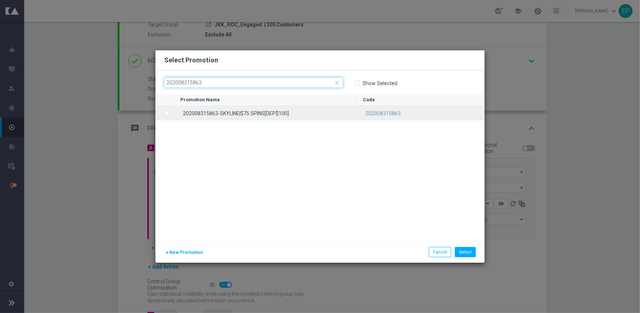
type input "202008315863"
click at [264, 114] on div "202008315863-SKYLINE|$75 SPINS[DEP$100]" at bounding box center [265, 113] width 183 height 14
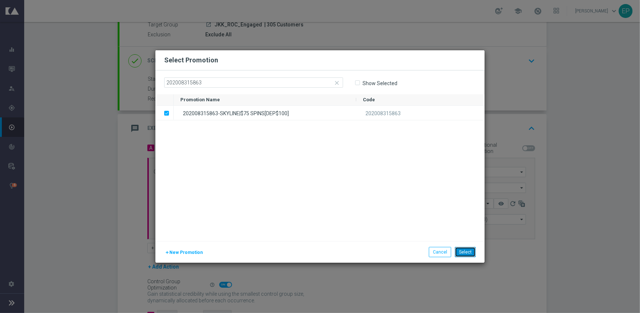
click at [475, 252] on button "Select" at bounding box center [465, 252] width 21 height 10
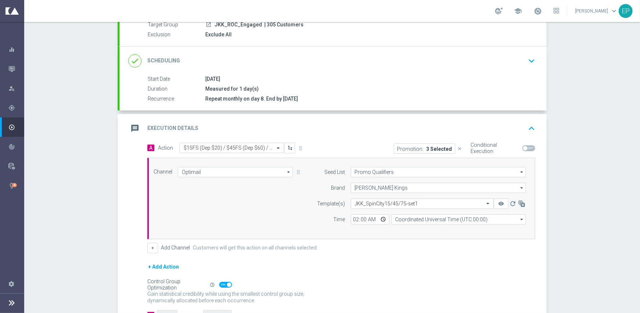
click at [530, 147] on span at bounding box center [529, 148] width 13 height 6
click at [530, 147] on input "checkbox" at bounding box center [529, 148] width 13 height 6
checkbox input "true"
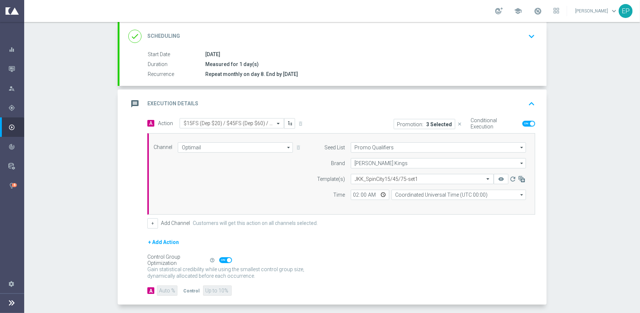
scroll to position [128, 0]
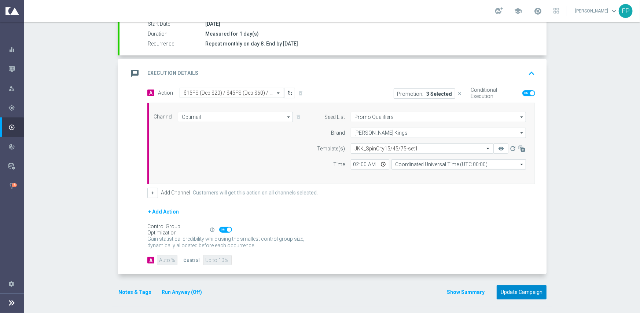
click at [517, 293] on button "Update Campaign" at bounding box center [522, 292] width 50 height 14
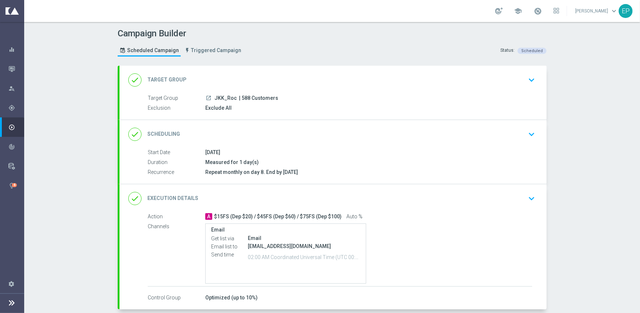
click at [376, 191] on div "done Execution Details keyboard_arrow_down" at bounding box center [333, 198] width 410 height 14
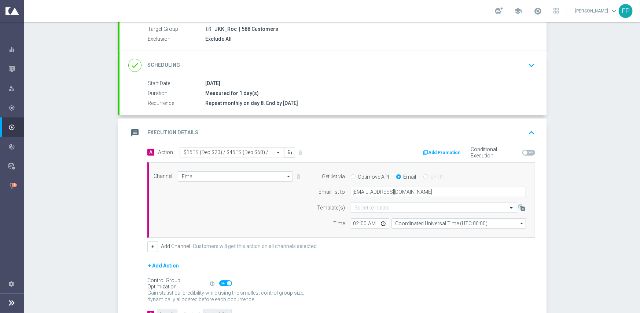
scroll to position [73, 0]
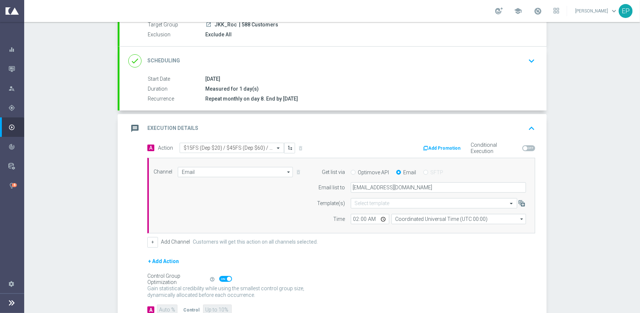
click at [440, 148] on button "Add Promotion" at bounding box center [443, 148] width 41 height 8
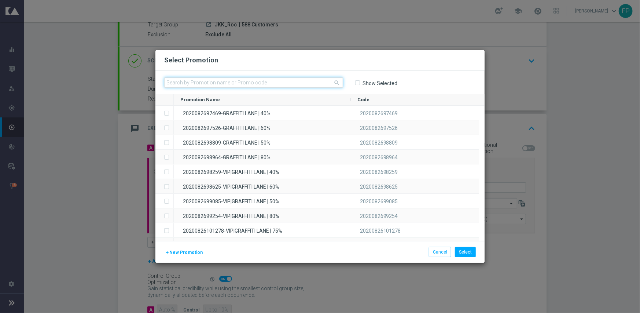
click at [254, 78] on input "text" at bounding box center [253, 82] width 179 height 10
paste input "202008315755"
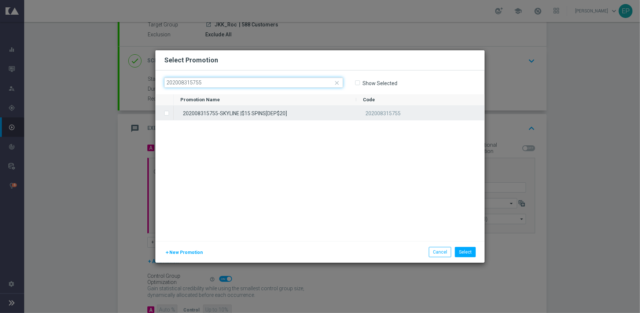
type input "202008315755"
click at [240, 113] on div "202008315755-SKYLINE |$15 SPINS[DEP$20]" at bounding box center [265, 113] width 183 height 14
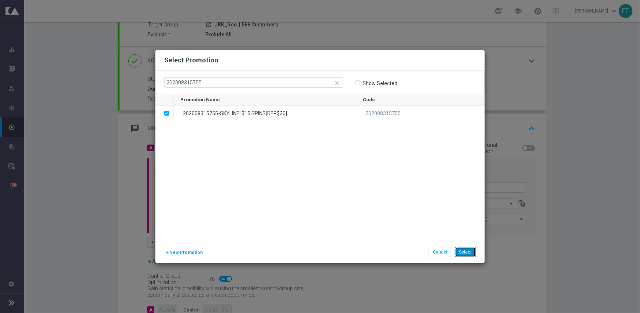
click at [465, 252] on button "Select" at bounding box center [465, 252] width 21 height 10
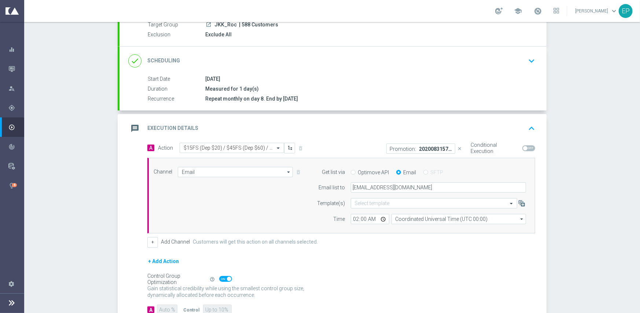
click at [431, 150] on p "202008315755-SKYLINE |$15 SPINS[DEP$20]" at bounding box center [435, 149] width 33 height 6
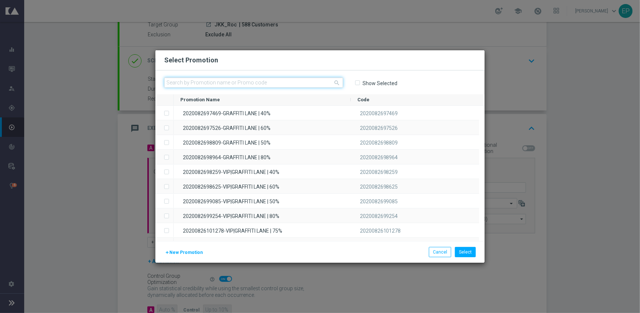
click at [245, 83] on input "text" at bounding box center [253, 82] width 179 height 10
paste input "202008315839"
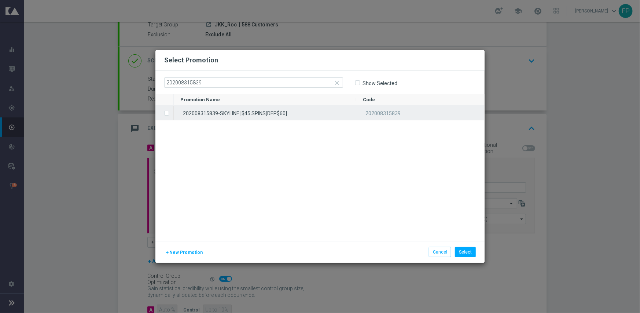
click at [226, 111] on div "202008315839-SKYLINE |$45 SPINS[DEP$60]" at bounding box center [265, 113] width 183 height 14
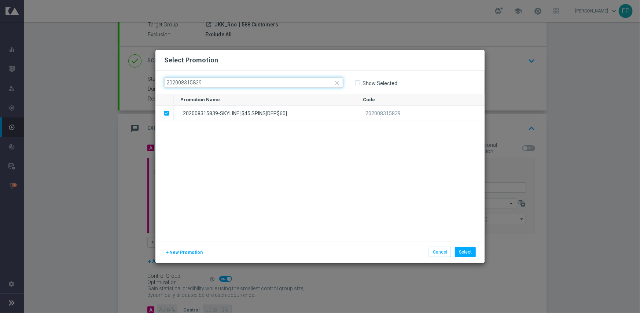
click at [242, 82] on input "202008315839" at bounding box center [253, 82] width 179 height 10
paste input "63"
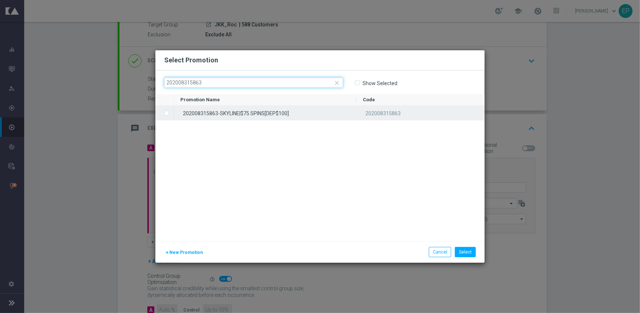
type input "202008315863"
click at [238, 111] on div "202008315863-SKYLINE|$75 SPINS[DEP$100]" at bounding box center [265, 113] width 183 height 14
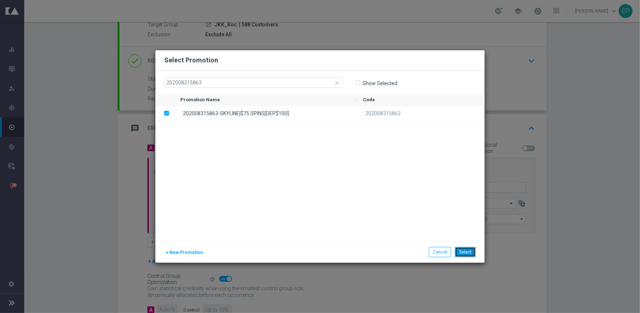
click at [468, 251] on button "Select" at bounding box center [465, 252] width 21 height 10
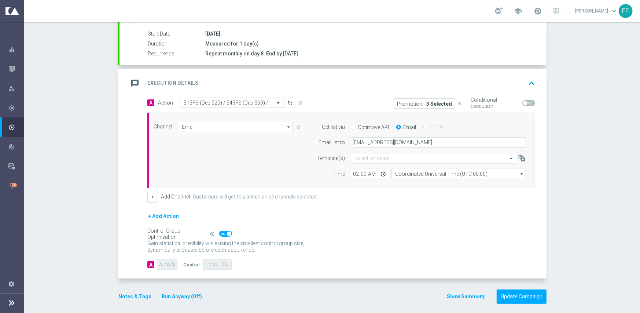
scroll to position [123, 0]
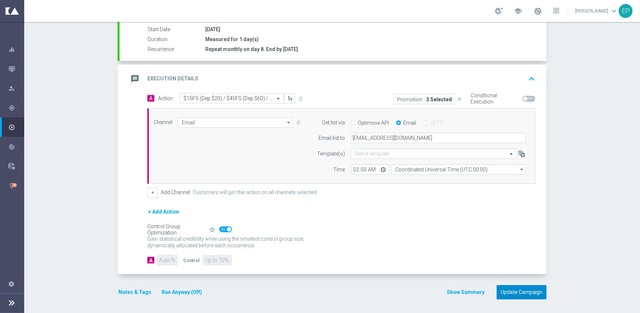
click at [520, 289] on button "Update Campaign" at bounding box center [522, 292] width 50 height 14
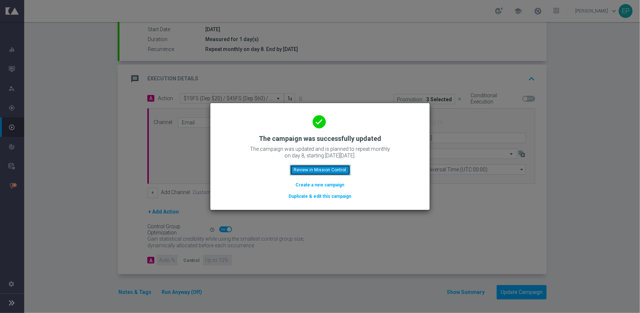
click at [314, 171] on button "Review in Mission Control" at bounding box center [320, 170] width 61 height 10
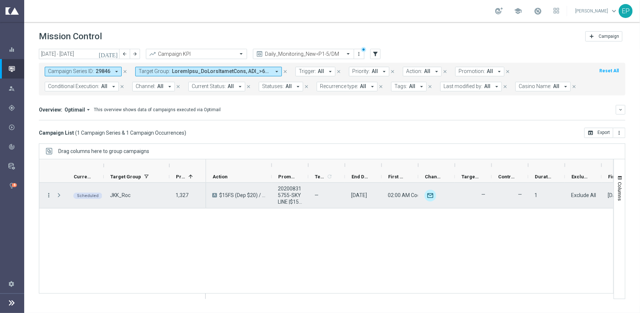
click at [47, 195] on icon "more_vert" at bounding box center [48, 195] width 7 height 7
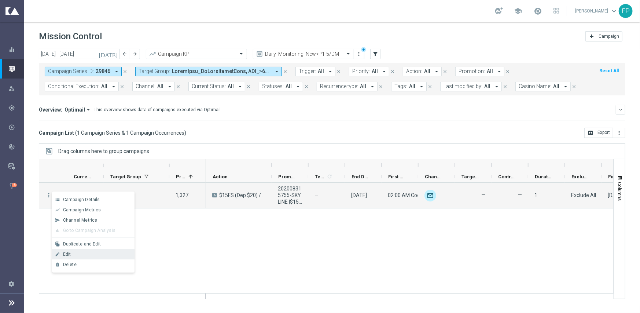
click at [83, 251] on div "edit Edit" at bounding box center [93, 254] width 83 height 10
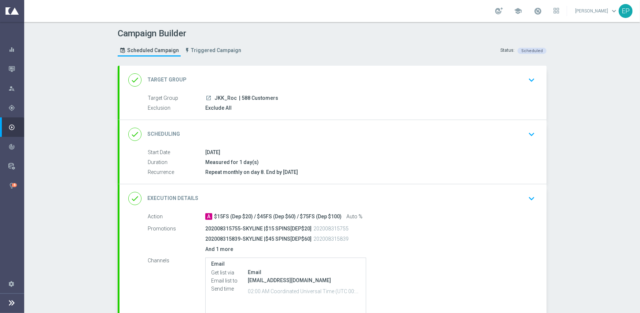
click at [318, 199] on div "done Execution Details keyboard_arrow_down" at bounding box center [333, 198] width 410 height 14
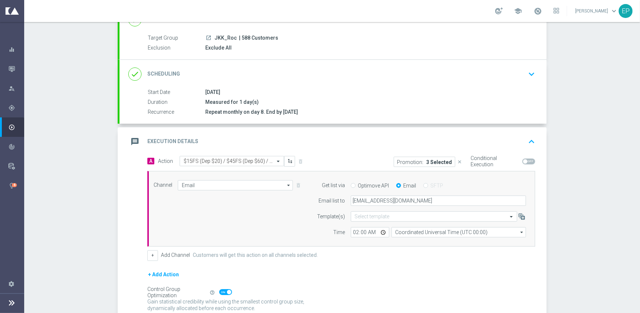
scroll to position [73, 0]
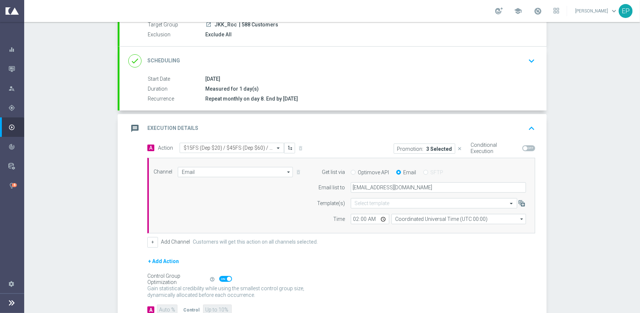
click at [528, 148] on span at bounding box center [529, 148] width 13 height 6
click at [528, 148] on input "checkbox" at bounding box center [529, 148] width 13 height 6
checkbox input "true"
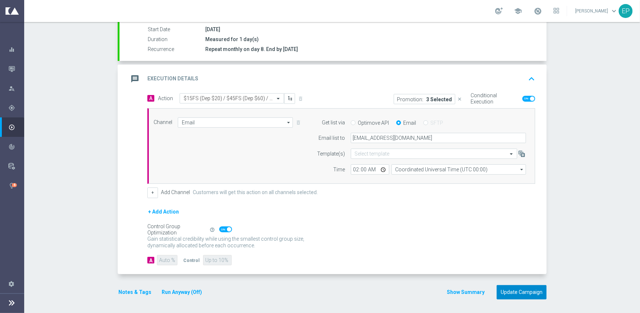
click at [518, 291] on button "Update Campaign" at bounding box center [522, 292] width 50 height 14
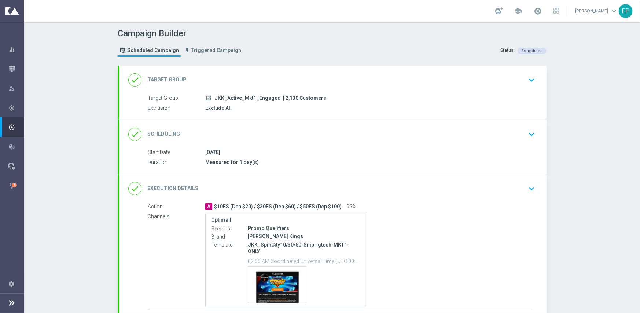
click at [324, 180] on div "done Execution Details keyboard_arrow_down" at bounding box center [333, 188] width 427 height 29
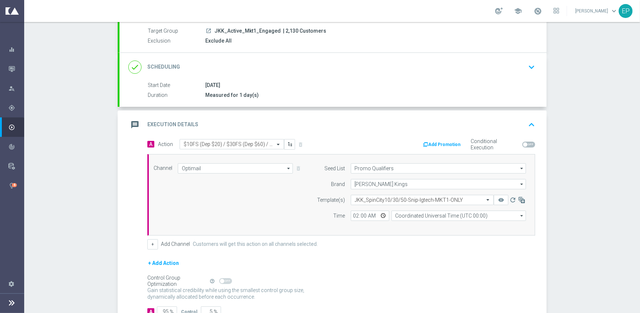
scroll to position [73, 0]
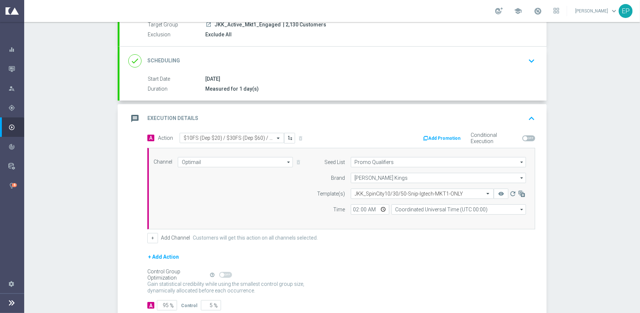
click at [529, 138] on span at bounding box center [529, 138] width 13 height 6
click at [529, 138] on input "checkbox" at bounding box center [529, 138] width 13 height 6
checkbox input "true"
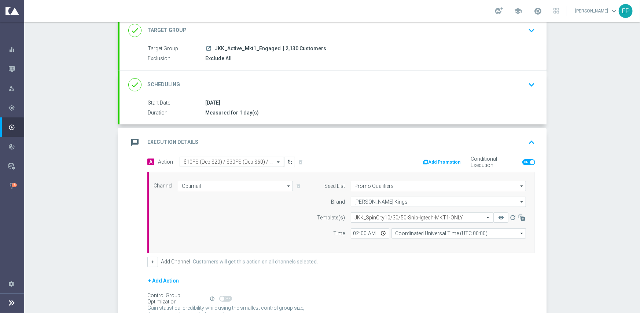
scroll to position [37, 0]
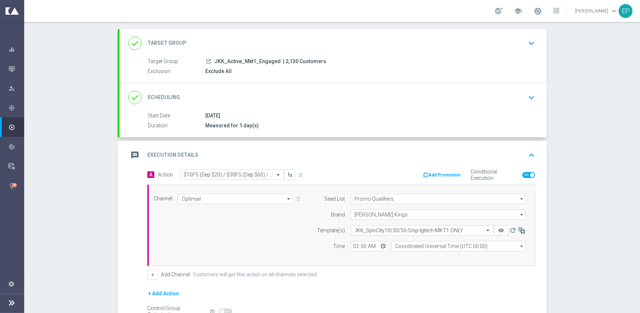
click at [445, 172] on button "Add Promotion" at bounding box center [443, 175] width 41 height 8
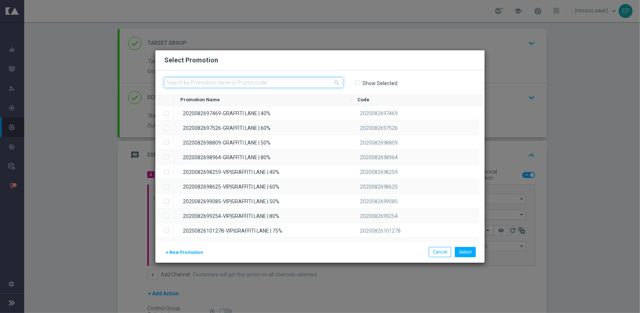
click at [236, 84] on input "text" at bounding box center [253, 82] width 179 height 10
paste input "202008314501"
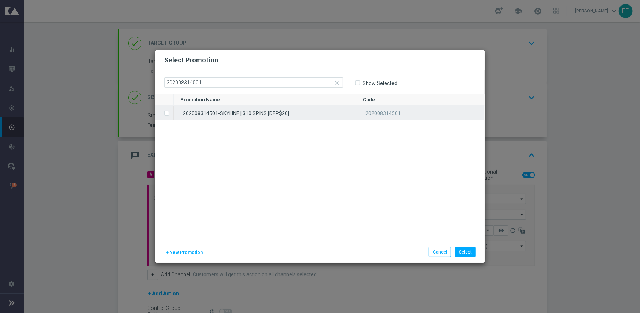
click at [224, 117] on div "202008314501-SKYLINE | $10 SPINS [DEP$20]" at bounding box center [265, 113] width 183 height 14
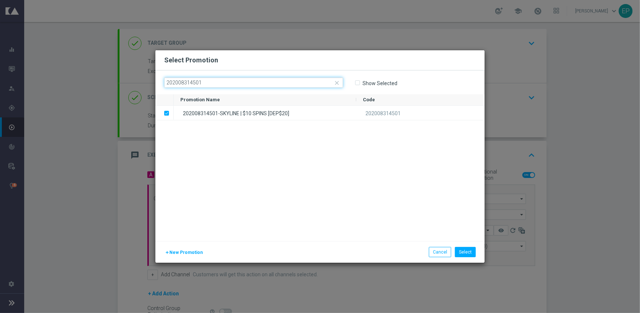
click at [279, 83] on input "202008314501" at bounding box center [253, 82] width 179 height 10
paste input "683"
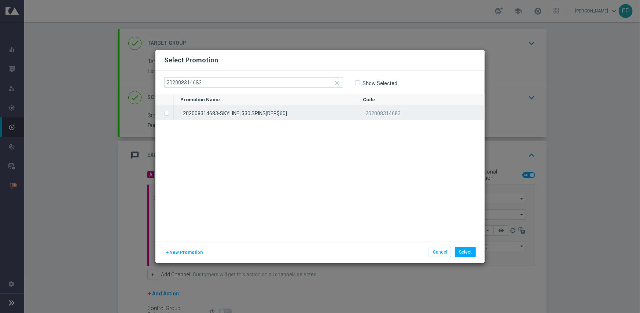
click at [274, 113] on div "202008314683-SKYLINE |$30 SPINS[DEP$60]" at bounding box center [265, 113] width 183 height 14
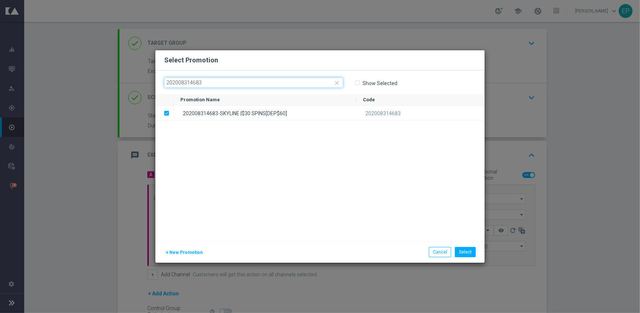
click at [271, 82] on input "202008314683" at bounding box center [253, 82] width 179 height 10
click at [271, 83] on input "202008314683" at bounding box center [253, 82] width 179 height 10
paste input "729"
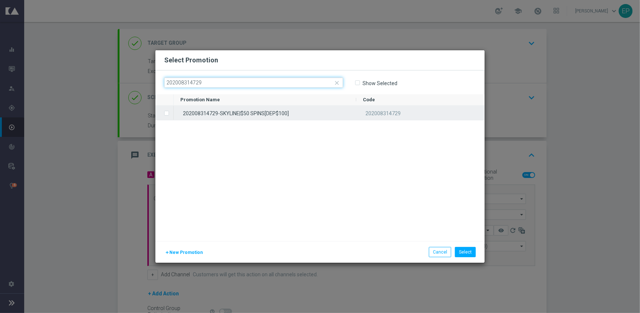
type input "202008314729"
drag, startPoint x: 273, startPoint y: 113, endPoint x: 277, endPoint y: 115, distance: 5.4
click at [273, 113] on div "202008314729-SKYLINE|$50 SPINS[DEP$100]" at bounding box center [265, 113] width 183 height 14
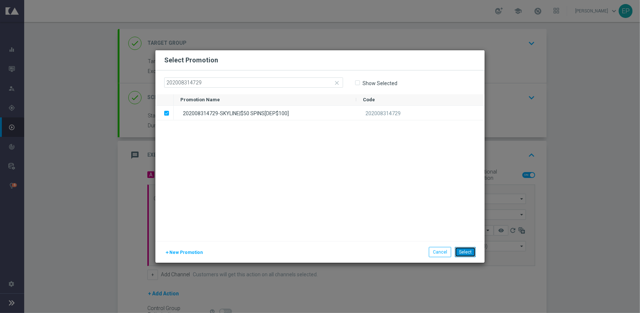
click at [473, 253] on button "Select" at bounding box center [465, 252] width 21 height 10
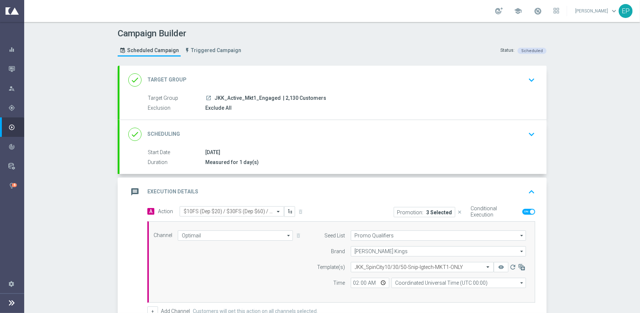
scroll to position [118, 0]
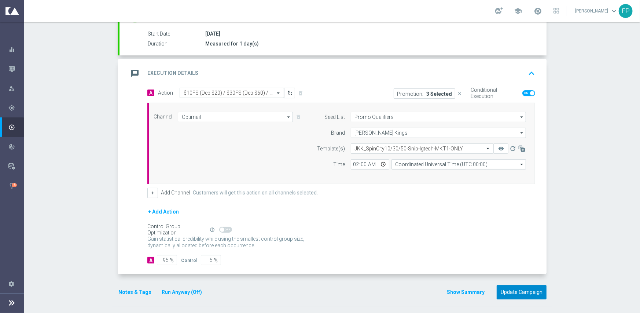
click at [515, 287] on button "Update Campaign" at bounding box center [522, 292] width 50 height 14
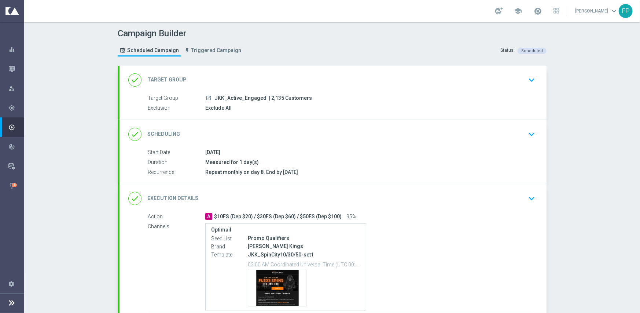
click at [351, 190] on div "done Execution Details keyboard_arrow_down" at bounding box center [333, 198] width 427 height 29
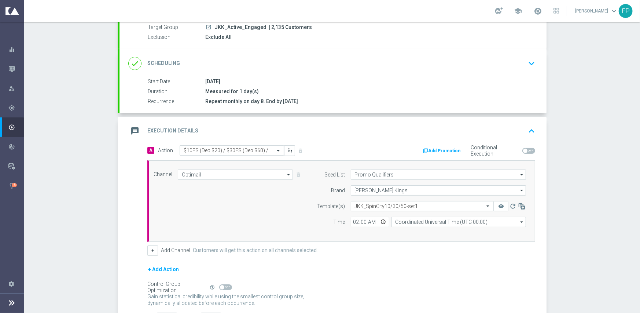
scroll to position [73, 0]
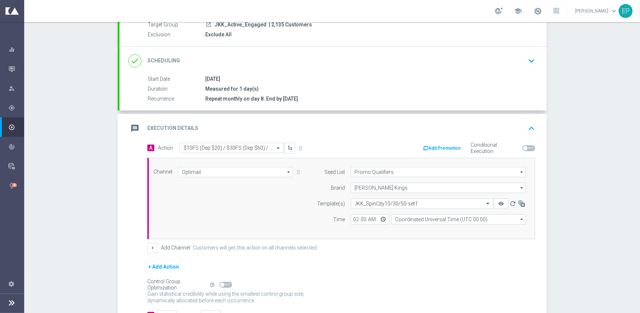
click at [524, 148] on span at bounding box center [525, 148] width 4 height 4
click at [524, 148] on input "checkbox" at bounding box center [529, 148] width 13 height 6
checkbox input "true"
click at [442, 147] on button "Add Promotion" at bounding box center [443, 148] width 41 height 8
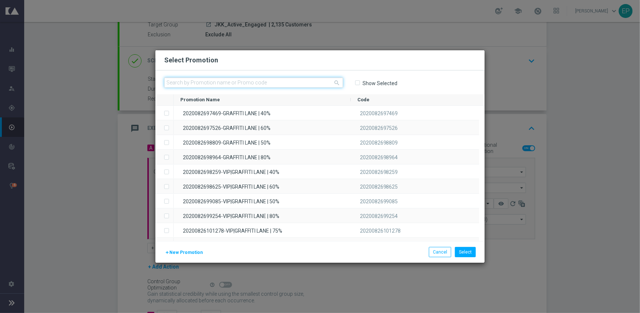
click at [253, 82] on input "text" at bounding box center [253, 82] width 179 height 10
paste input "202008314501"
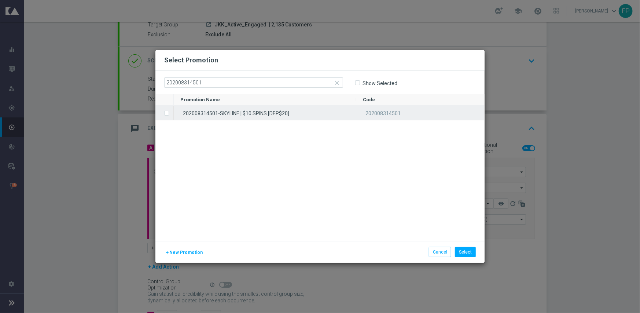
click at [252, 111] on div "202008314501-SKYLINE | $10 SPINS [DEP$20]" at bounding box center [265, 113] width 183 height 14
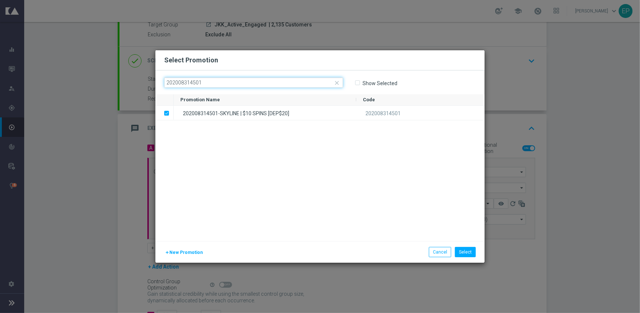
click at [263, 80] on input "202008314501" at bounding box center [253, 82] width 179 height 10
paste input "683"
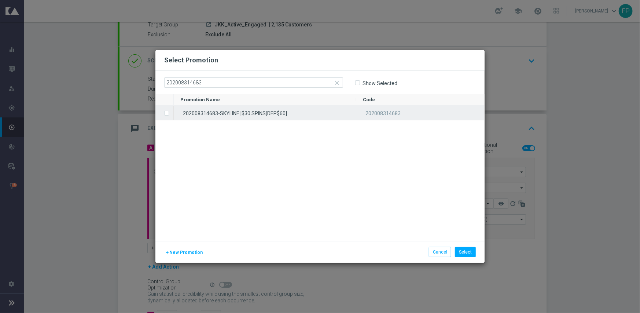
click at [255, 110] on div "202008314683-SKYLINE |$30 SPINS[DEP$60]" at bounding box center [265, 113] width 183 height 14
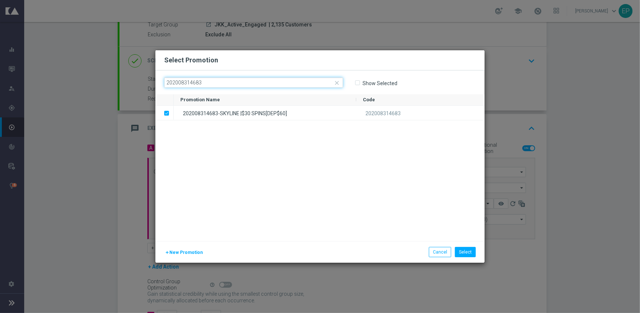
click at [252, 79] on input "202008314683" at bounding box center [253, 82] width 179 height 10
paste input "729"
type input "202008314729"
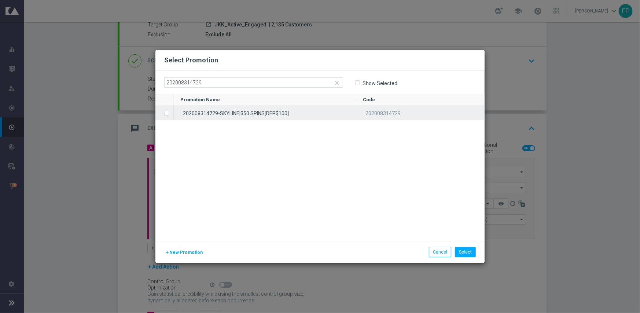
click at [253, 117] on div "202008314729-SKYLINE|$50 SPINS[DEP$100]" at bounding box center [265, 113] width 183 height 14
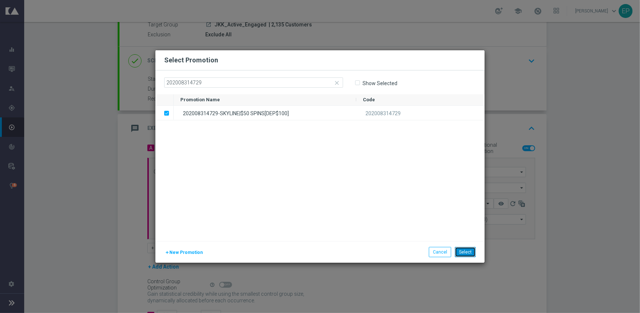
click at [469, 250] on button "Select" at bounding box center [465, 252] width 21 height 10
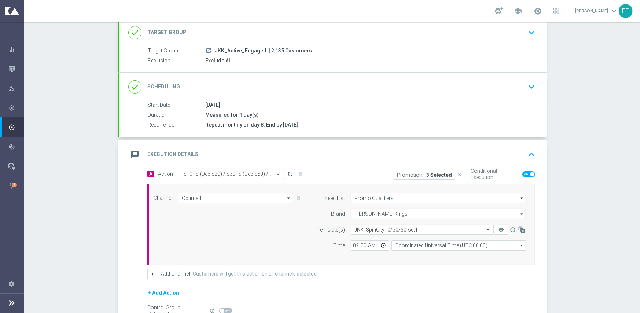
scroll to position [128, 0]
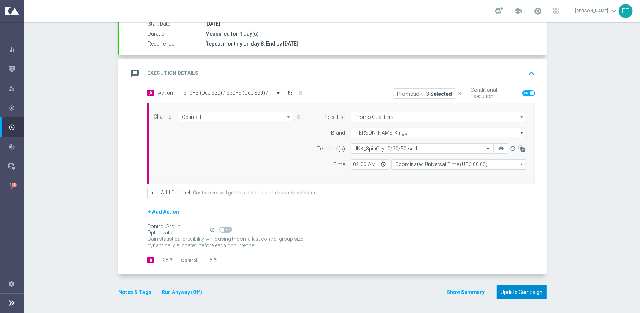
click at [521, 292] on button "Update Campaign" at bounding box center [522, 292] width 50 height 14
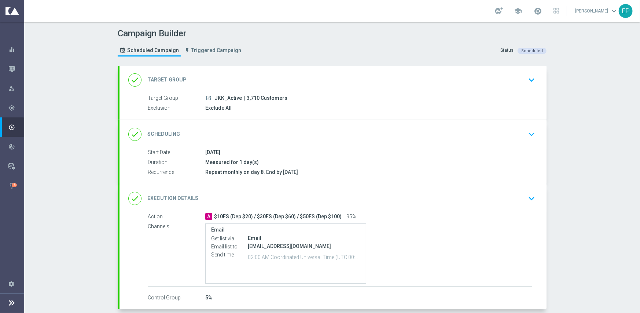
click at [340, 194] on div "done Execution Details keyboard_arrow_down" at bounding box center [333, 198] width 410 height 14
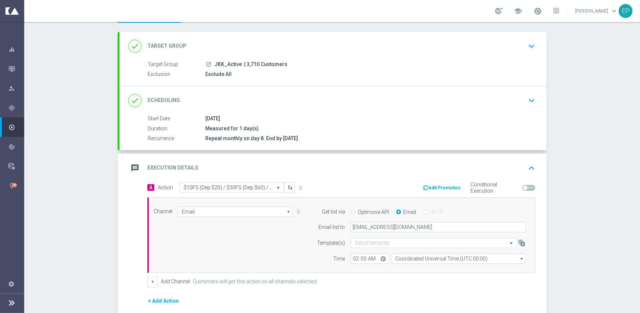
scroll to position [73, 0]
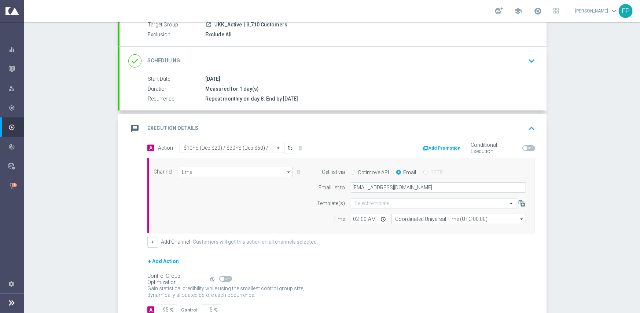
click at [526, 147] on span at bounding box center [529, 148] width 13 height 6
click at [526, 147] on input "checkbox" at bounding box center [529, 148] width 13 height 6
checkbox input "true"
click at [442, 147] on button "Add Promotion" at bounding box center [443, 148] width 41 height 8
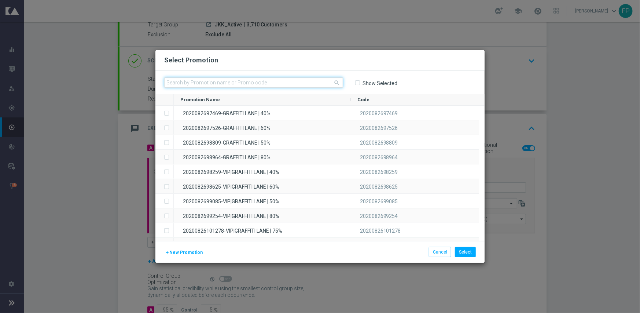
click at [279, 83] on input "text" at bounding box center [253, 82] width 179 height 10
paste input "202008314729"
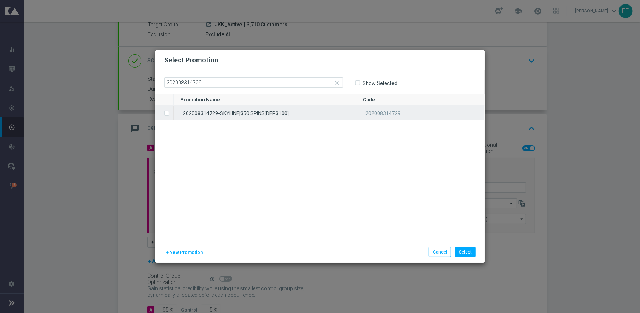
click at [268, 106] on div "202008314729-SKYLINE|$50 SPINS[DEP$100]" at bounding box center [265, 113] width 183 height 14
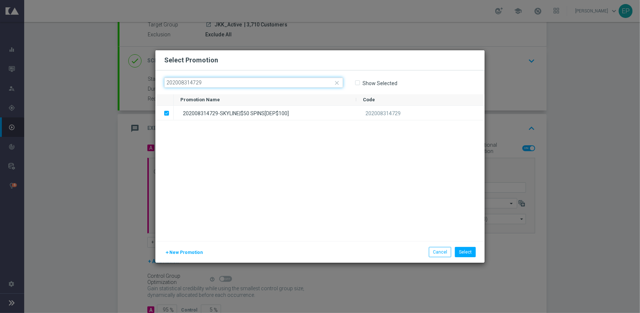
click at [243, 85] on input "202008314729" at bounding box center [253, 82] width 179 height 10
paste input "683"
click at [242, 110] on div "202008314683-SKYLINE |$30 SPINS[DEP$60]" at bounding box center [265, 113] width 183 height 14
click at [240, 82] on input "202008314683" at bounding box center [253, 82] width 179 height 10
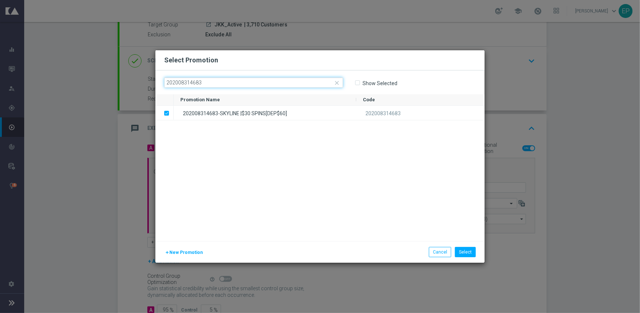
click at [240, 82] on input "202008314683" at bounding box center [253, 82] width 179 height 10
paste input "501"
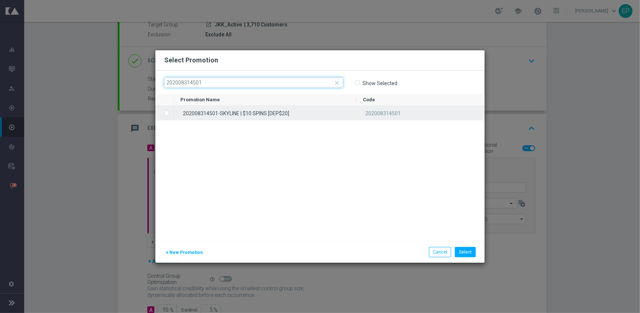
type input "202008314501"
drag, startPoint x: 239, startPoint y: 104, endPoint x: 242, endPoint y: 123, distance: 19.0
click at [240, 113] on div "202008314501-SKYLINE | $10 SPINS [DEP$20]" at bounding box center [265, 113] width 183 height 14
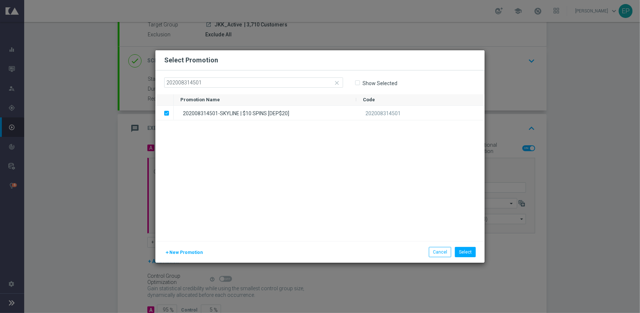
click at [256, 162] on div "202008314501-SKYLINE | $10 SPINS [DEP$20] 202008314501" at bounding box center [329, 173] width 311 height 135
click at [462, 248] on button "Select" at bounding box center [465, 252] width 21 height 10
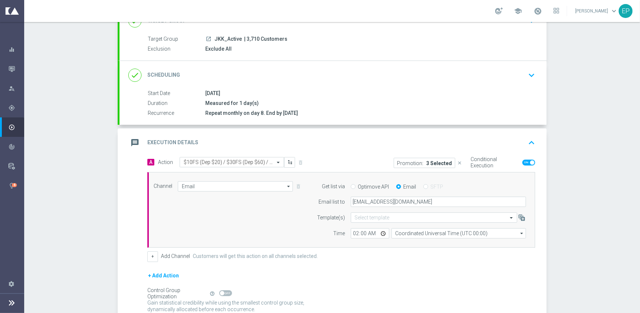
scroll to position [123, 0]
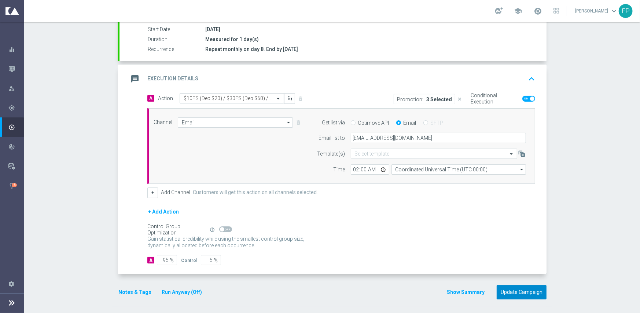
click at [521, 288] on button "Update Campaign" at bounding box center [522, 292] width 50 height 14
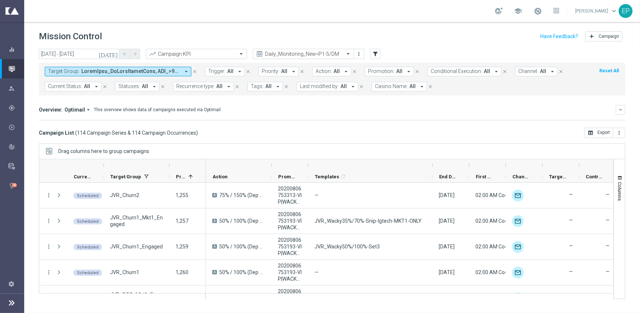
drag, startPoint x: 344, startPoint y: 162, endPoint x: 432, endPoint y: 162, distance: 88.0
click at [432, 162] on div at bounding box center [432, 165] width 3 height 12
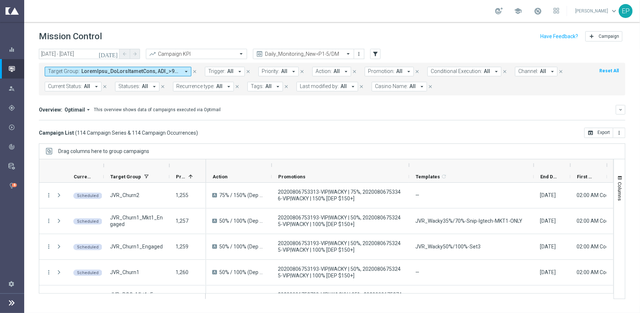
drag, startPoint x: 307, startPoint y: 165, endPoint x: 407, endPoint y: 164, distance: 100.9
click at [408, 164] on div at bounding box center [409, 165] width 3 height 12
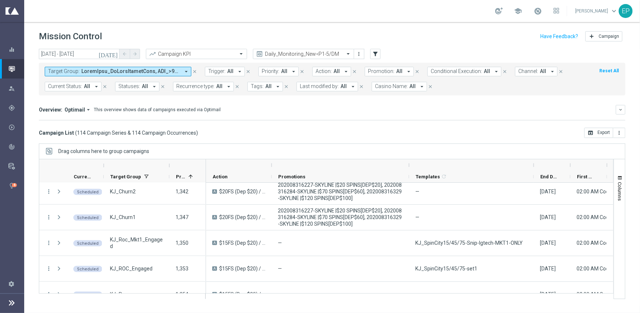
scroll to position [734, 0]
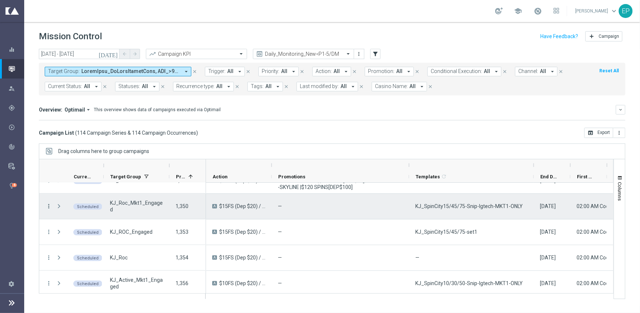
click at [49, 203] on icon "more_vert" at bounding box center [48, 206] width 7 height 7
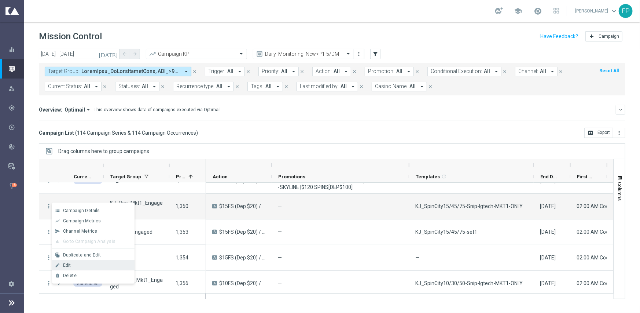
click at [77, 265] on div "Edit" at bounding box center [97, 265] width 68 height 5
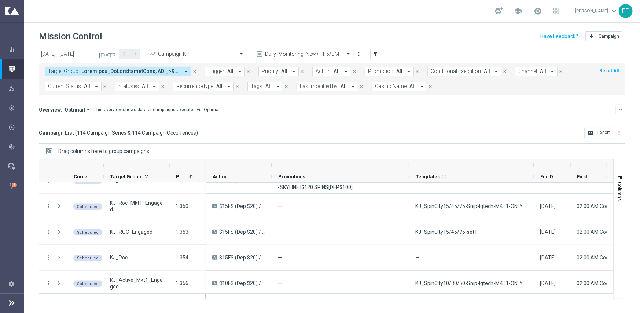
click at [392, 122] on mini-dashboard "Overview: Optimail arrow_drop_down This overview shows data of campaigns execut…" at bounding box center [332, 111] width 587 height 32
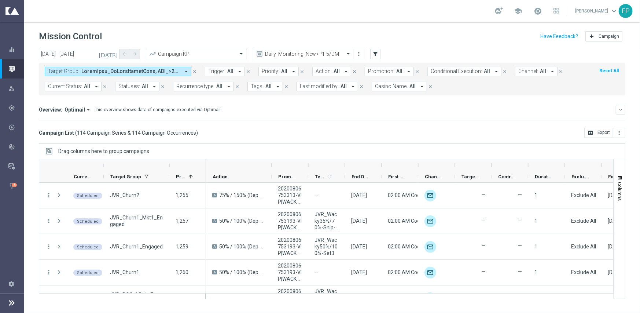
drag, startPoint x: 416, startPoint y: 165, endPoint x: 427, endPoint y: 139, distance: 27.8
click at [427, 139] on div "[DATE] [DATE] - [DATE] arrow_back arrow_forward Campaign KPI trending_up Daily_…" at bounding box center [332, 177] width 616 height 257
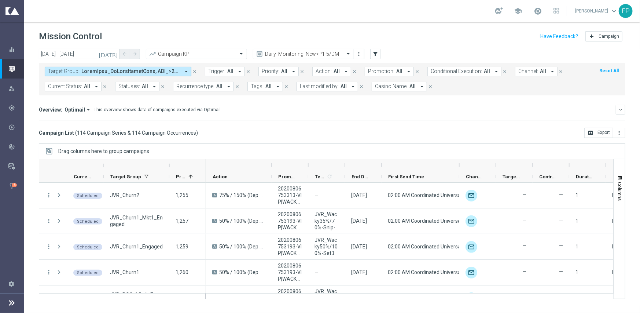
drag, startPoint x: 418, startPoint y: 162, endPoint x: 459, endPoint y: 162, distance: 41.1
click at [459, 162] on div at bounding box center [459, 165] width 3 height 12
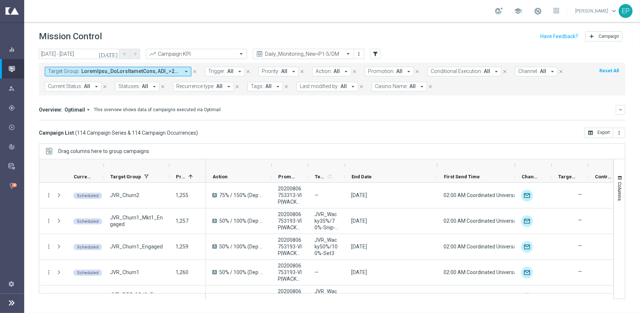
drag, startPoint x: 381, startPoint y: 164, endPoint x: 438, endPoint y: 161, distance: 57.7
click at [438, 161] on div at bounding box center [437, 165] width 3 height 12
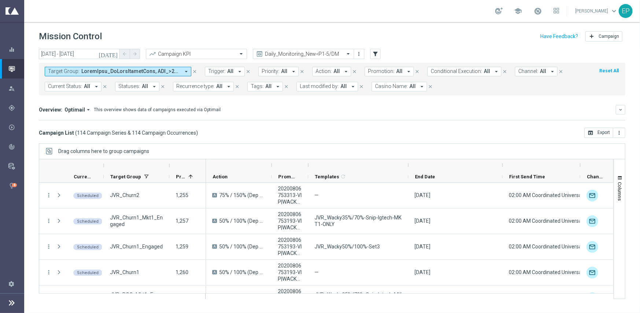
drag, startPoint x: 344, startPoint y: 164, endPoint x: 409, endPoint y: 160, distance: 65.0
click at [409, 160] on div at bounding box center [408, 165] width 3 height 12
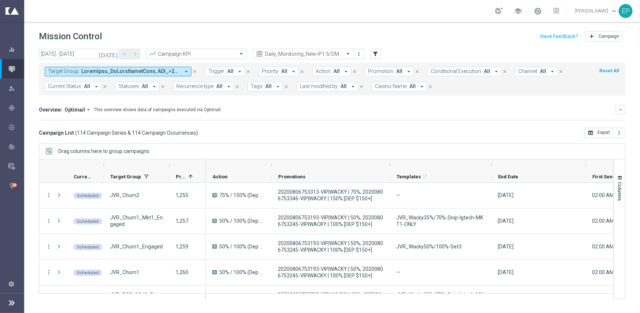
drag, startPoint x: 308, startPoint y: 164, endPoint x: 390, endPoint y: 159, distance: 82.0
click at [390, 159] on div at bounding box center [390, 165] width 3 height 12
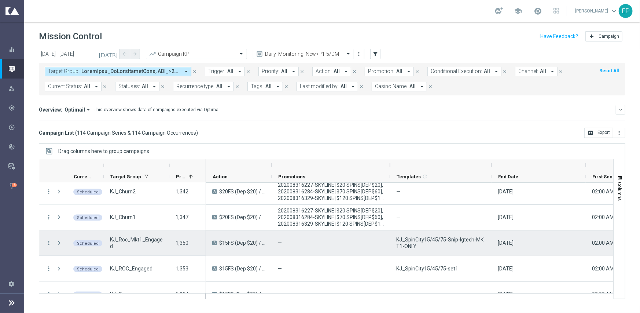
scroll to position [734, 0]
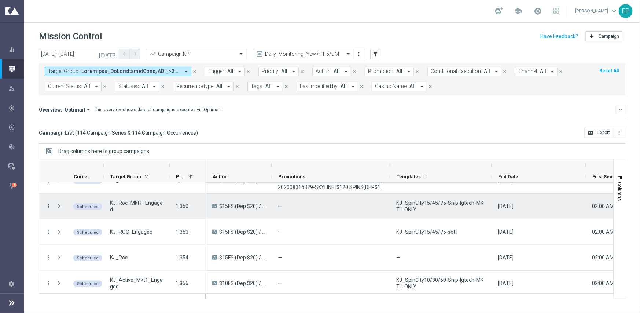
click at [48, 206] on icon "more_vert" at bounding box center [48, 206] width 7 height 7
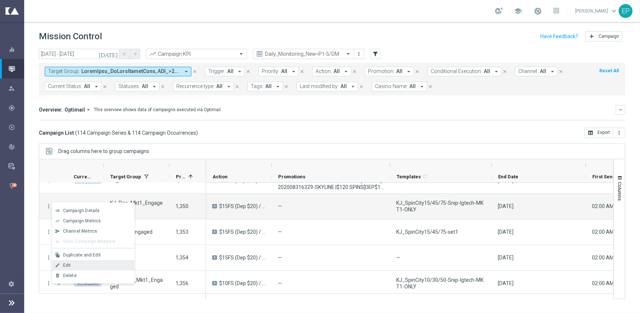
click at [86, 264] on div "Edit" at bounding box center [97, 265] width 68 height 5
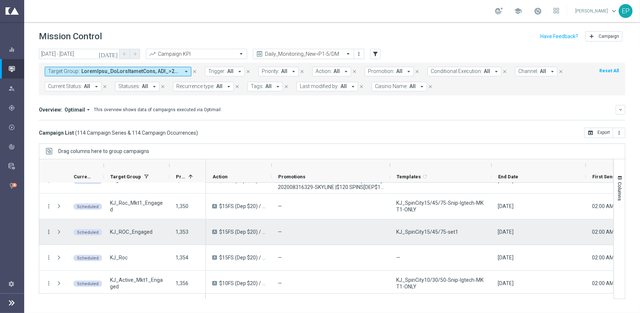
click at [48, 231] on icon "more_vert" at bounding box center [48, 232] width 7 height 7
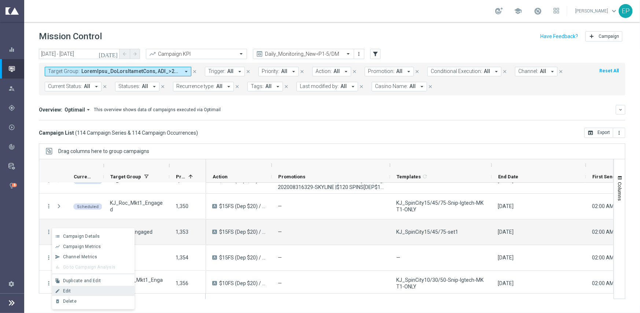
click at [87, 288] on div "Edit" at bounding box center [97, 290] width 68 height 5
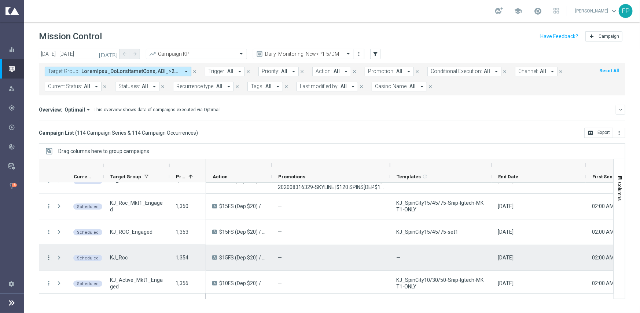
click at [48, 256] on icon "more_vert" at bounding box center [48, 257] width 7 height 7
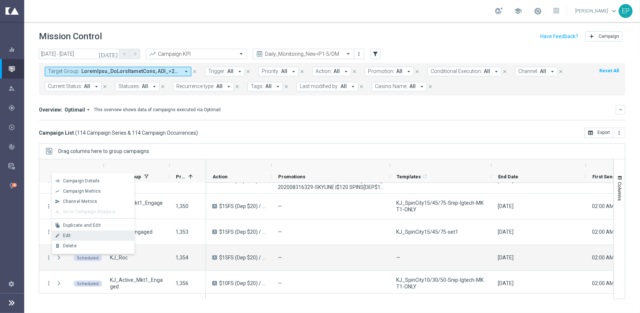
click at [87, 235] on div "Edit" at bounding box center [97, 235] width 68 height 5
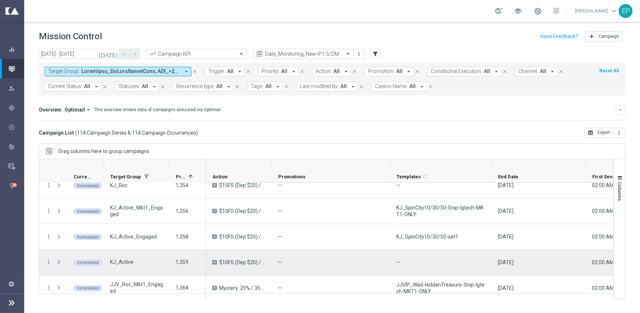
scroll to position [807, 0]
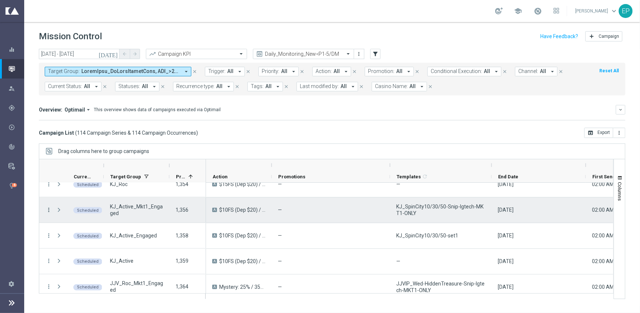
click at [47, 209] on icon "more_vert" at bounding box center [48, 209] width 7 height 7
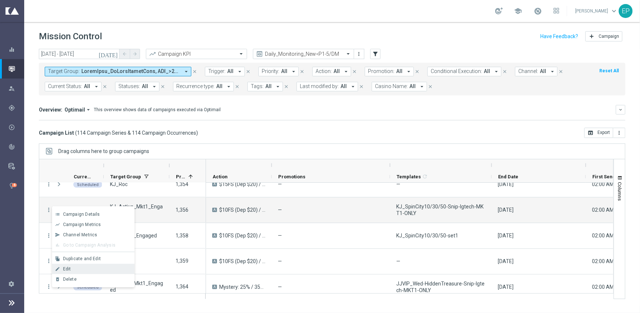
click at [82, 266] on div "Edit" at bounding box center [97, 268] width 68 height 5
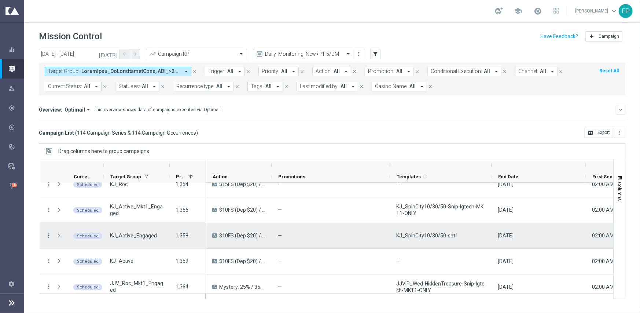
click at [47, 236] on icon "more_vert" at bounding box center [48, 235] width 7 height 7
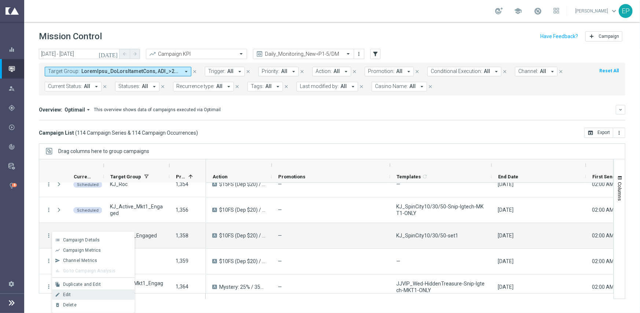
click at [81, 294] on div "Edit" at bounding box center [97, 294] width 68 height 5
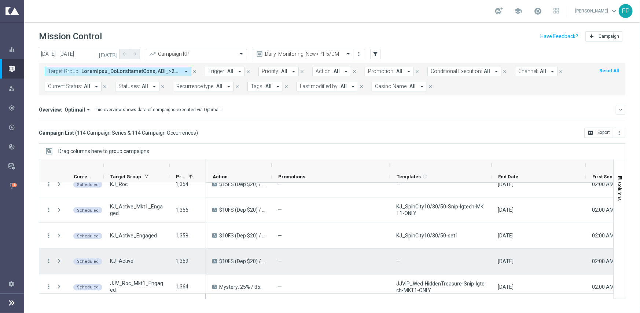
click at [48, 257] on div "more_vert" at bounding box center [45, 261] width 13 height 25
click at [48, 260] on icon "more_vert" at bounding box center [48, 261] width 7 height 7
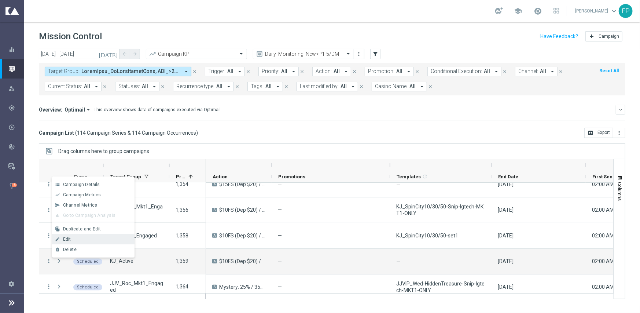
click at [92, 239] on div "Edit" at bounding box center [97, 239] width 68 height 5
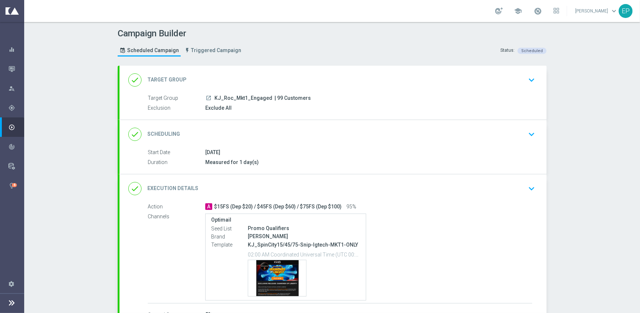
click at [325, 183] on div "done Execution Details keyboard_arrow_down" at bounding box center [333, 189] width 410 height 14
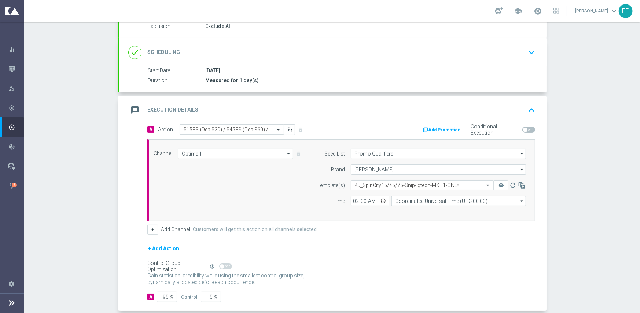
scroll to position [110, 0]
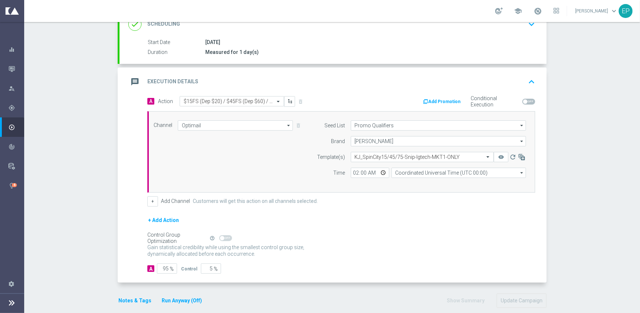
click at [531, 100] on span at bounding box center [529, 102] width 13 height 6
click at [531, 100] on input "checkbox" at bounding box center [529, 102] width 13 height 6
checkbox input "true"
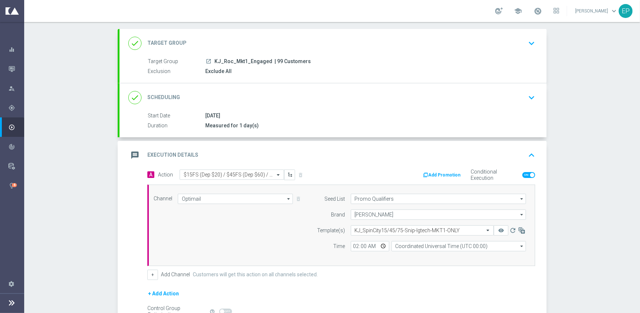
scroll to position [73, 0]
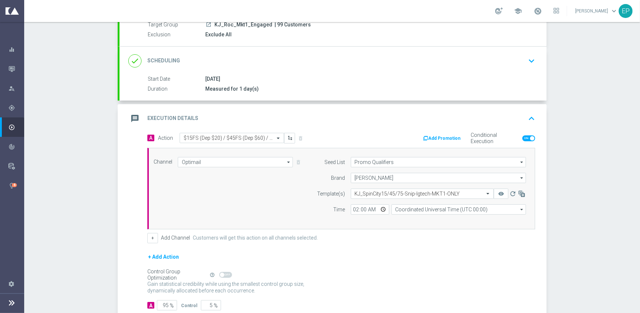
click at [439, 135] on button "Add Promotion" at bounding box center [443, 138] width 41 height 8
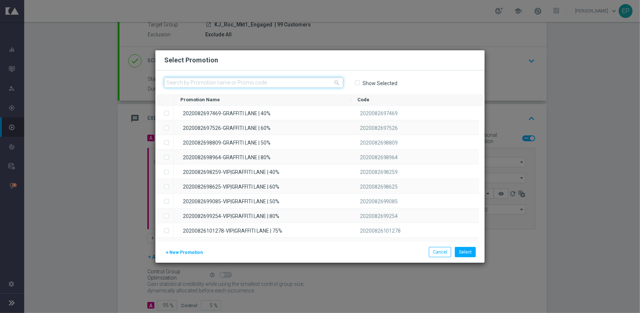
click at [274, 85] on input "text" at bounding box center [253, 82] width 179 height 10
paste input "202008315382"
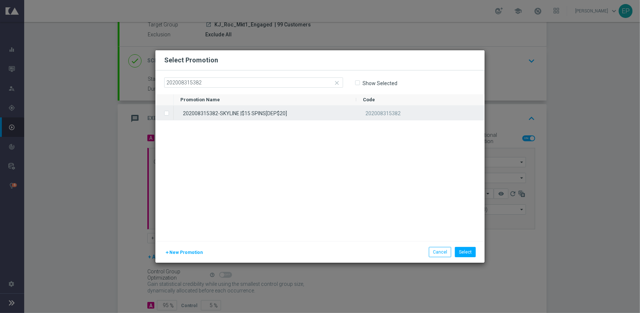
click at [244, 113] on div "202008315382-SKYLINE |$15 SPINS[DEP$20]" at bounding box center [265, 113] width 183 height 14
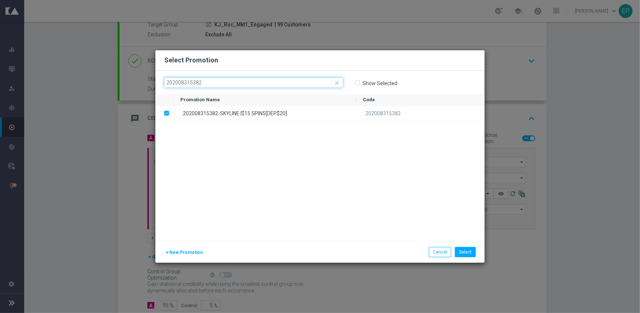
click at [286, 85] on input "202008315382" at bounding box center [253, 82] width 179 height 10
paste input "543"
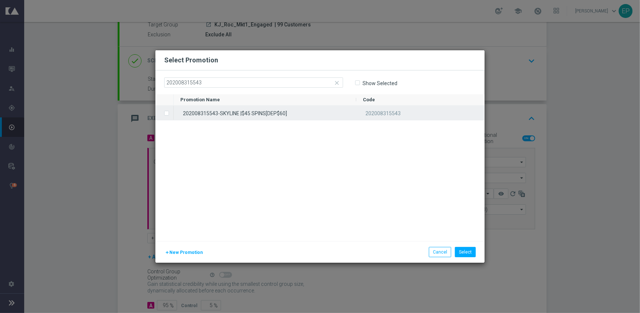
click at [286, 114] on div "202008315543-SKYLINE |$45 SPINS[DEP$60]" at bounding box center [265, 113] width 183 height 14
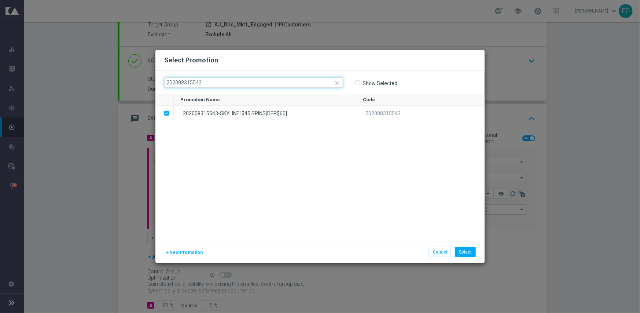
click at [269, 82] on input "202008315543" at bounding box center [253, 82] width 179 height 10
paste input "84"
type input "202008315584"
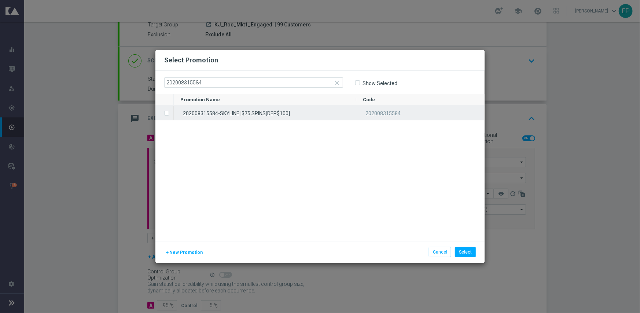
click at [256, 112] on div "202008315584-SKYLINE |$75 SPINS[DEP$100]" at bounding box center [265, 113] width 183 height 14
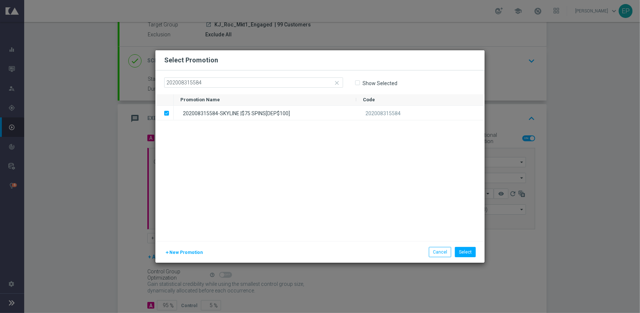
click at [285, 191] on div "202008315584-SKYLINE |$75 SPINS[DEP$100] 202008315584" at bounding box center [329, 173] width 311 height 135
click at [471, 252] on button "Select" at bounding box center [465, 252] width 21 height 10
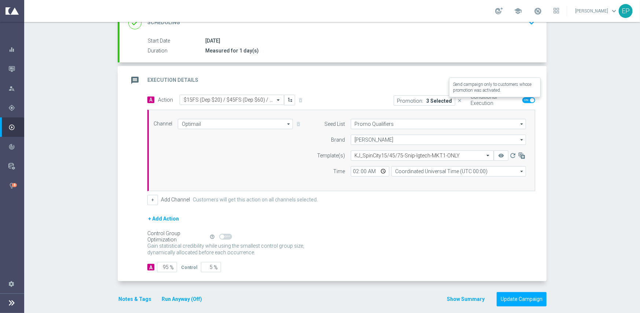
scroll to position [118, 0]
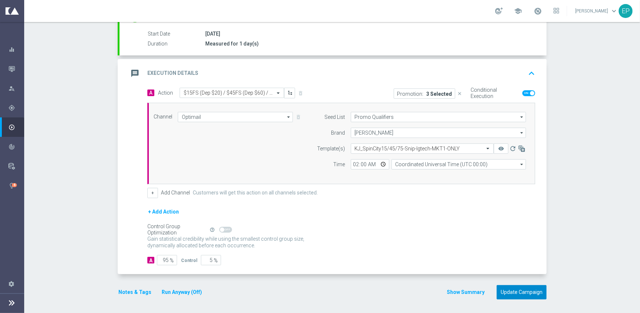
click at [515, 292] on button "Update Campaign" at bounding box center [522, 292] width 50 height 14
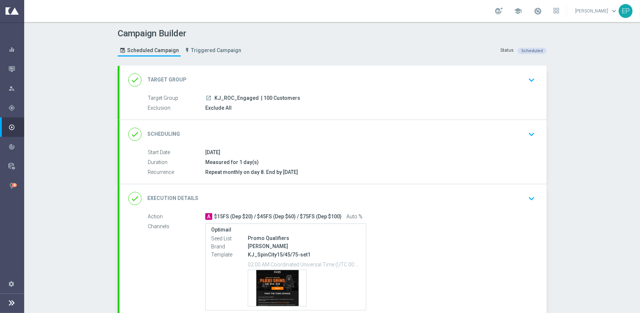
click at [297, 201] on div "done Execution Details keyboard_arrow_down" at bounding box center [333, 198] width 410 height 14
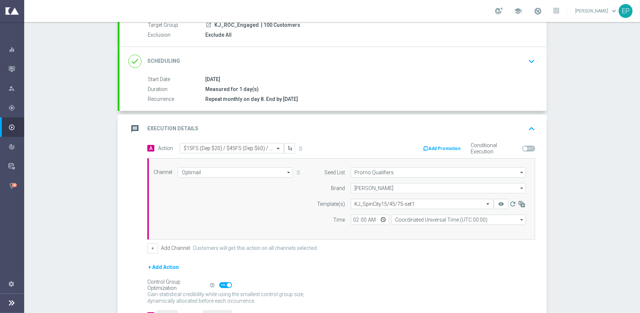
scroll to position [73, 0]
click at [527, 148] on span at bounding box center [529, 148] width 13 height 6
click at [527, 148] on input "checkbox" at bounding box center [529, 148] width 13 height 6
checkbox input "true"
click at [439, 147] on button "Add Promotion" at bounding box center [443, 148] width 41 height 8
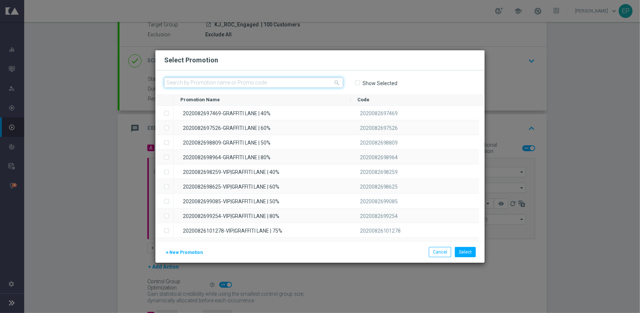
click at [288, 85] on input "text" at bounding box center [253, 82] width 179 height 10
paste input "202008315382"
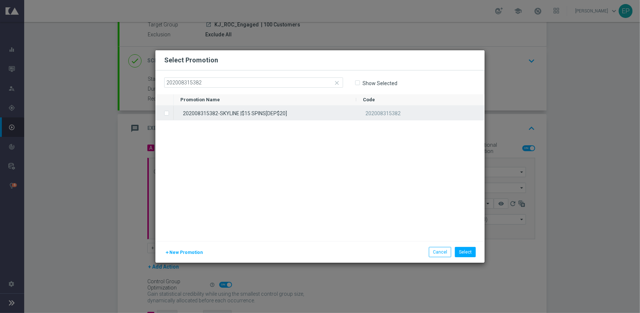
click at [263, 113] on div "202008315382-SKYLINE |$15 SPINS[DEP$20]" at bounding box center [265, 113] width 183 height 14
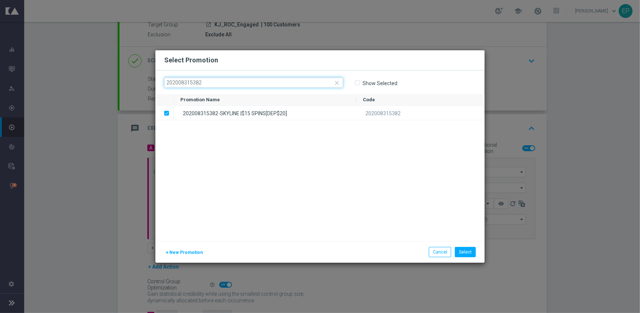
click at [286, 86] on input "202008315382" at bounding box center [253, 82] width 179 height 10
paste input "543"
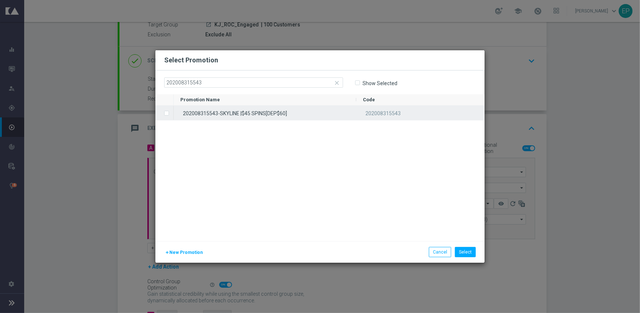
click at [269, 116] on div "202008315543-SKYLINE |$45 SPINS[DEP$60]" at bounding box center [265, 113] width 183 height 14
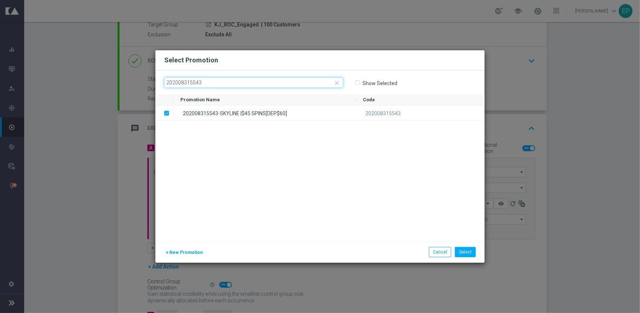
click at [245, 84] on input "202008315543" at bounding box center [253, 82] width 179 height 10
paste input "84"
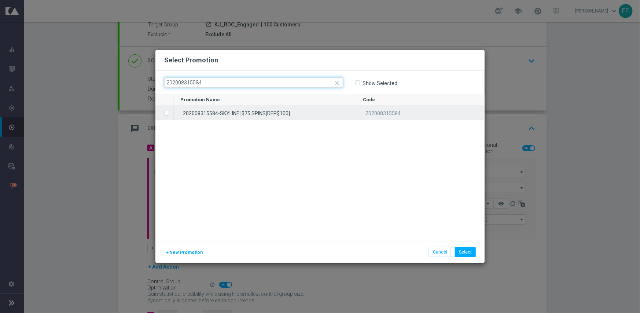
type input "202008315584"
click at [238, 112] on div "202008315584-SKYLINE |$75 SPINS[DEP$100]" at bounding box center [265, 113] width 183 height 14
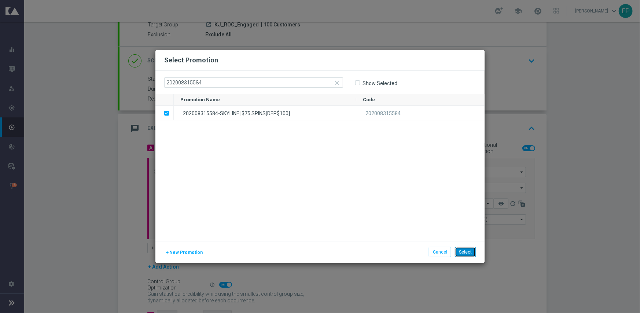
click at [464, 250] on button "Select" at bounding box center [465, 252] width 21 height 10
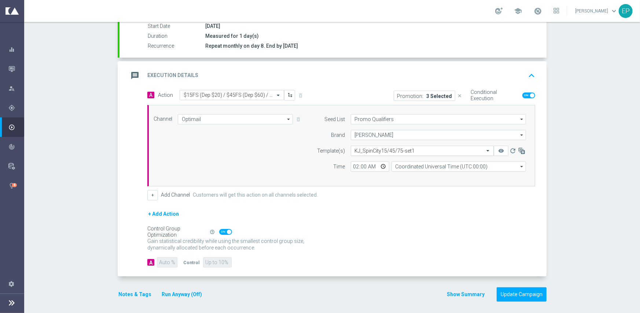
scroll to position [128, 0]
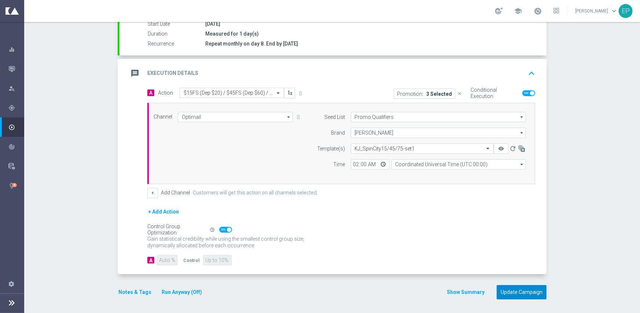
click at [515, 287] on button "Update Campaign" at bounding box center [522, 292] width 50 height 14
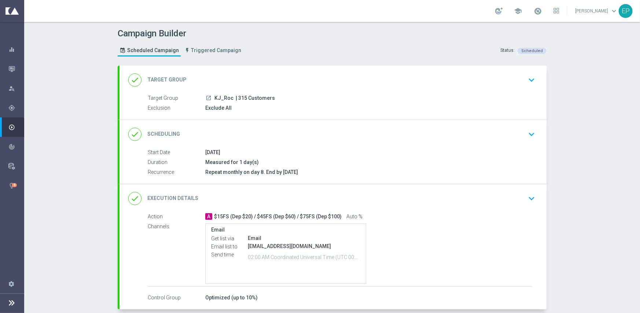
click at [330, 190] on div "done Execution Details keyboard_arrow_down" at bounding box center [333, 198] width 427 height 29
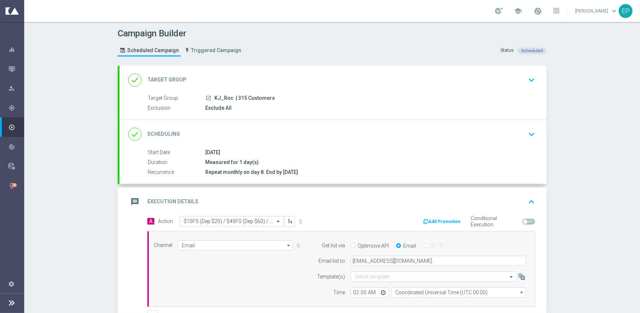
click at [529, 220] on span at bounding box center [529, 222] width 13 height 6
click at [529, 220] on input "checkbox" at bounding box center [529, 222] width 13 height 6
checkbox input "true"
click at [449, 222] on button "Add Promotion" at bounding box center [443, 222] width 41 height 8
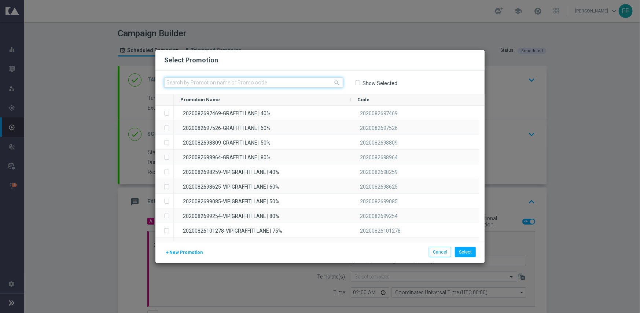
click at [288, 81] on input "text" at bounding box center [253, 82] width 179 height 10
paste input "202008315382"
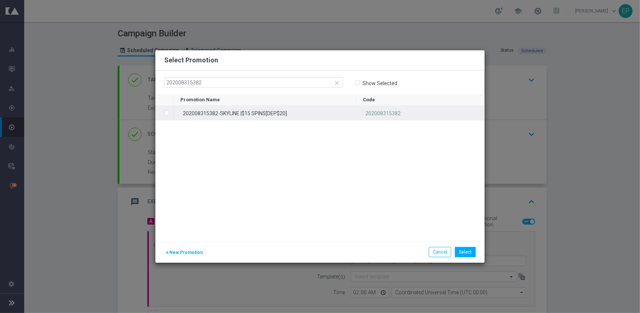
click at [256, 115] on div "202008315382-SKYLINE |$15 SPINS[DEP$20]" at bounding box center [265, 113] width 183 height 14
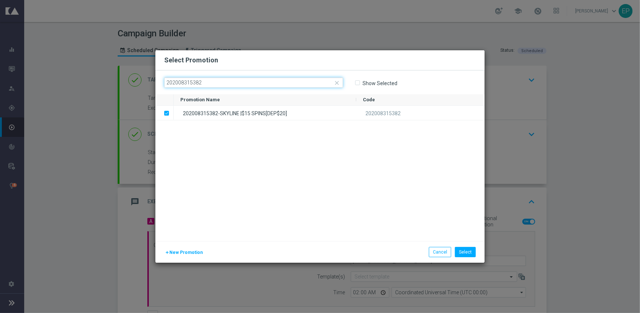
click at [286, 83] on input "202008315382" at bounding box center [253, 82] width 179 height 10
paste input "543"
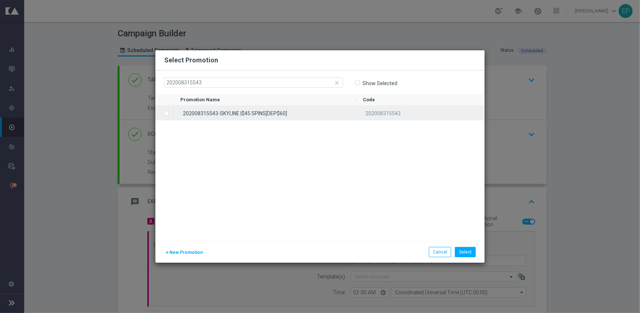
click at [272, 113] on div "202008315543-SKYLINE |$45 SPINS[DEP$60]" at bounding box center [265, 113] width 183 height 14
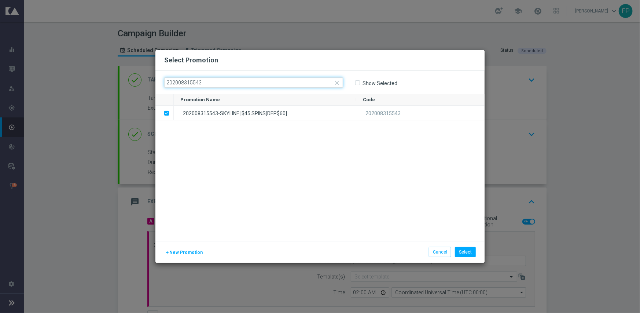
click at [255, 83] on input "202008315543" at bounding box center [253, 82] width 179 height 10
paste input "84"
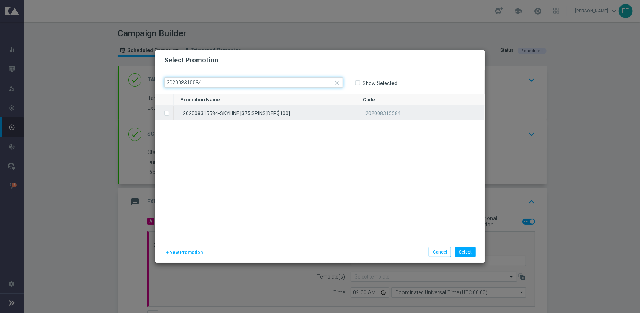
type input "202008315584"
click at [250, 112] on div "202008315584-SKYLINE |$75 SPINS[DEP$100]" at bounding box center [265, 113] width 183 height 14
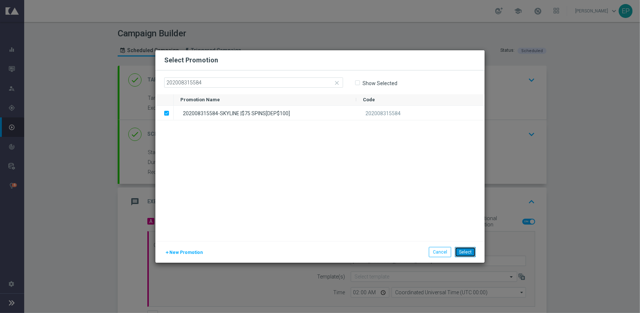
click at [467, 250] on button "Select" at bounding box center [465, 252] width 21 height 10
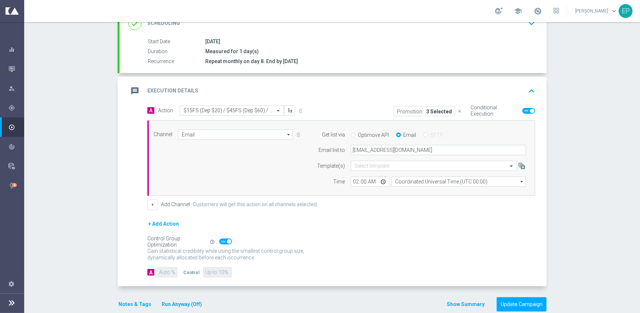
scroll to position [123, 0]
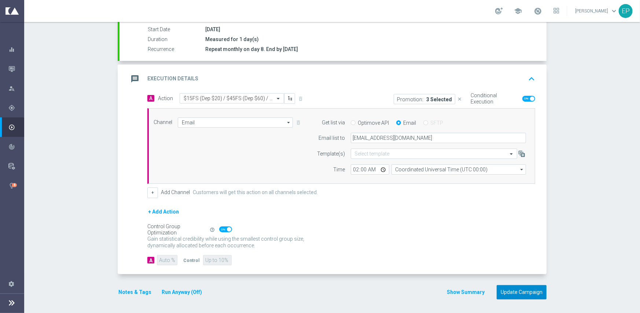
click at [518, 291] on button "Update Campaign" at bounding box center [522, 292] width 50 height 14
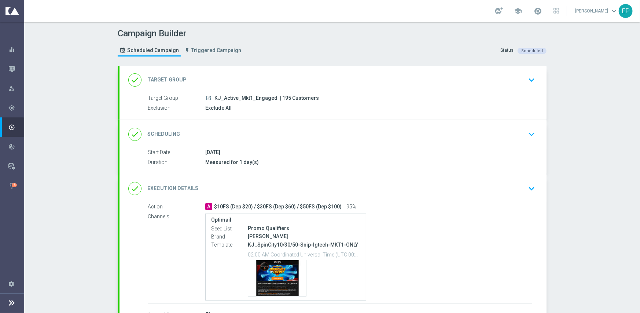
click at [376, 188] on div "done Execution Details keyboard_arrow_down" at bounding box center [333, 189] width 410 height 14
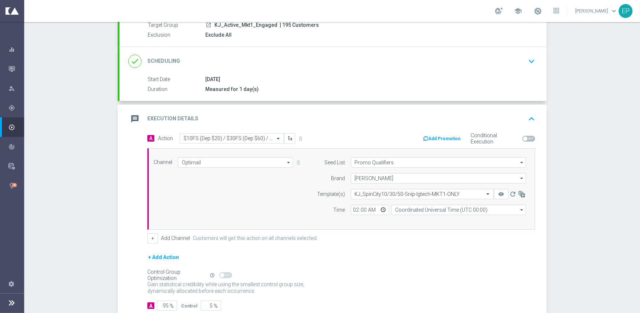
scroll to position [73, 0]
click at [532, 136] on span at bounding box center [529, 138] width 13 height 6
click at [532, 136] on input "checkbox" at bounding box center [529, 138] width 13 height 6
checkbox input "true"
click at [444, 138] on button "Add Promotion" at bounding box center [443, 138] width 41 height 8
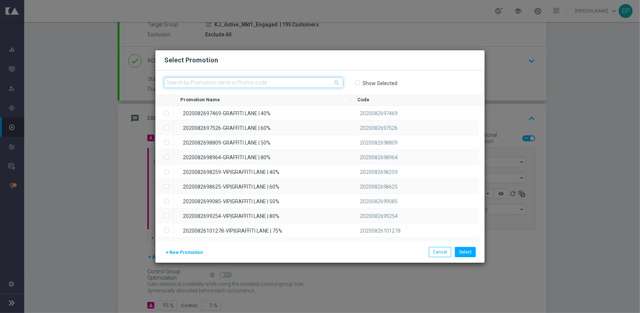
click at [289, 86] on input "text" at bounding box center [253, 82] width 179 height 10
paste input "202008314313"
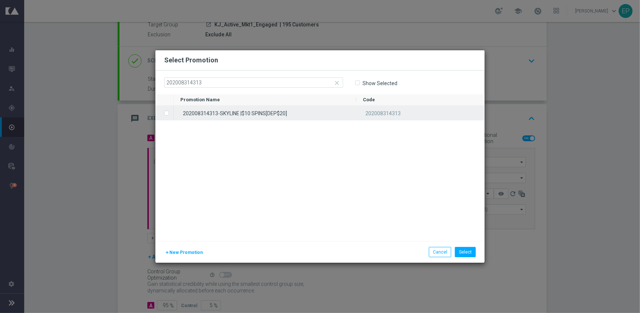
click at [266, 109] on div "202008314313-SKYLINE |$10 SPINS[DEP$20]" at bounding box center [265, 113] width 183 height 14
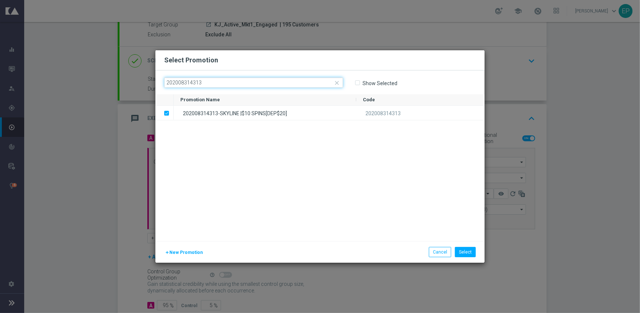
click at [253, 77] on input "202008314313" at bounding box center [253, 82] width 179 height 10
paste input "41"
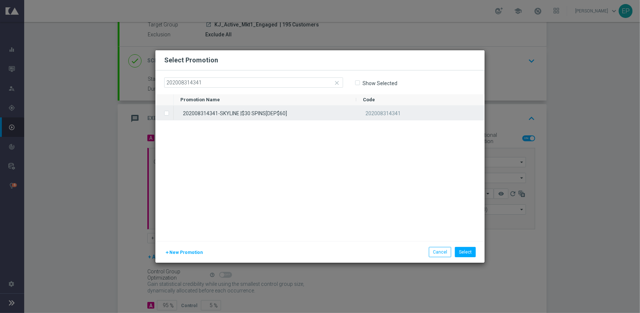
click at [243, 118] on div "202008314341-SKYLINE |$30 SPINS[DEP$60]" at bounding box center [265, 113] width 183 height 14
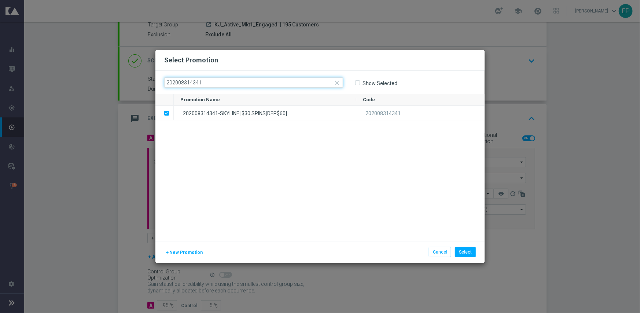
click at [274, 84] on input "202008314341" at bounding box center [253, 82] width 179 height 10
paste input "79"
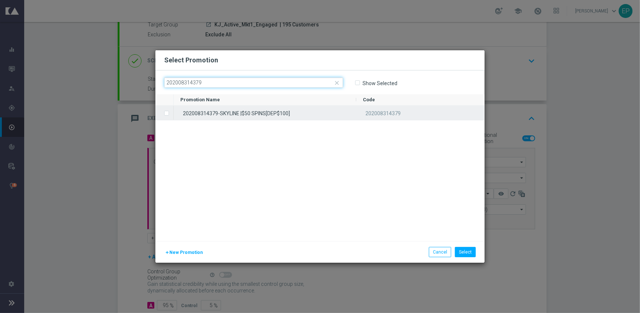
type input "202008314379"
click at [270, 109] on div "202008314379-SKYLINE |$50 SPINS[DEP$100]" at bounding box center [265, 113] width 183 height 14
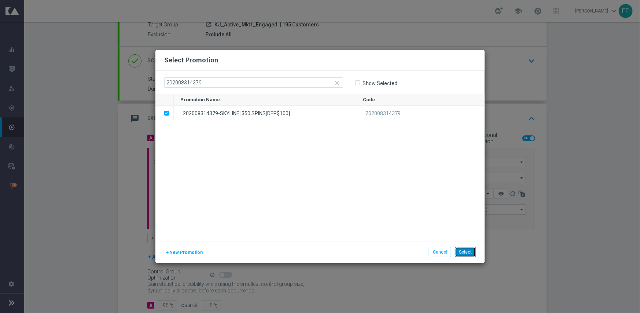
click at [465, 248] on button "Select" at bounding box center [465, 252] width 21 height 10
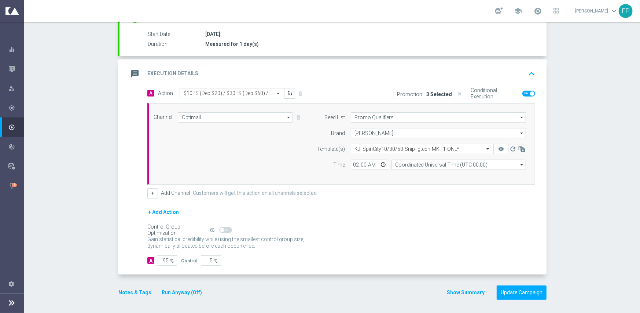
scroll to position [118, 0]
click at [516, 290] on button "Update Campaign" at bounding box center [522, 292] width 50 height 14
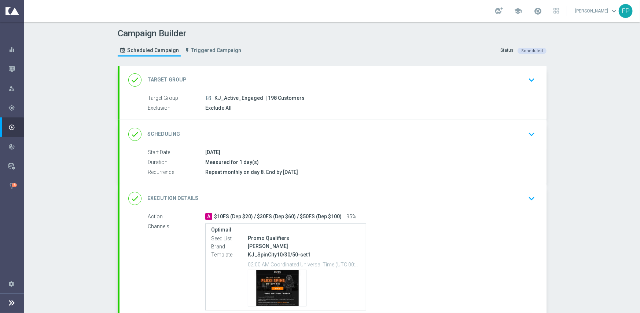
click at [339, 193] on div "done Execution Details keyboard_arrow_down" at bounding box center [333, 198] width 410 height 14
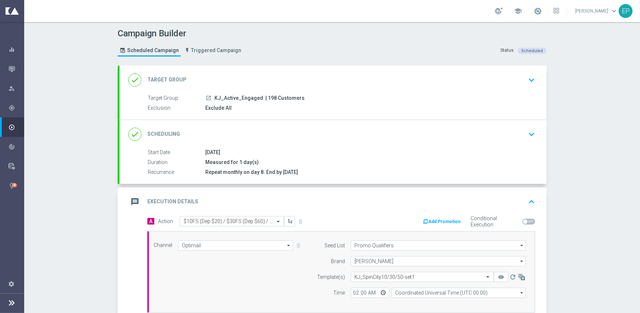
click at [527, 220] on span at bounding box center [529, 222] width 13 height 6
click at [527, 220] on input "checkbox" at bounding box center [529, 222] width 13 height 6
checkbox input "true"
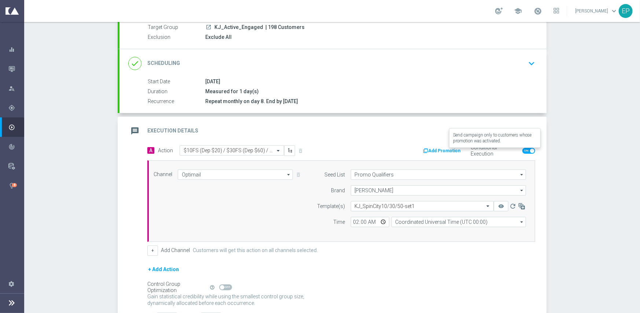
scroll to position [73, 0]
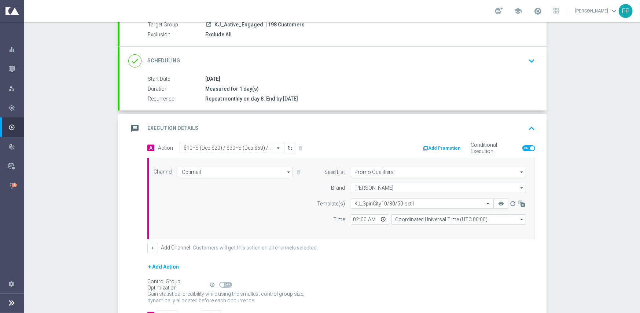
click at [433, 145] on button "Add Promotion" at bounding box center [443, 148] width 41 height 8
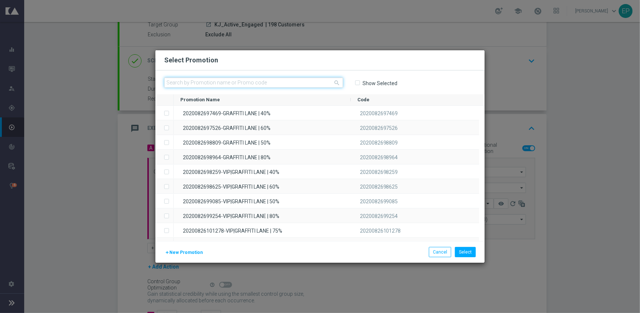
click at [253, 77] on input "text" at bounding box center [253, 82] width 179 height 10
paste input "202008314313"
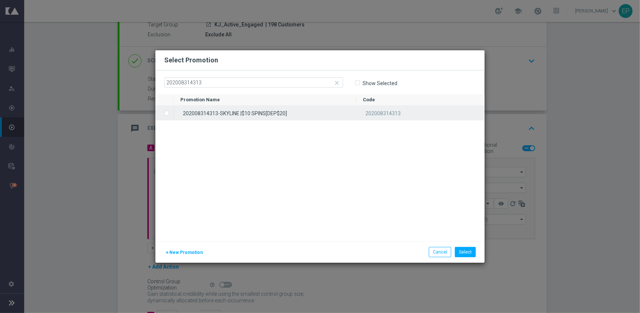
click at [255, 112] on div "202008314313-SKYLINE |$10 SPINS[DEP$20]" at bounding box center [265, 113] width 183 height 14
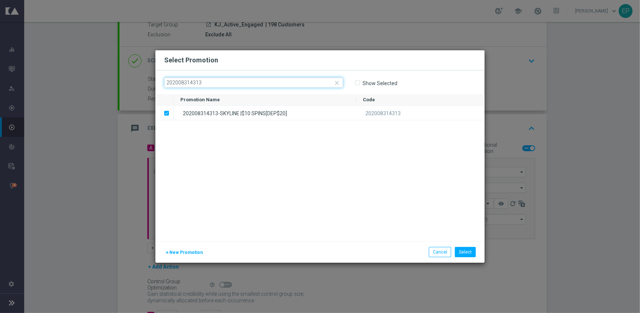
click at [255, 84] on input "202008314313" at bounding box center [253, 82] width 179 height 10
paste input "41"
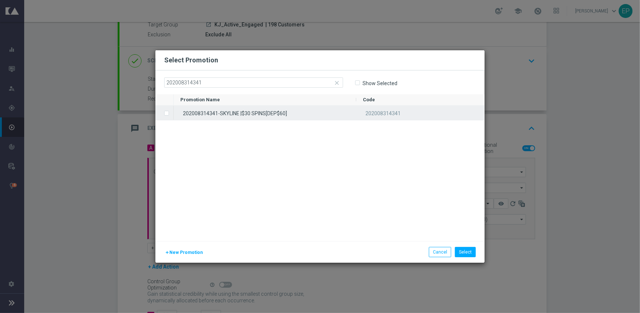
click at [255, 115] on div "202008314341-SKYLINE |$30 SPINS[DEP$60]" at bounding box center [265, 113] width 183 height 14
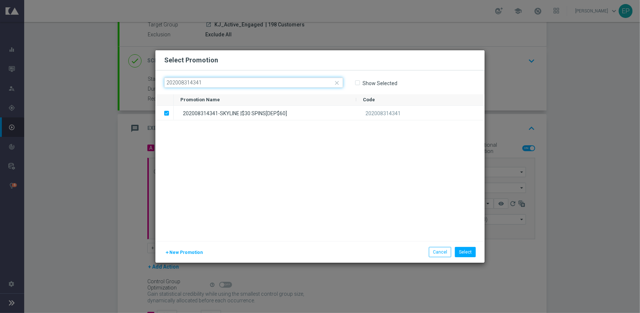
click at [229, 81] on input "202008314341" at bounding box center [253, 82] width 179 height 10
paste input "79"
type input "202008314379"
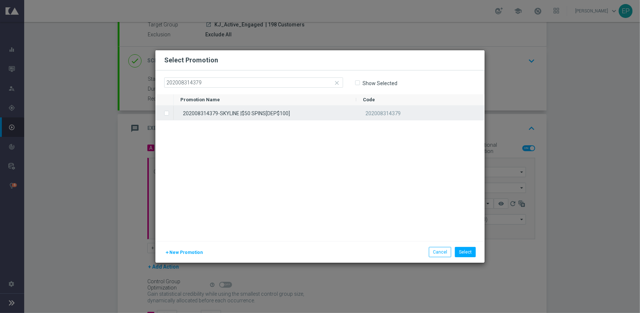
click at [227, 116] on div "202008314379-SKYLINE |$50 SPINS[DEP$100]" at bounding box center [265, 113] width 183 height 14
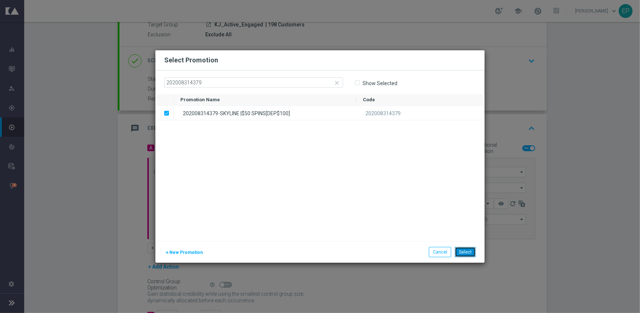
click at [469, 251] on button "Select" at bounding box center [465, 252] width 21 height 10
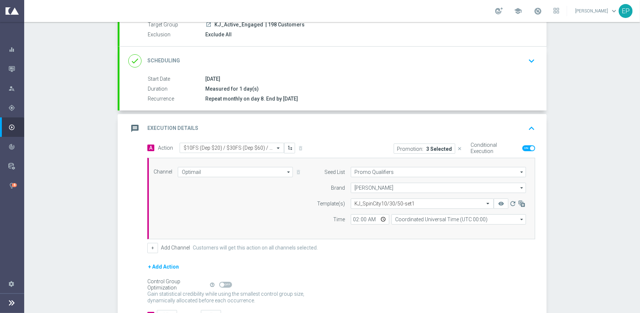
scroll to position [128, 0]
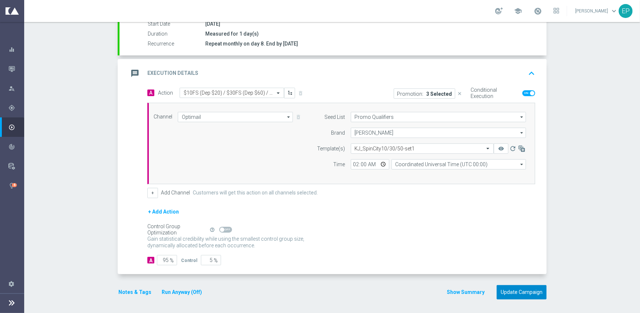
click at [525, 285] on button "Update Campaign" at bounding box center [522, 292] width 50 height 14
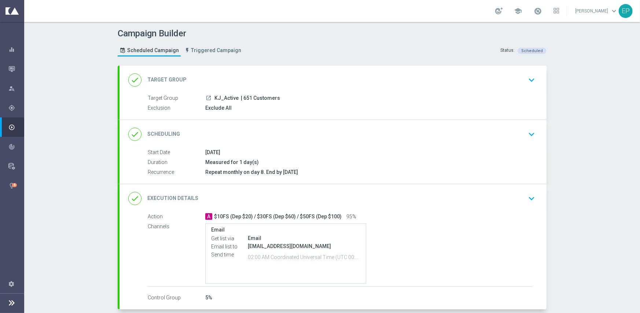
click at [461, 195] on div "done Execution Details keyboard_arrow_down" at bounding box center [333, 198] width 410 height 14
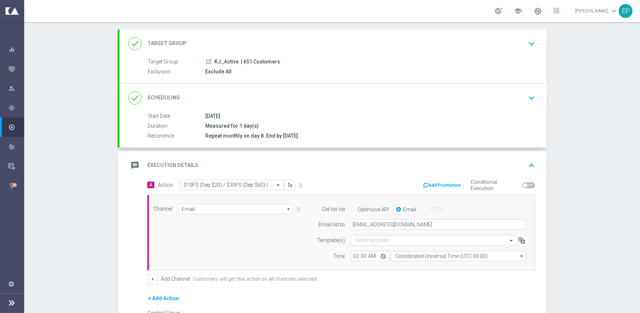
scroll to position [110, 0]
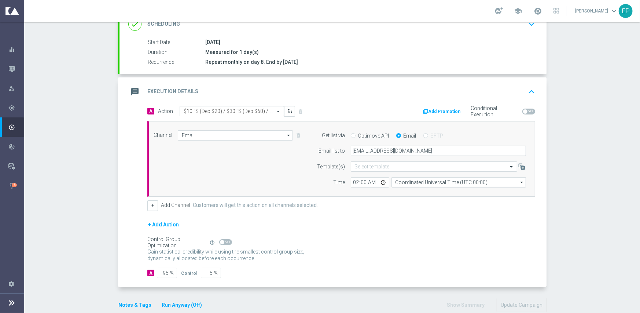
click at [530, 110] on span at bounding box center [529, 112] width 13 height 6
click at [530, 110] on input "checkbox" at bounding box center [529, 112] width 13 height 6
checkbox input "true"
click at [441, 113] on button "Add Promotion" at bounding box center [443, 111] width 41 height 8
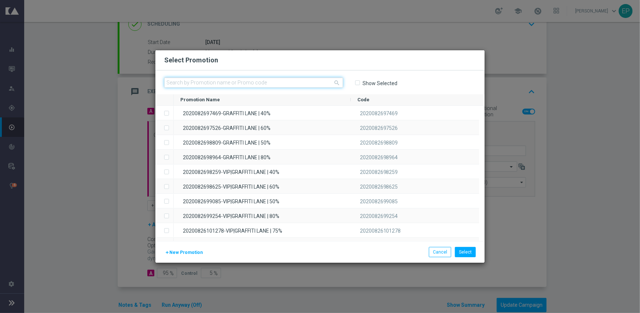
click at [226, 78] on input "text" at bounding box center [253, 82] width 179 height 10
paste input "202008314313"
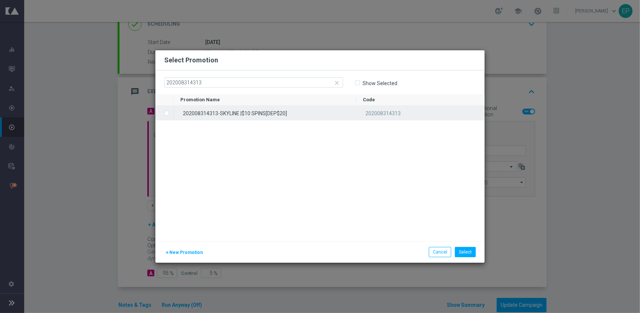
click at [222, 112] on div "202008314313-SKYLINE |$10 SPINS[DEP$20]" at bounding box center [265, 113] width 183 height 14
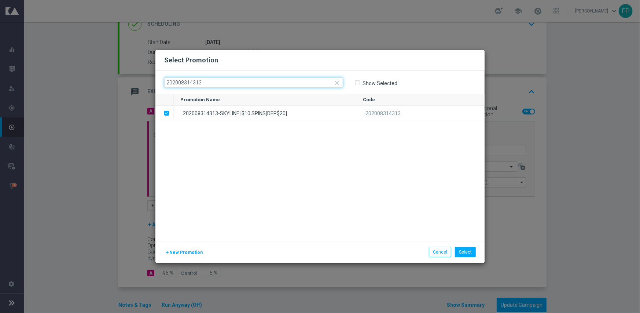
click at [249, 80] on input "202008314313" at bounding box center [253, 82] width 179 height 10
paste input "41"
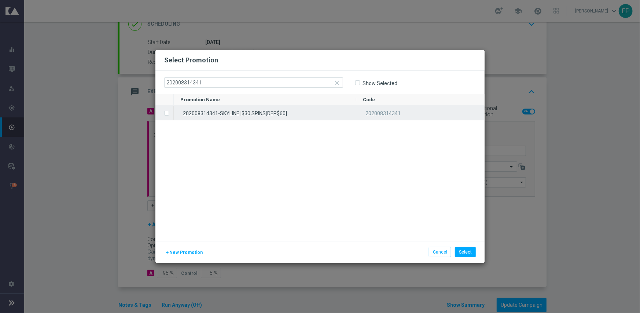
click at [248, 115] on div "202008314341-SKYLINE |$30 SPINS[DEP$60]" at bounding box center [265, 113] width 183 height 14
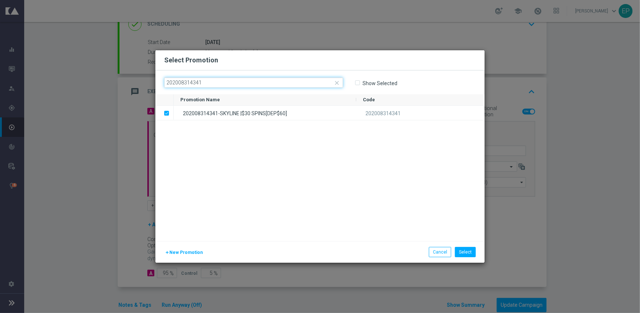
click at [253, 86] on input "202008314341" at bounding box center [253, 82] width 179 height 10
click at [254, 86] on input "202008314341" at bounding box center [253, 82] width 179 height 10
paste input "79"
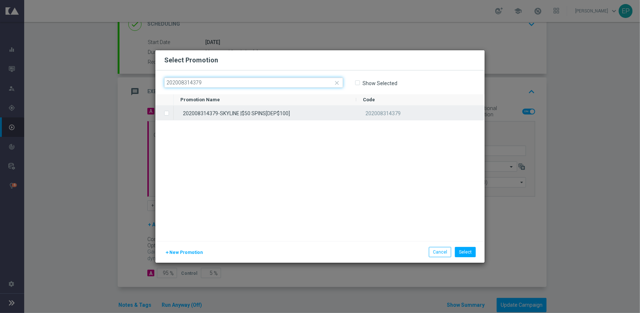
type input "202008314379"
click at [250, 116] on div "202008314379-SKYLINE |$50 SPINS[DEP$100]" at bounding box center [265, 113] width 183 height 14
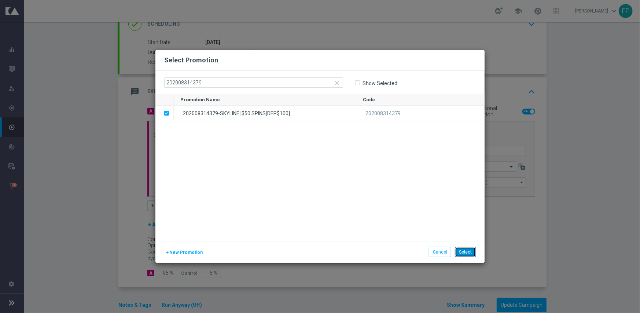
click at [469, 250] on button "Select" at bounding box center [465, 252] width 21 height 10
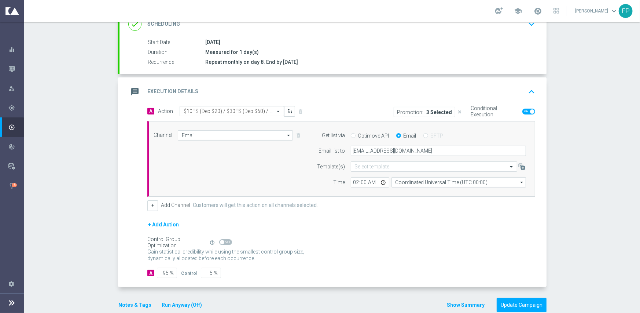
scroll to position [123, 0]
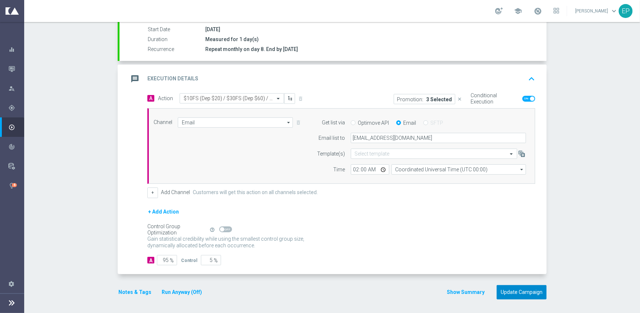
click at [511, 289] on button "Update Campaign" at bounding box center [522, 292] width 50 height 14
